Goal: Task Accomplishment & Management: Manage account settings

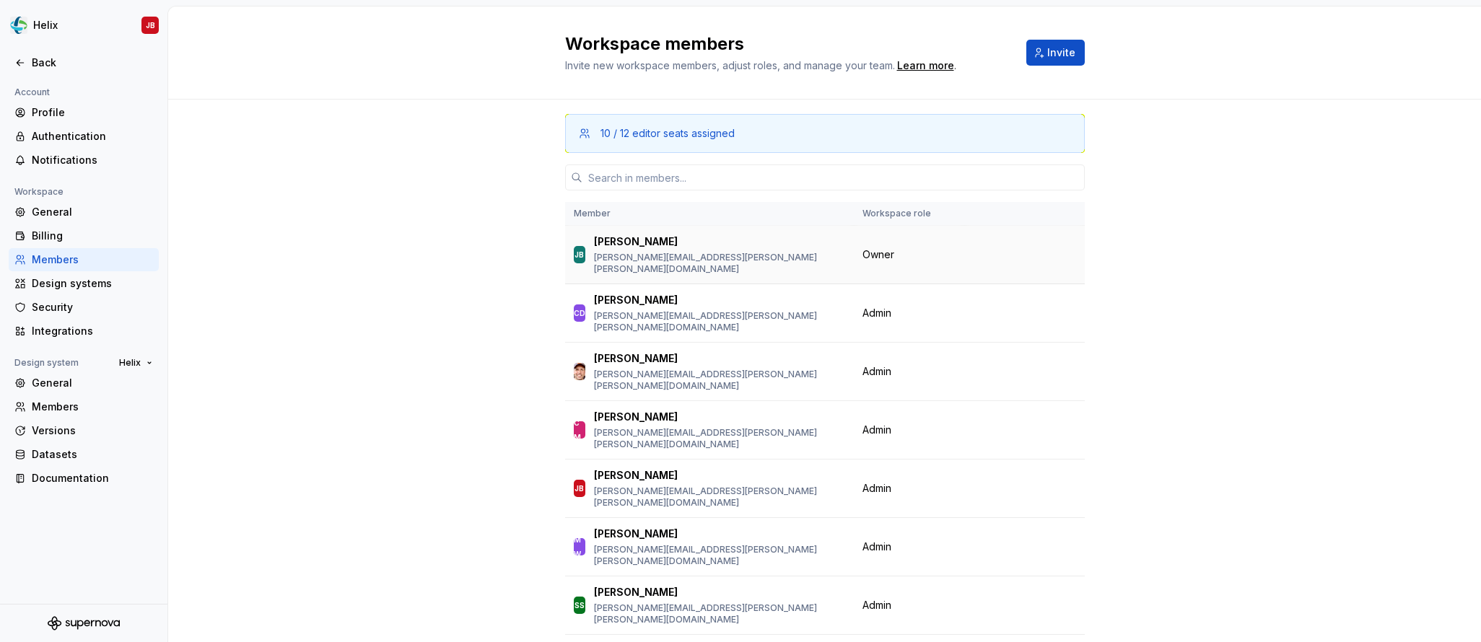
scroll to position [1, 0]
click at [84, 274] on div "Design systems" at bounding box center [84, 283] width 150 height 23
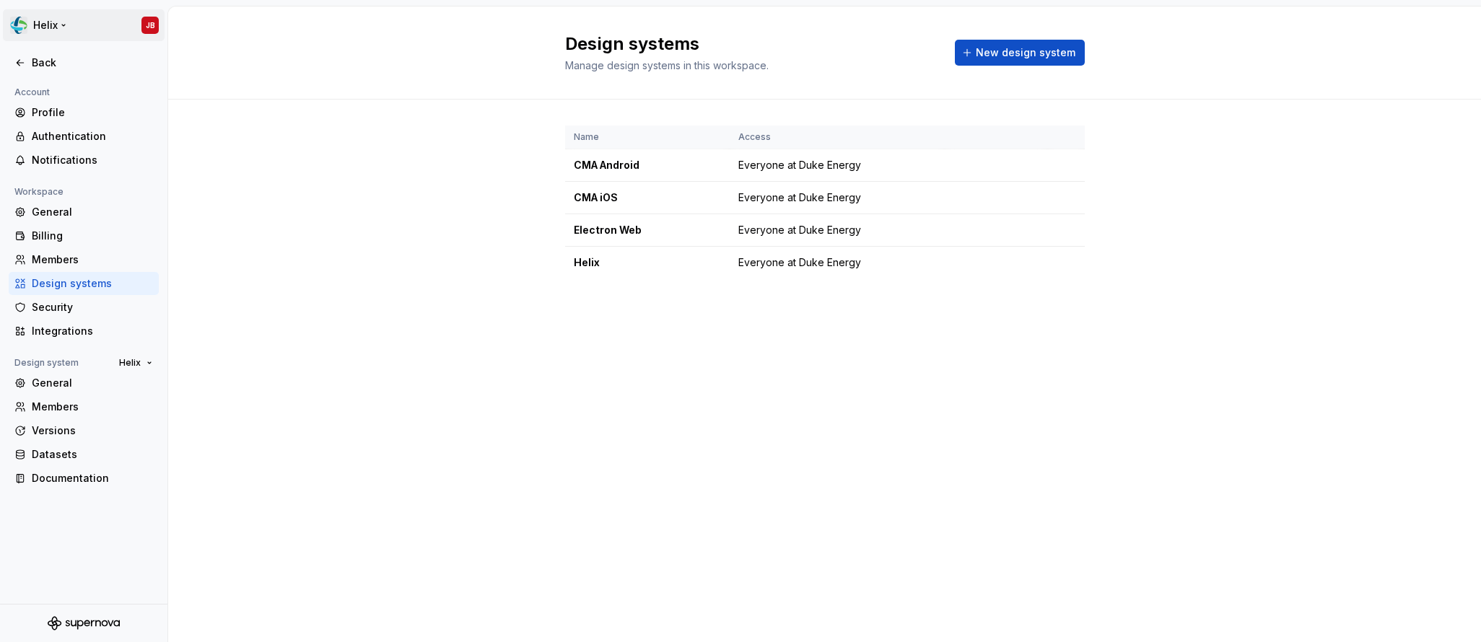
click at [53, 32] on html "Helix JB Back Account Profile Authentication Notifications Workspace General Bi…" at bounding box center [740, 321] width 1481 height 642
click at [1062, 262] on html "Helix JB Back Account Profile Authentication Notifications Workspace General Bi…" at bounding box center [740, 321] width 1481 height 642
click at [1079, 306] on div "Design system settings" at bounding box center [1142, 313] width 166 height 23
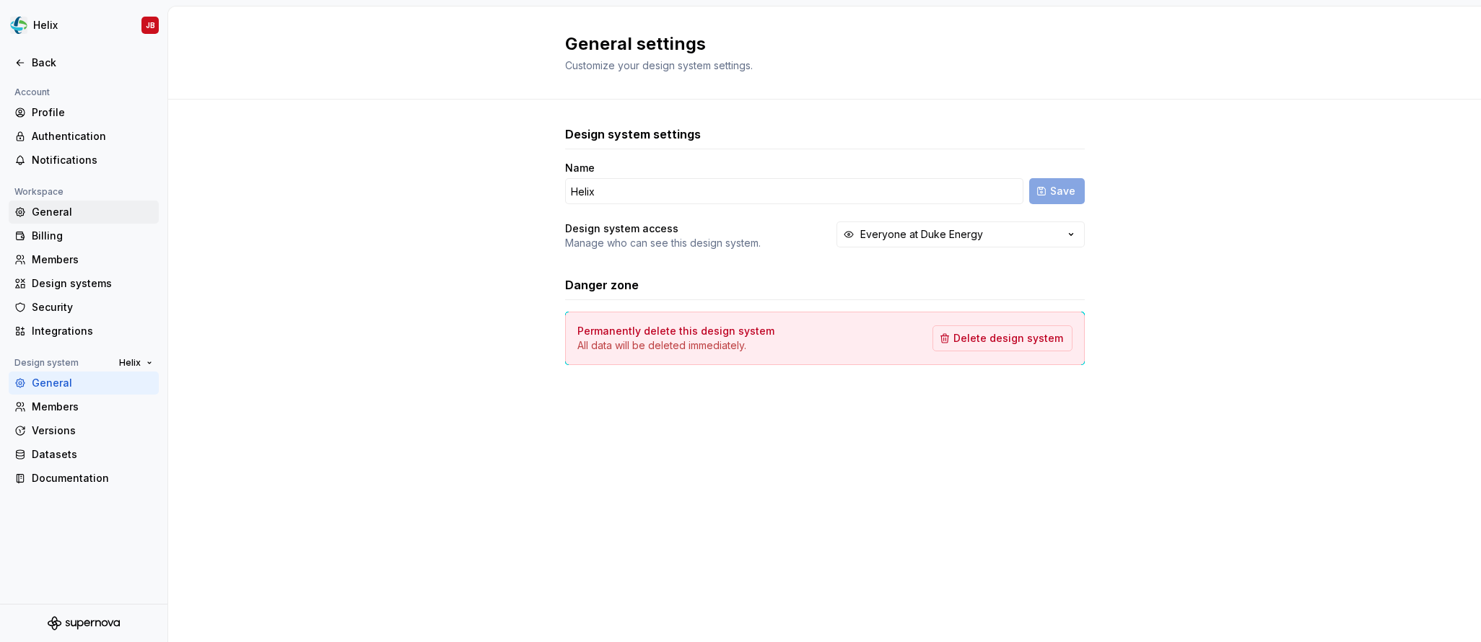
click at [72, 206] on div "General" at bounding box center [92, 212] width 121 height 14
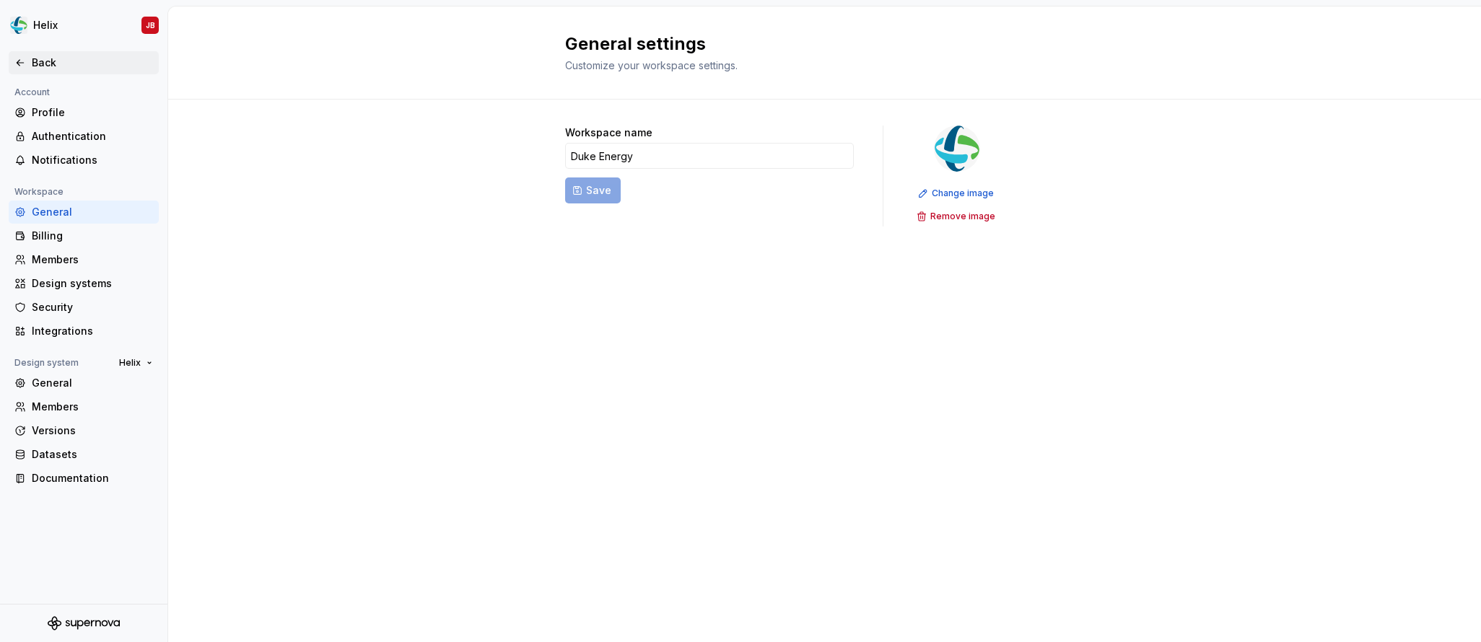
click at [24, 61] on icon at bounding box center [20, 63] width 12 height 12
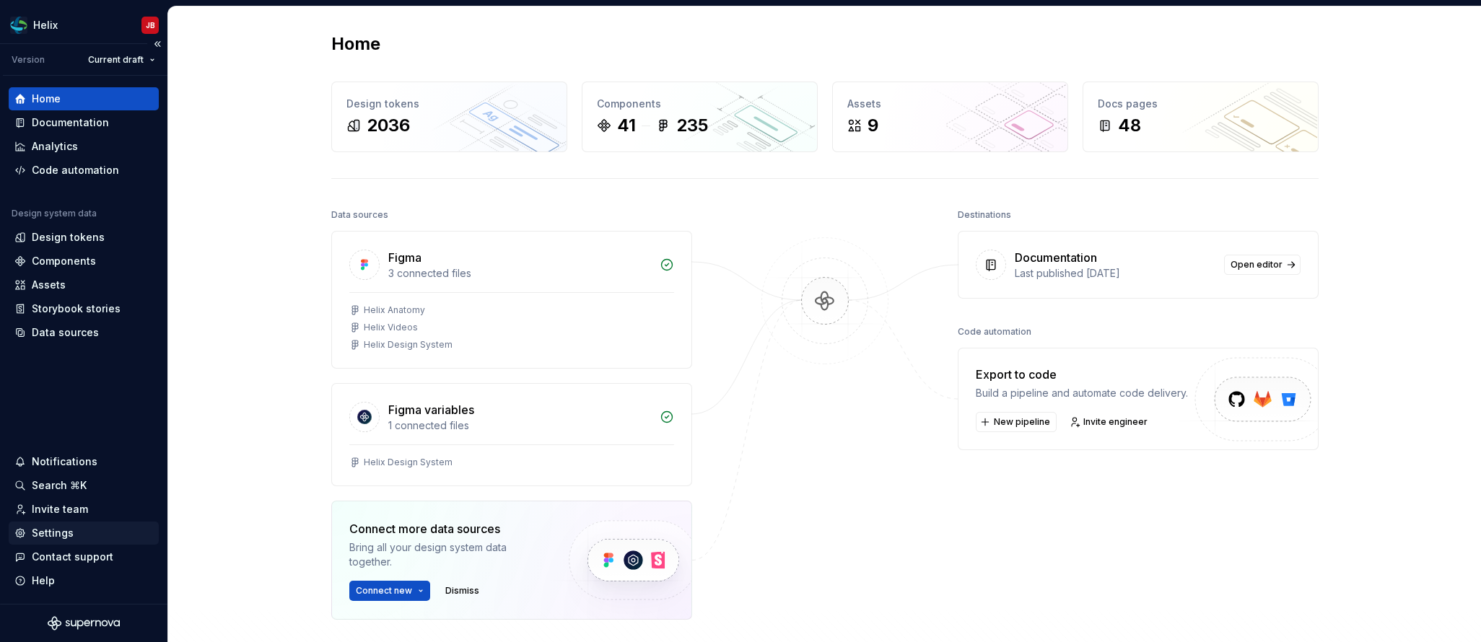
click at [35, 533] on div "Settings" at bounding box center [53, 533] width 42 height 14
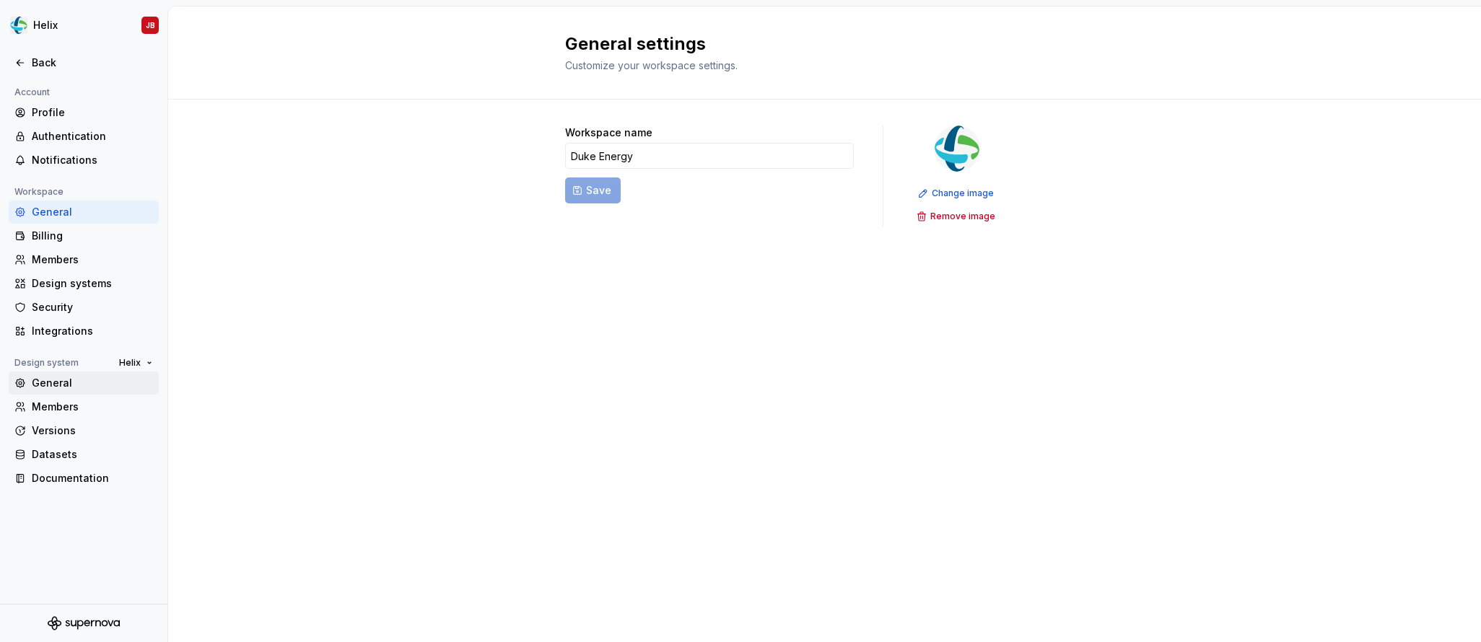
click at [59, 379] on div "General" at bounding box center [92, 383] width 121 height 14
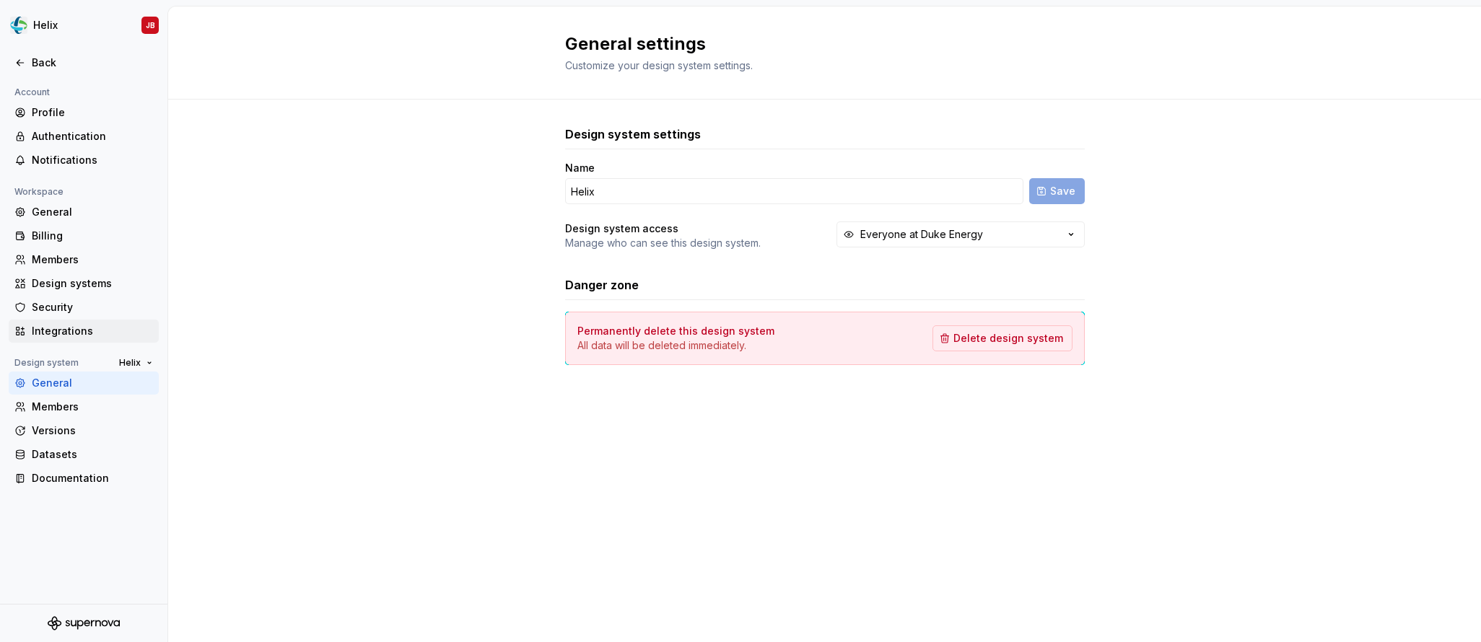
click at [46, 331] on div "Integrations" at bounding box center [92, 331] width 121 height 14
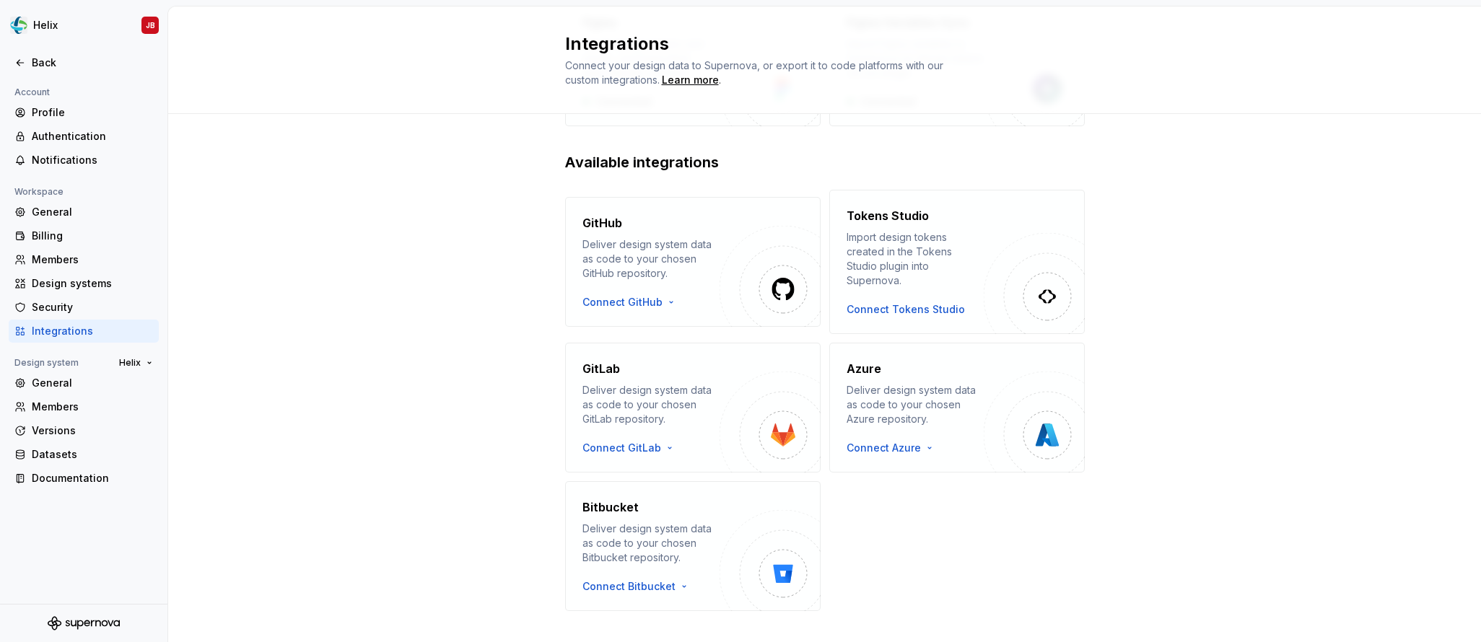
scroll to position [191, 0]
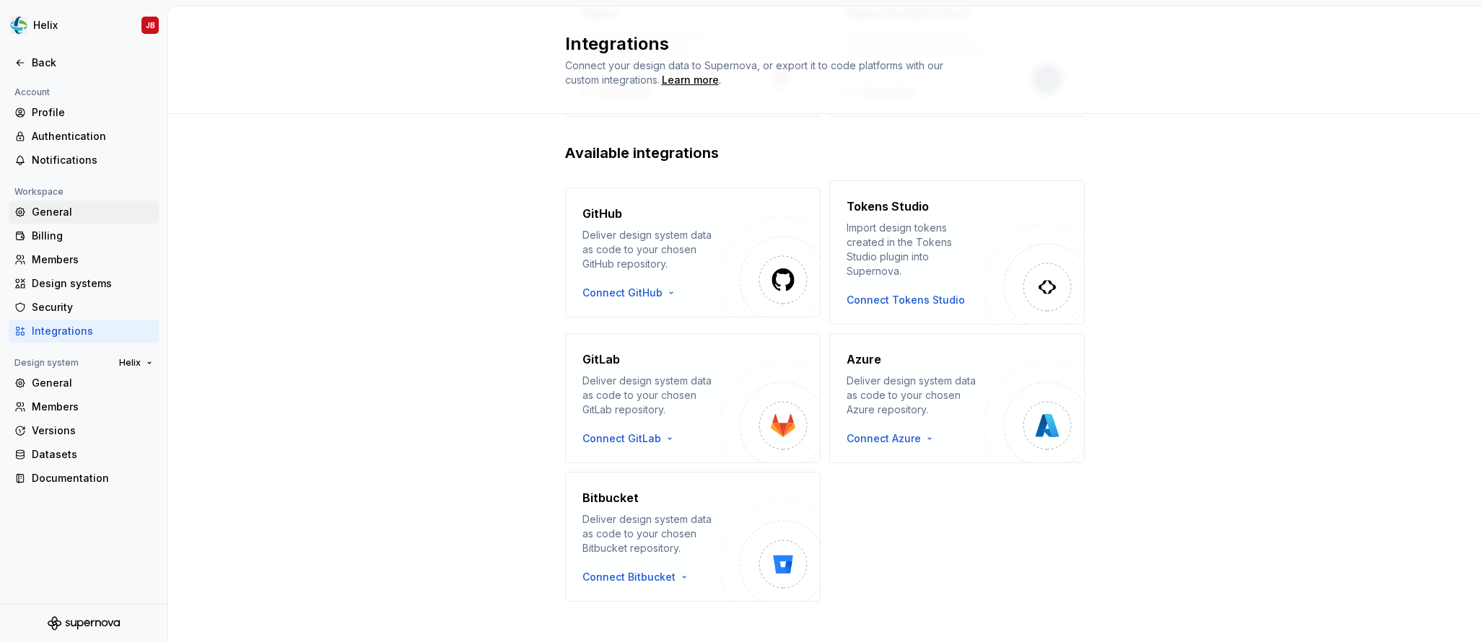
click at [48, 207] on div "General" at bounding box center [92, 212] width 121 height 14
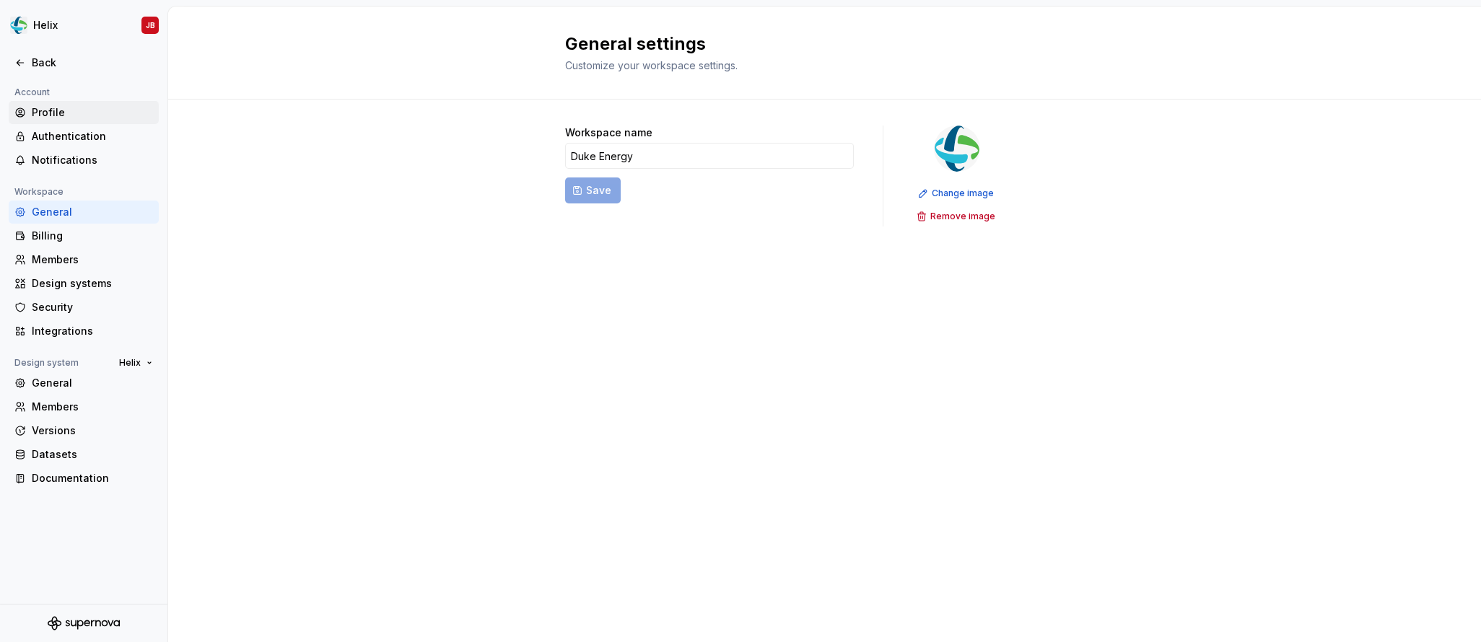
click at [48, 114] on div "Profile" at bounding box center [92, 112] width 121 height 14
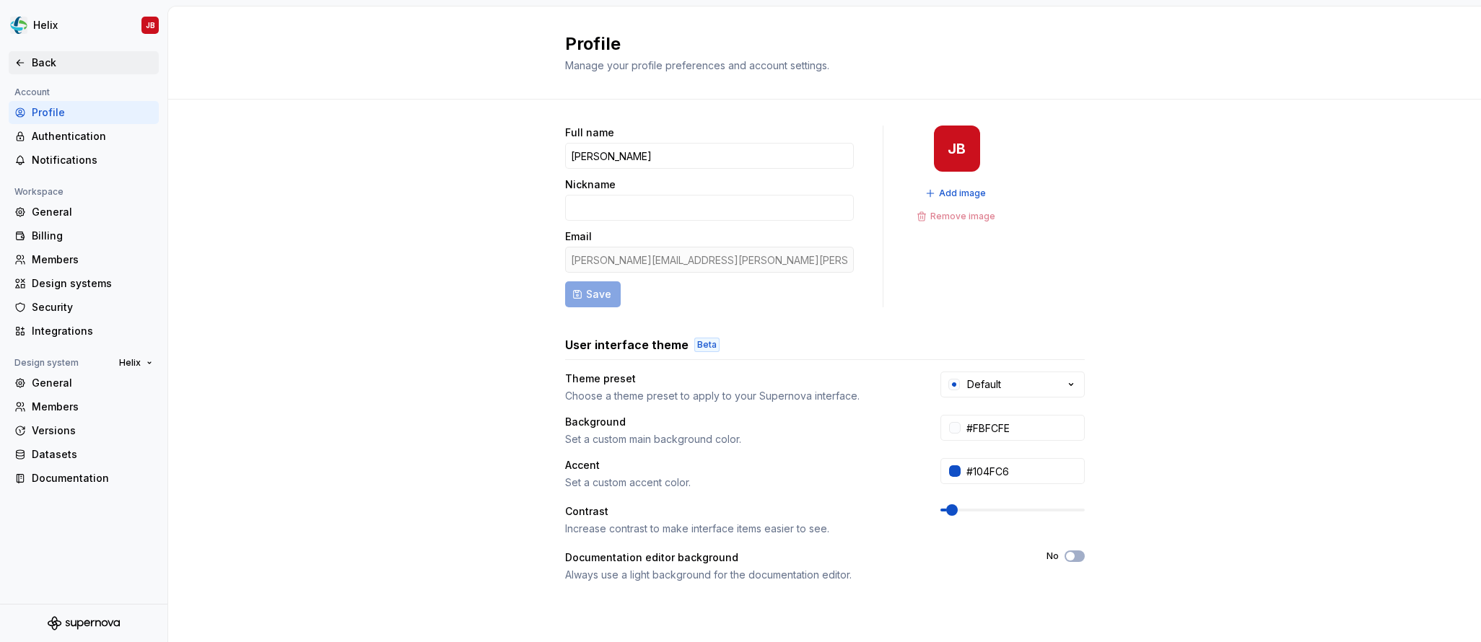
click at [35, 61] on div "Back" at bounding box center [92, 63] width 121 height 14
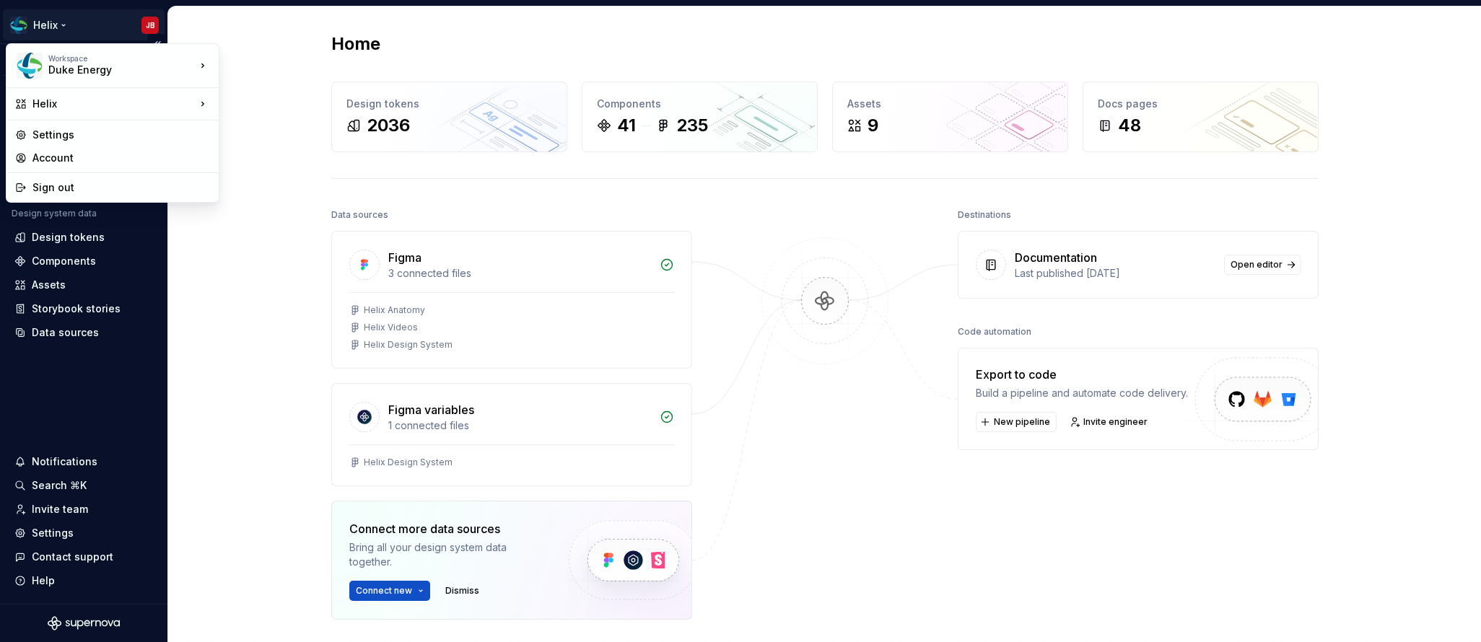
click at [66, 25] on html "Helix JB Version Current draft Home Documentation Analytics Code automation Des…" at bounding box center [740, 321] width 1481 height 642
click at [51, 130] on div "Settings" at bounding box center [121, 135] width 178 height 14
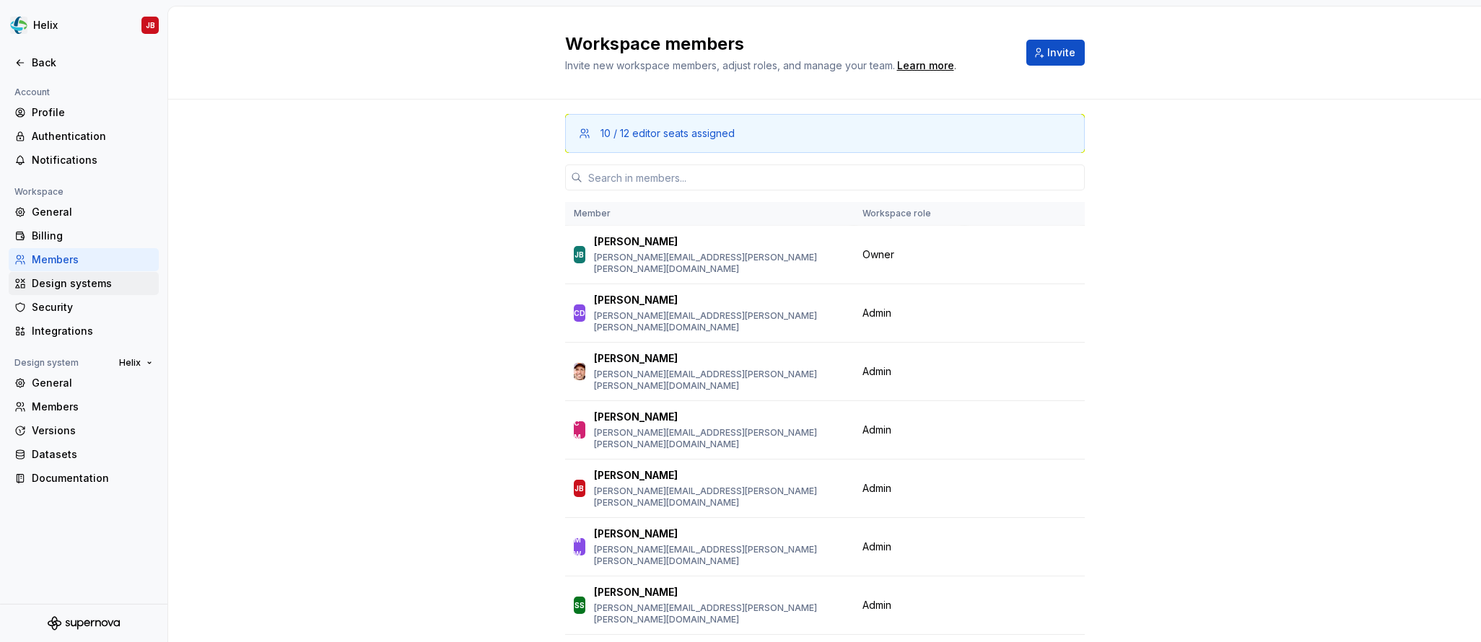
click at [66, 277] on div "Design systems" at bounding box center [92, 283] width 121 height 14
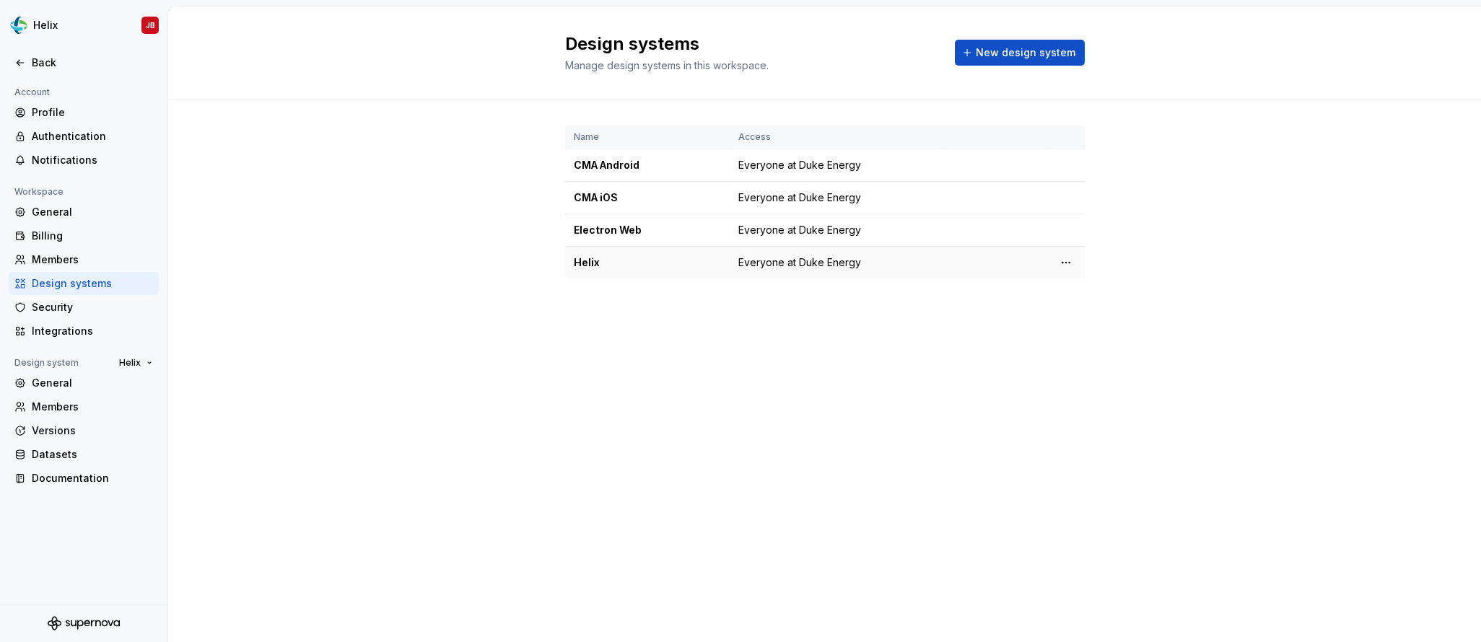
click at [590, 263] on div "Helix" at bounding box center [647, 262] width 147 height 14
click at [1064, 255] on html "Helix JB Back Account Profile Authentication Notifications Workspace General Bi…" at bounding box center [740, 321] width 1481 height 642
click at [1083, 313] on div "Design system settings" at bounding box center [1151, 314] width 137 height 14
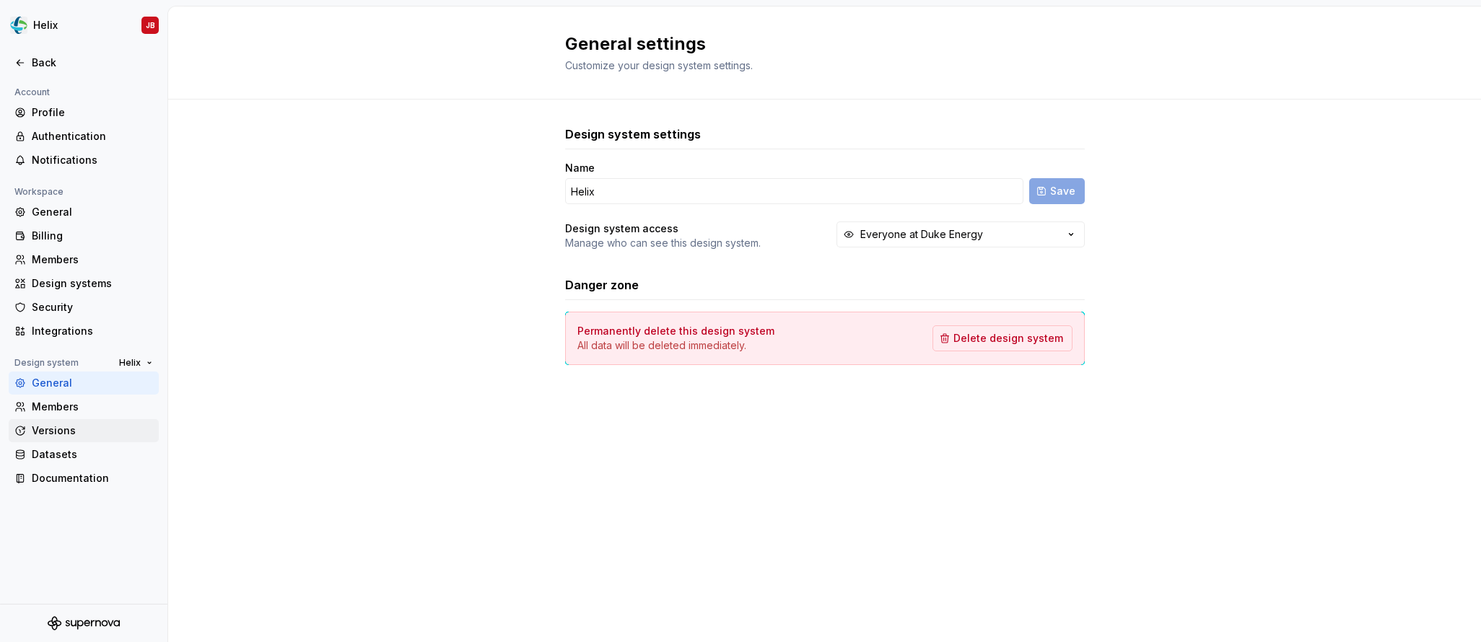
click at [70, 429] on div "Versions" at bounding box center [92, 431] width 121 height 14
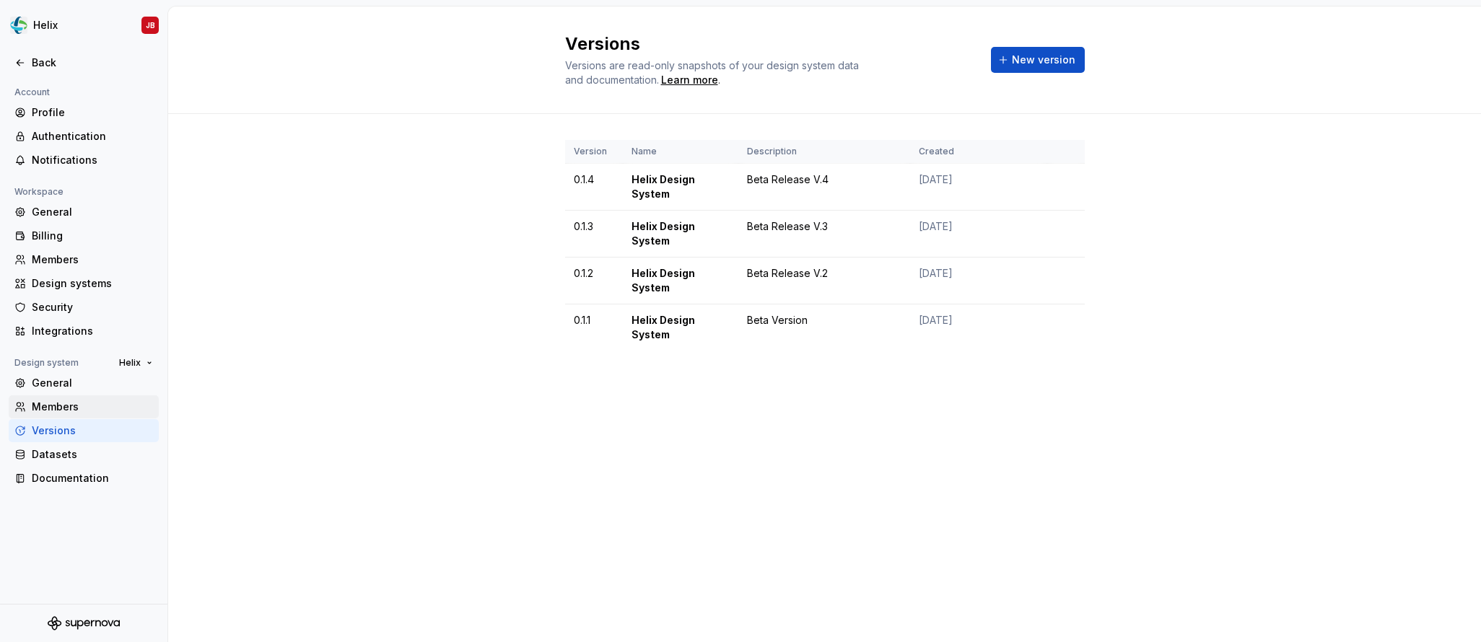
click at [56, 410] on div "Members" at bounding box center [92, 407] width 121 height 14
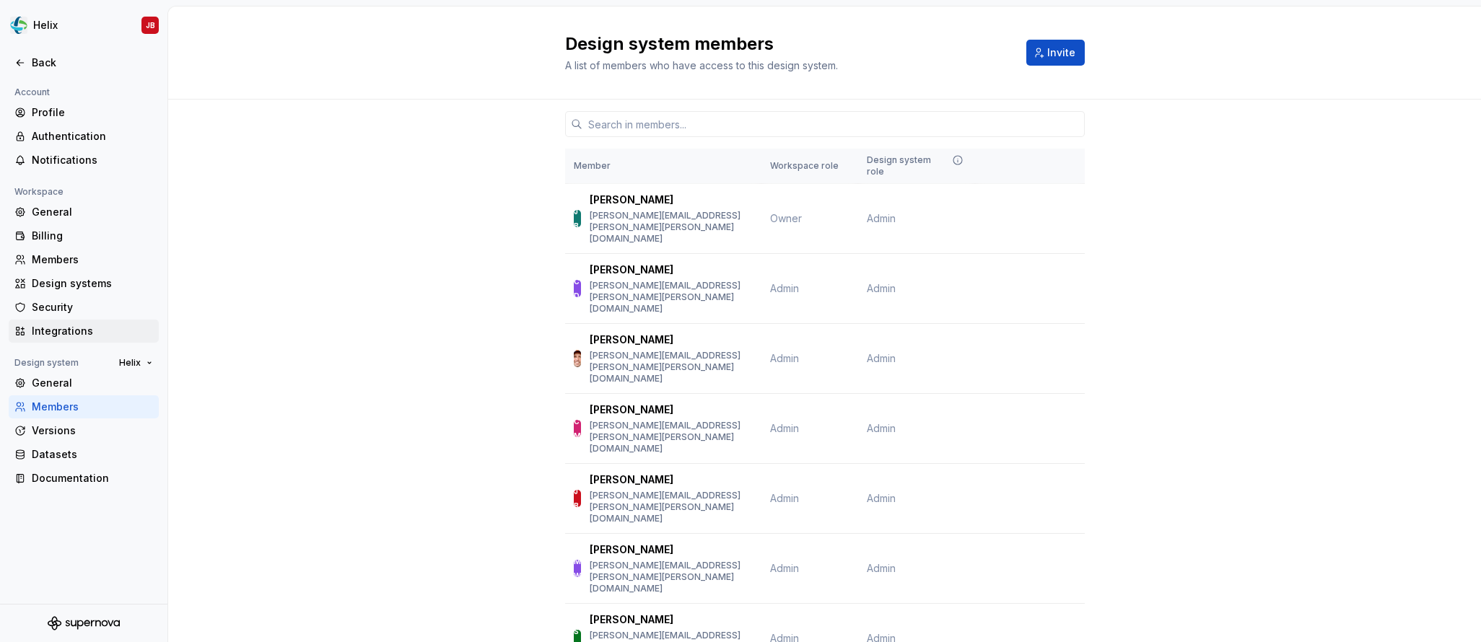
click at [63, 321] on div "Integrations" at bounding box center [84, 331] width 150 height 23
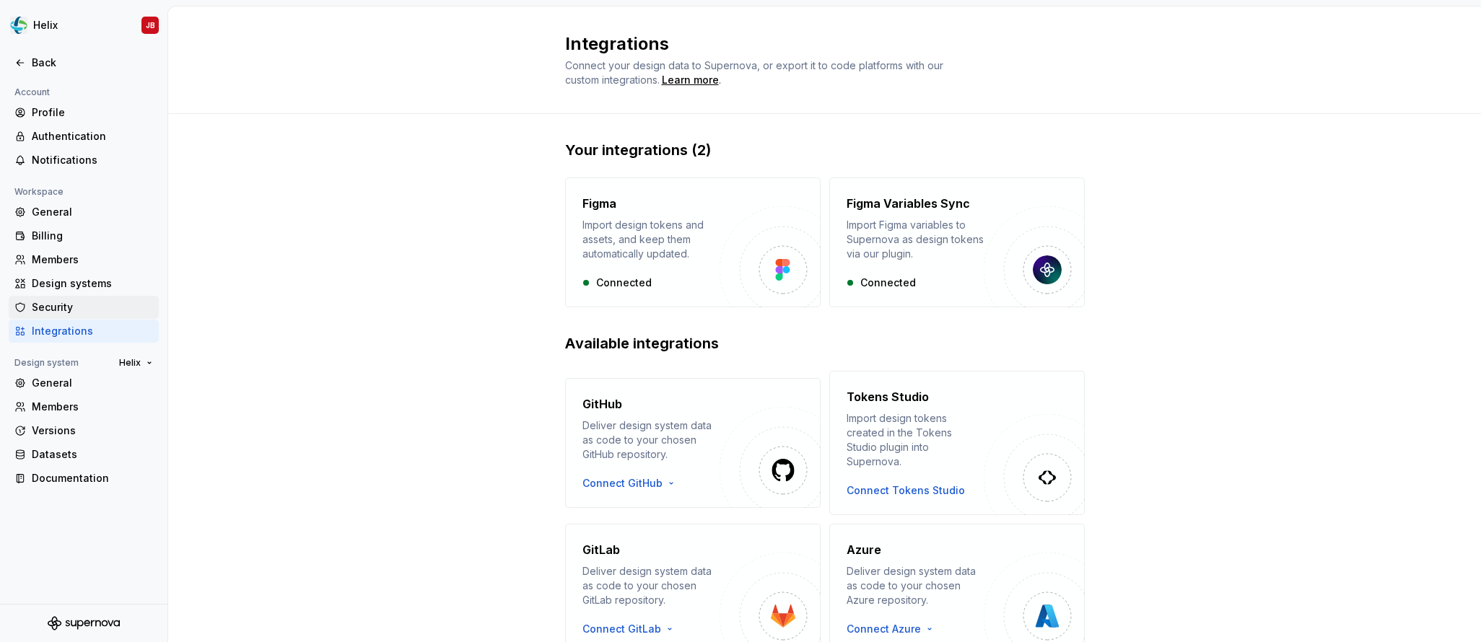
click at [69, 300] on div "Security" at bounding box center [92, 307] width 121 height 14
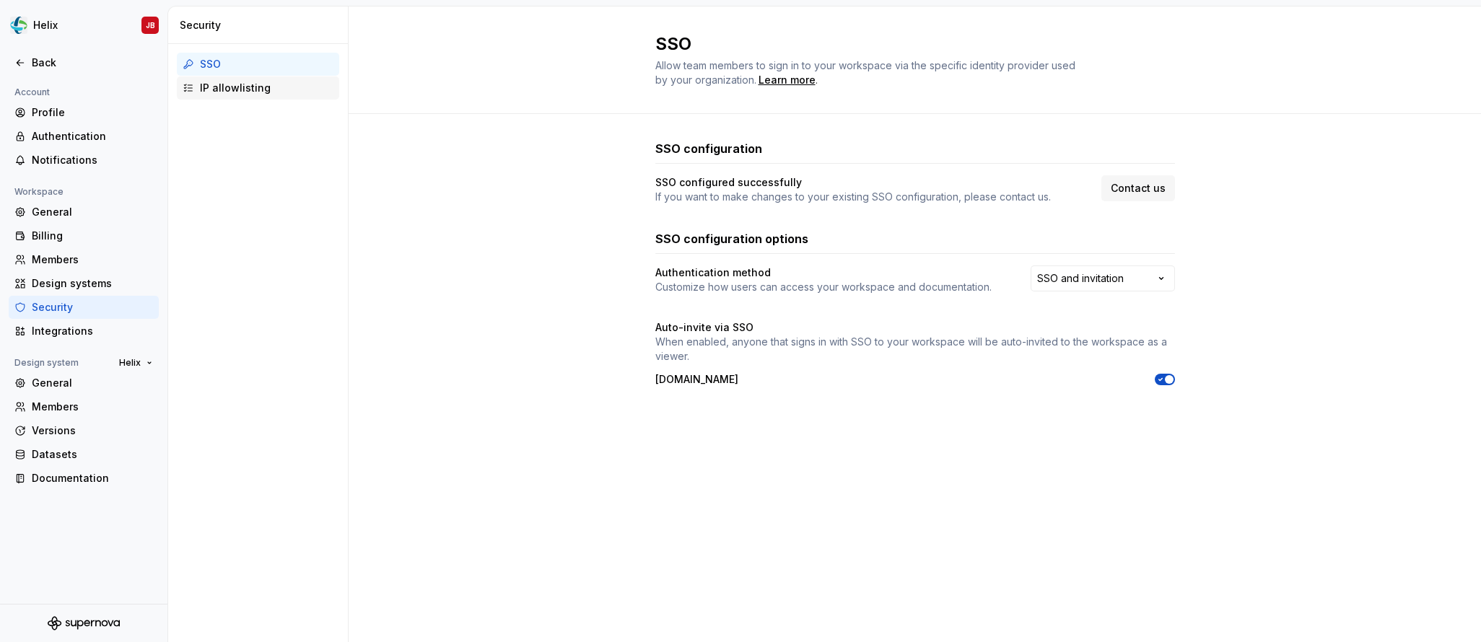
click at [248, 95] on div "IP allowlisting" at bounding box center [258, 87] width 162 height 23
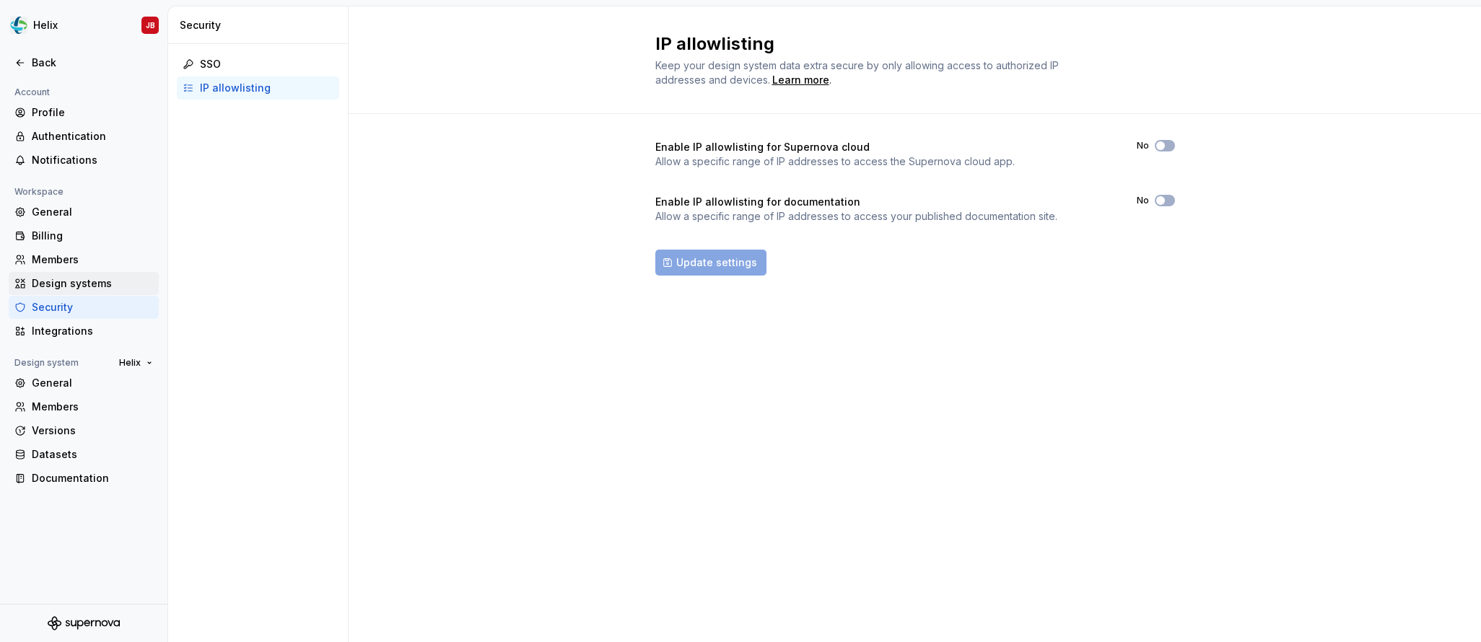
click at [63, 280] on div "Design systems" at bounding box center [92, 283] width 121 height 14
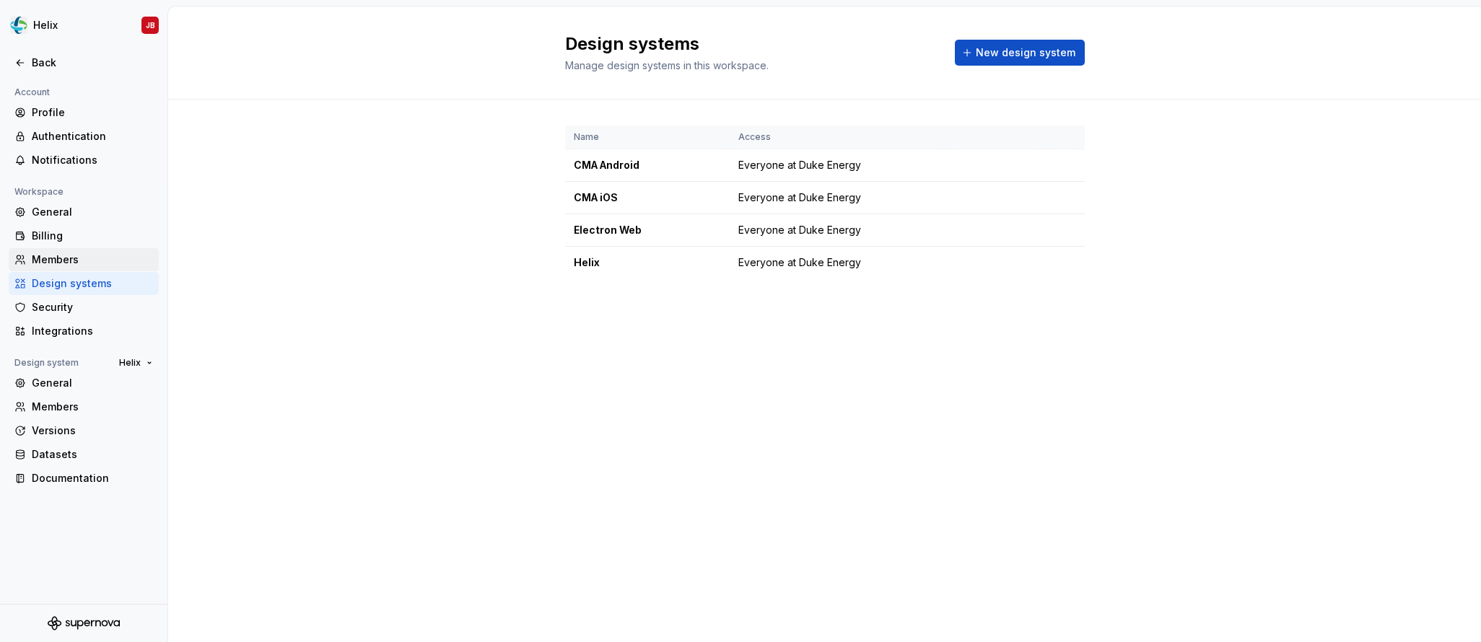
click at [63, 261] on div "Members" at bounding box center [92, 260] width 121 height 14
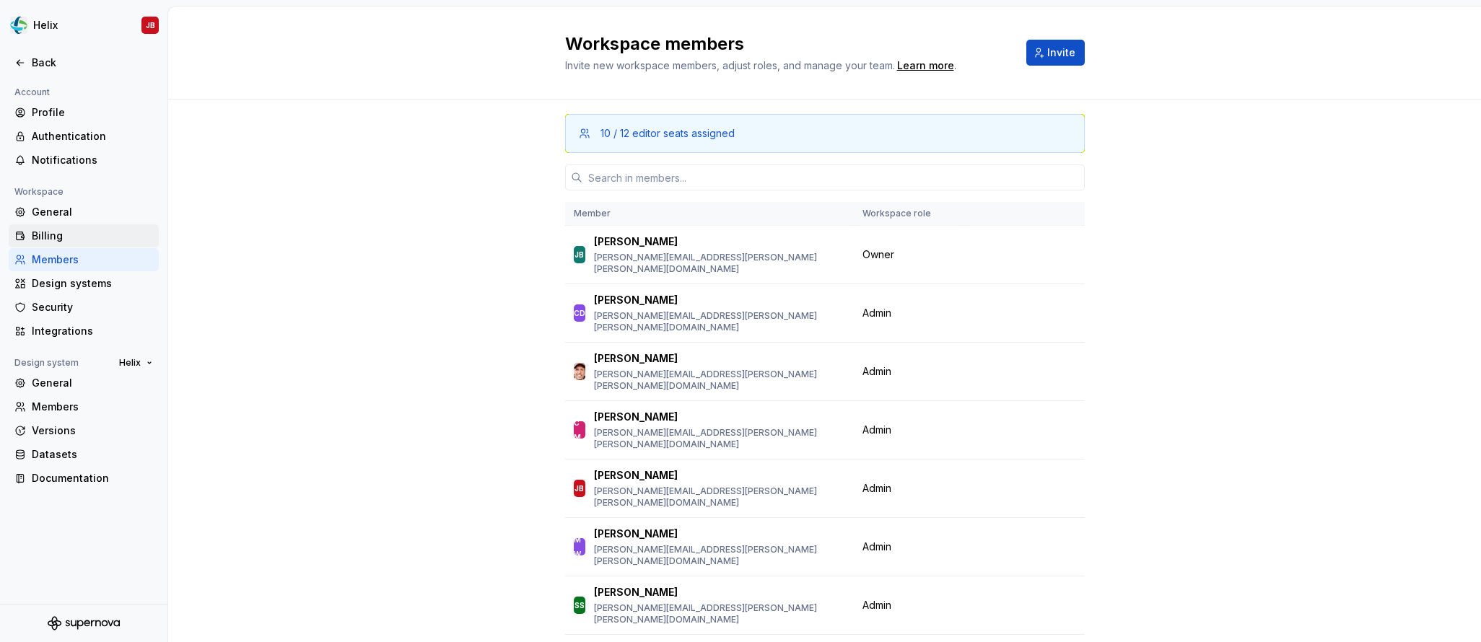
click at [61, 233] on div "Billing" at bounding box center [92, 236] width 121 height 14
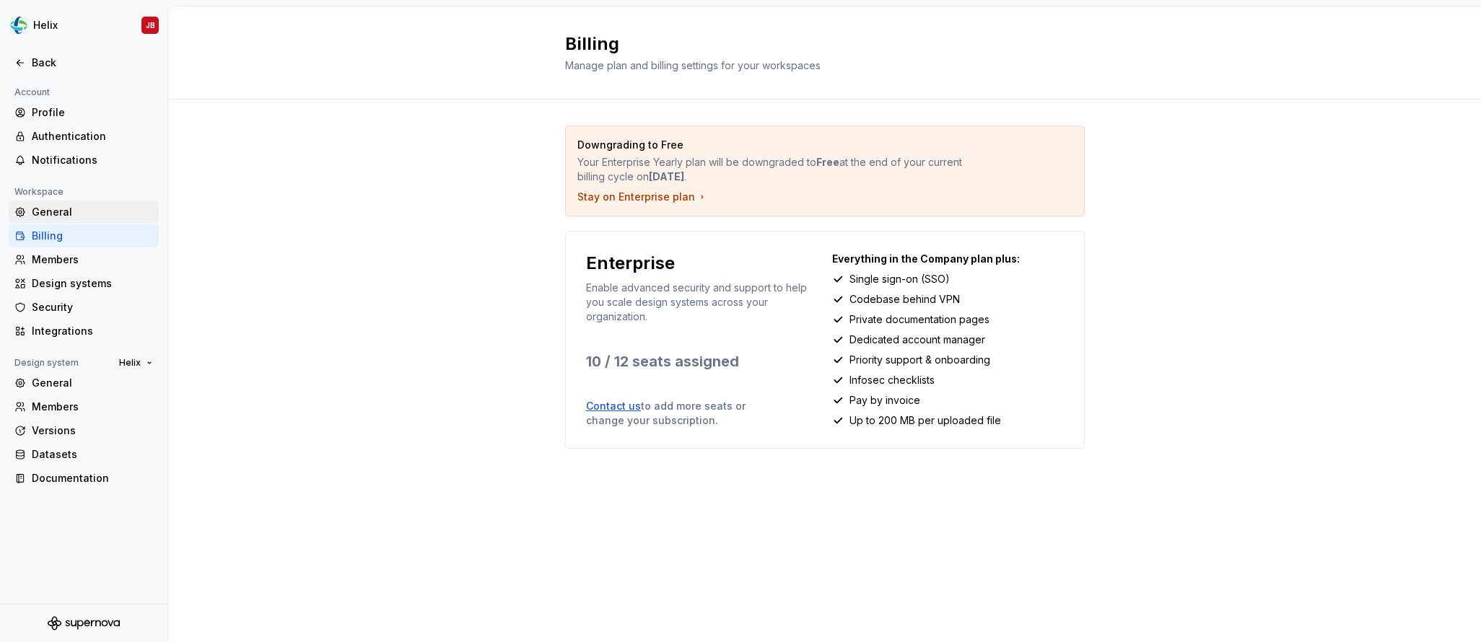
click at [60, 217] on div "General" at bounding box center [92, 212] width 121 height 14
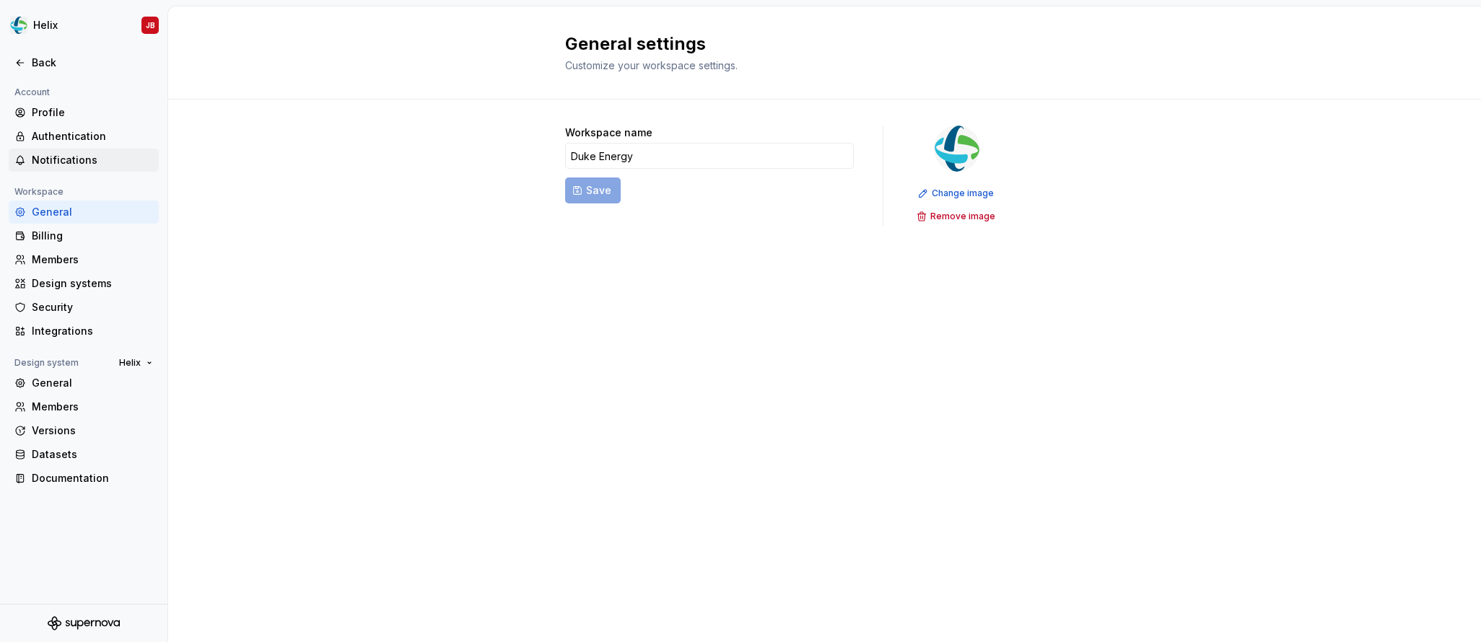
click at [79, 157] on div "Notifications" at bounding box center [92, 160] width 121 height 14
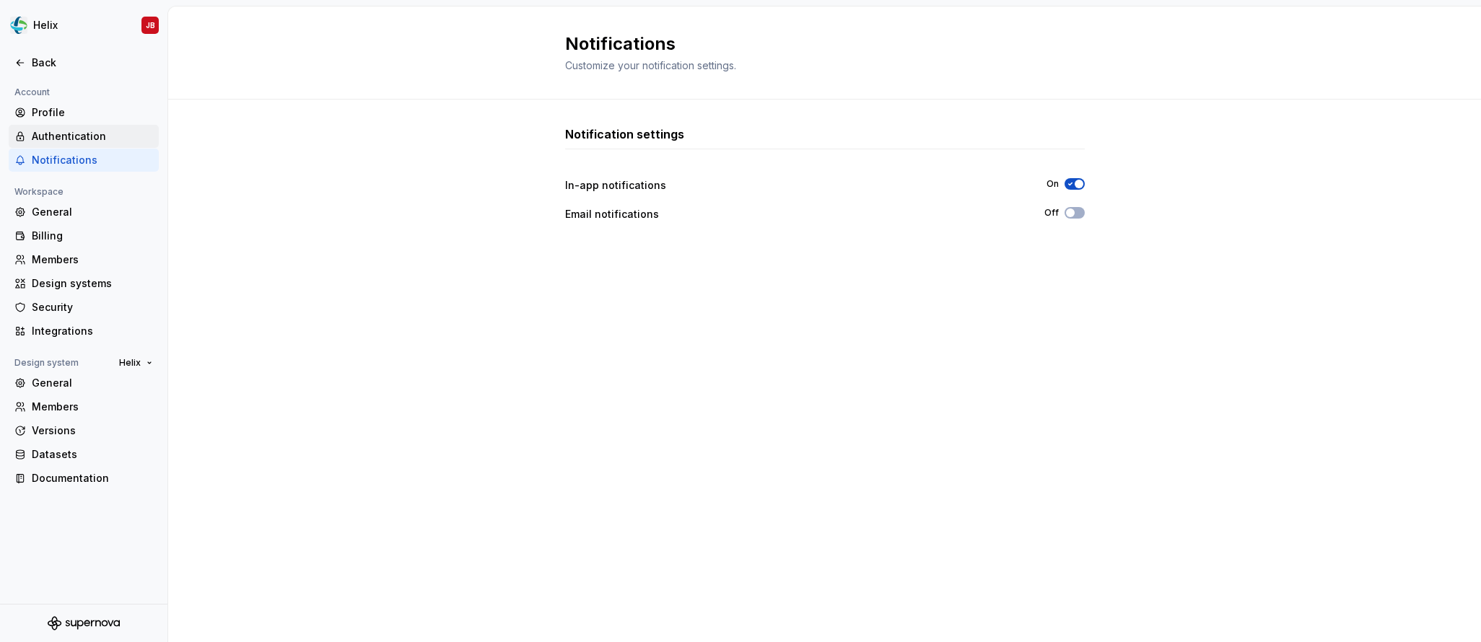
click at [76, 134] on div "Authentication" at bounding box center [92, 136] width 121 height 14
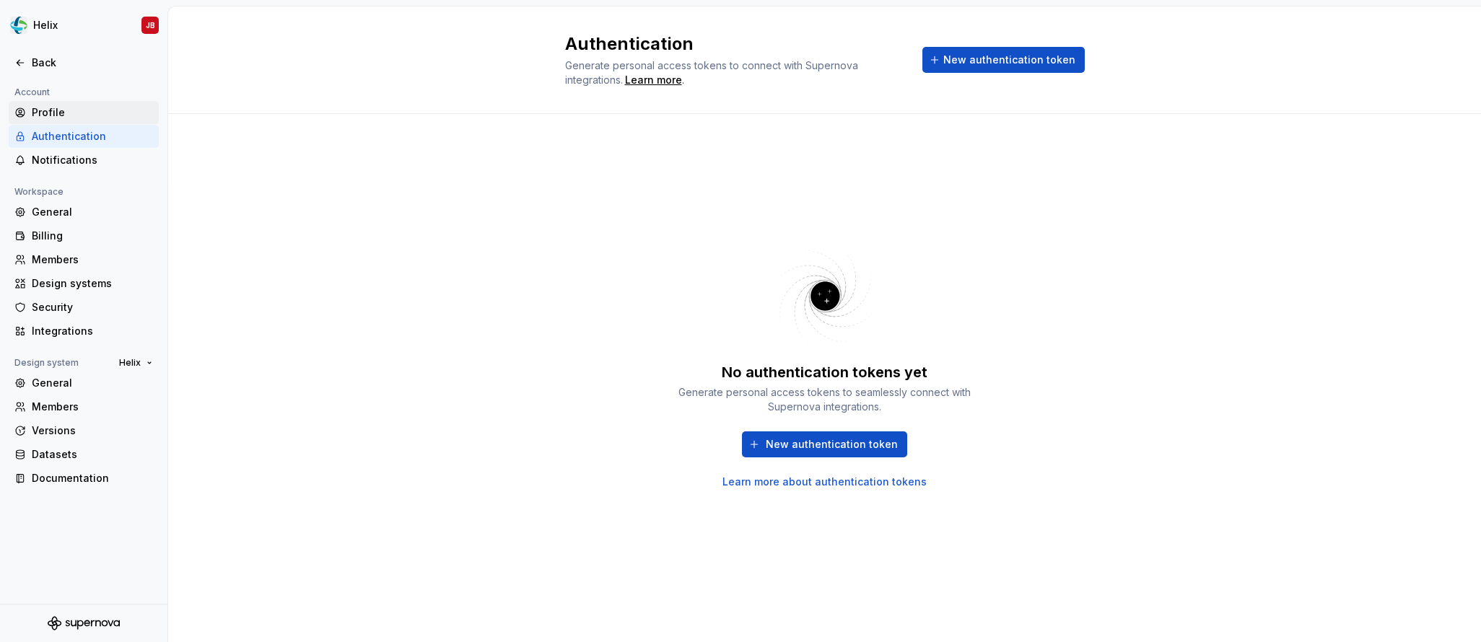
click at [55, 109] on div "Profile" at bounding box center [92, 112] width 121 height 14
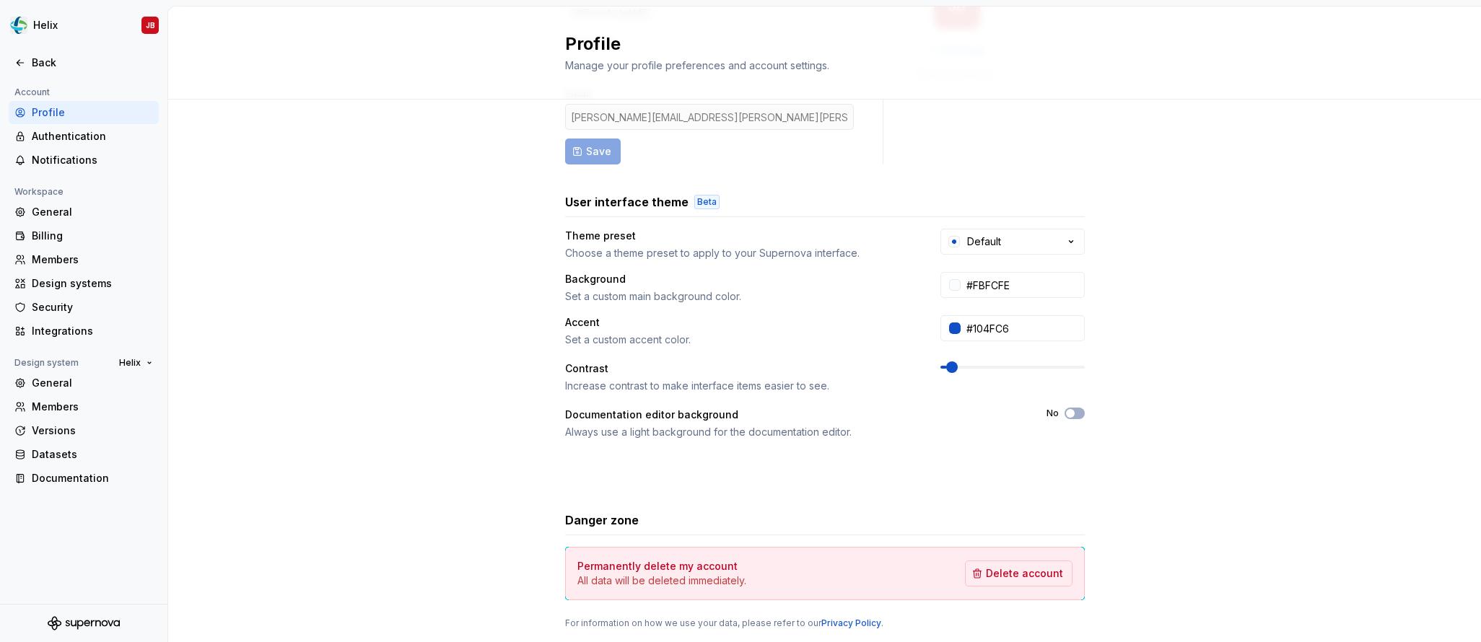
scroll to position [185, 0]
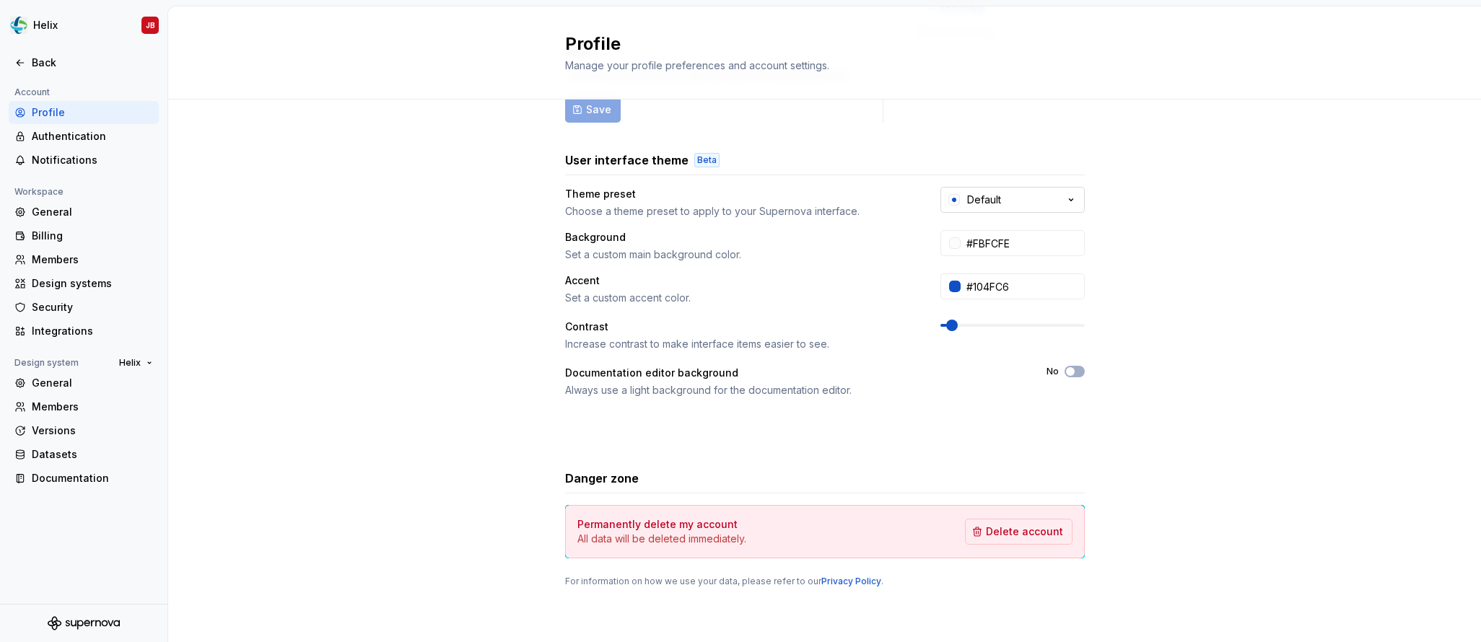
click at [1072, 195] on icon "button" at bounding box center [1071, 200] width 14 height 14
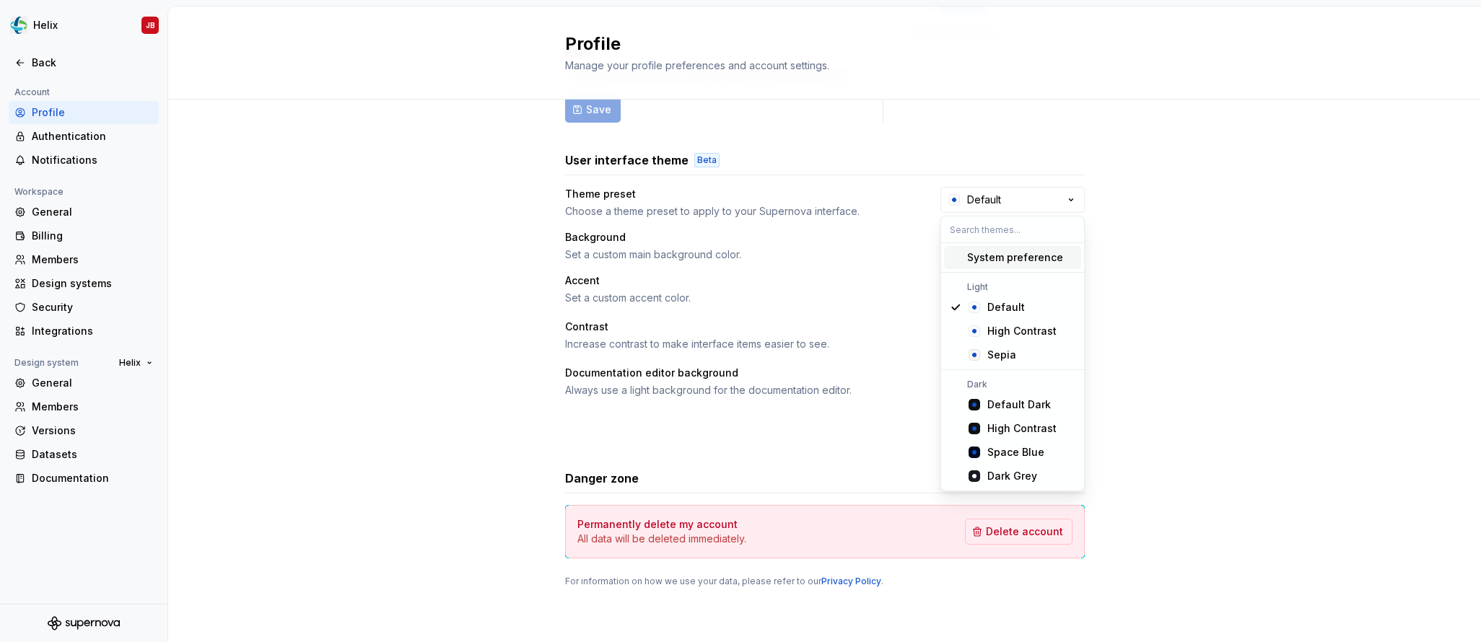
click at [1119, 198] on div "Full name [PERSON_NAME] Nickname Email [PERSON_NAME][EMAIL_ADDRESS][PERSON_NAME…" at bounding box center [824, 278] width 1313 height 727
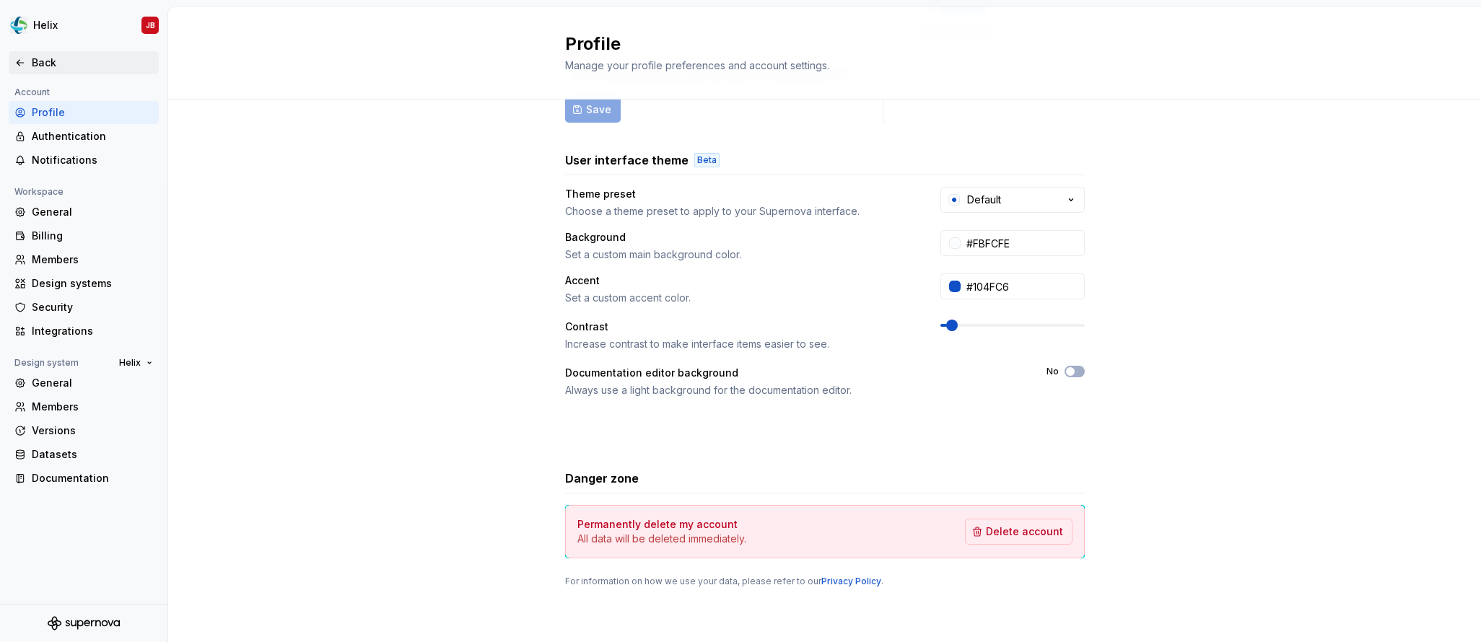
click at [27, 62] on div "Back" at bounding box center [83, 63] width 139 height 14
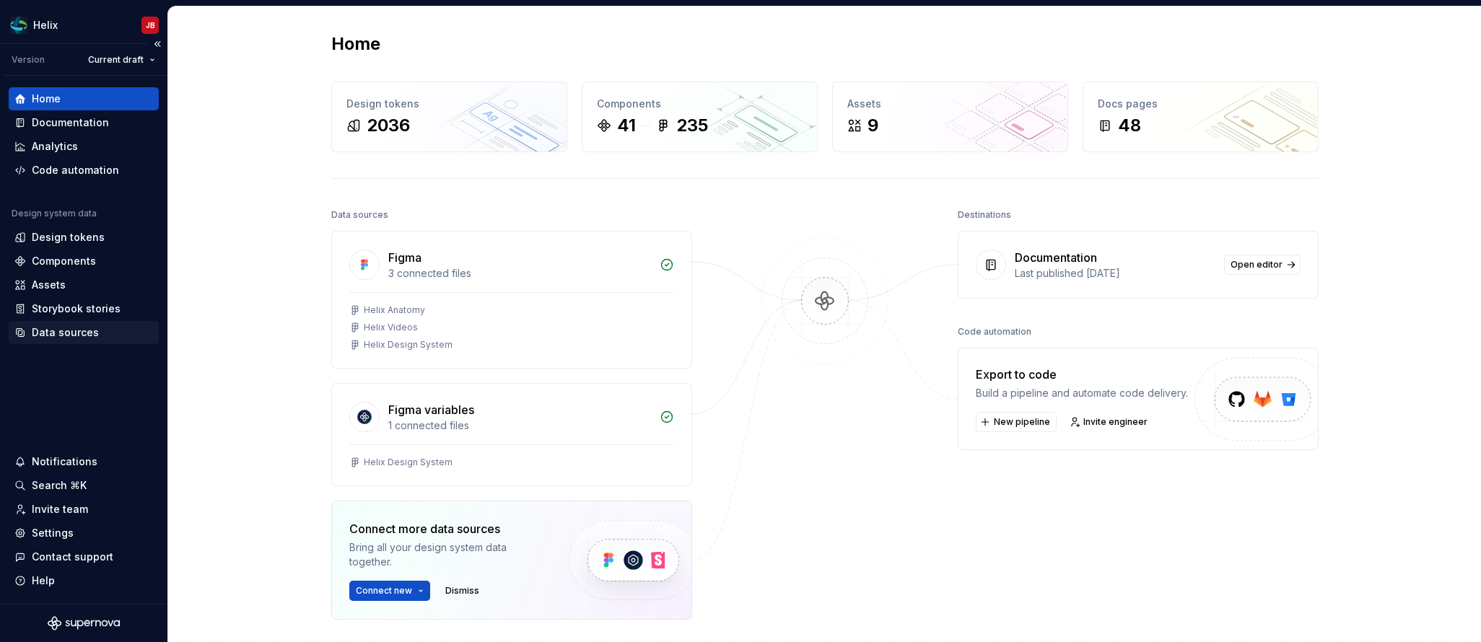
click at [58, 325] on div "Data sources" at bounding box center [65, 332] width 67 height 14
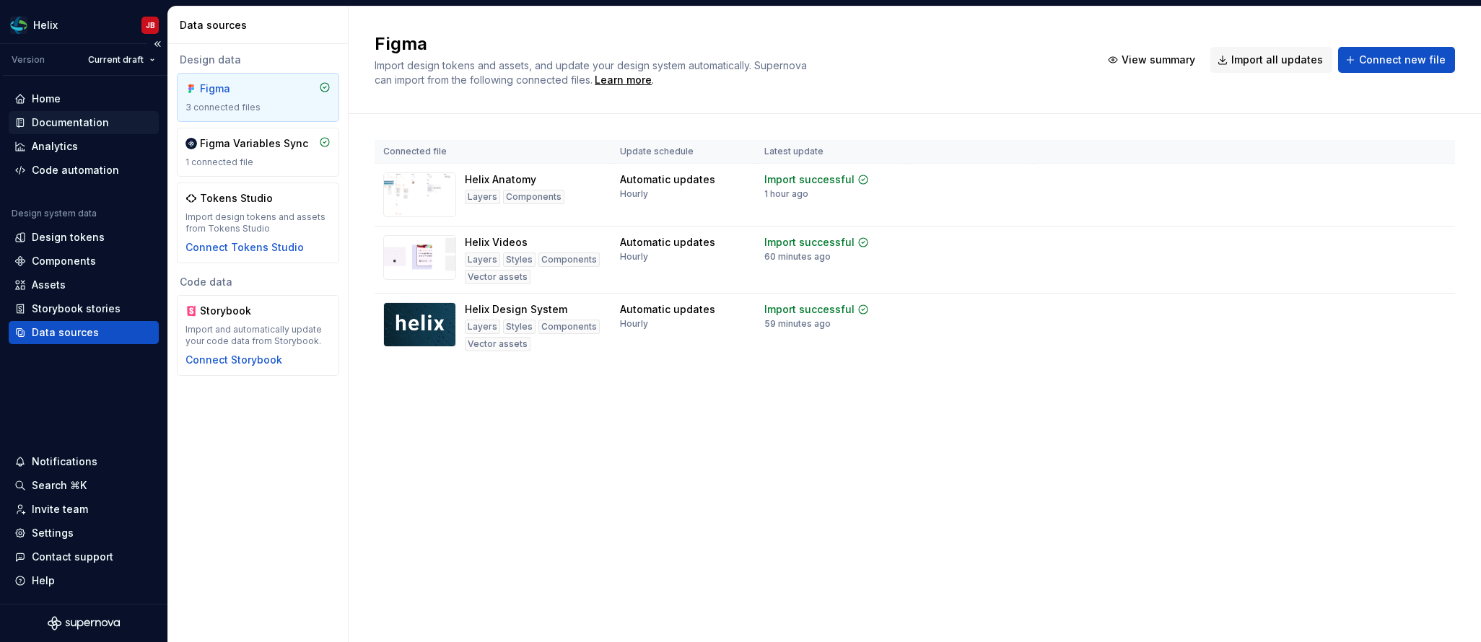
click at [63, 124] on div "Documentation" at bounding box center [70, 122] width 77 height 14
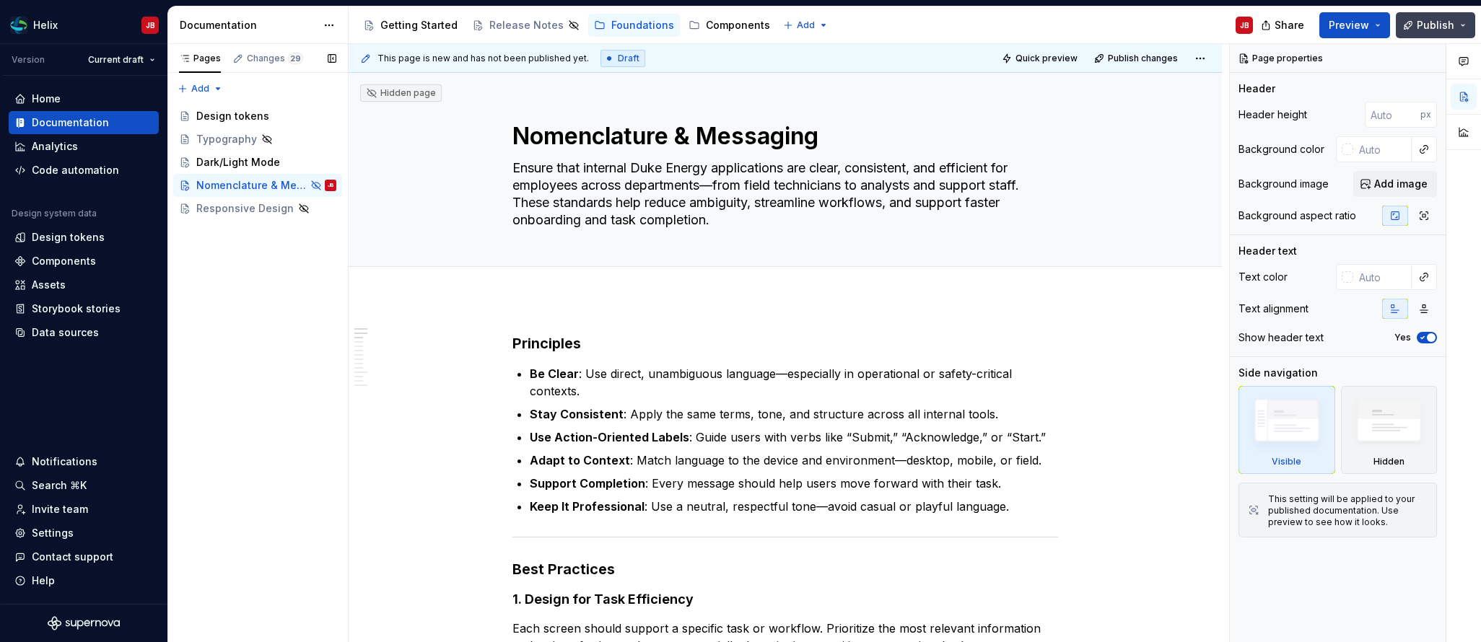
click at [1453, 24] on span "Publish" at bounding box center [1436, 25] width 38 height 14
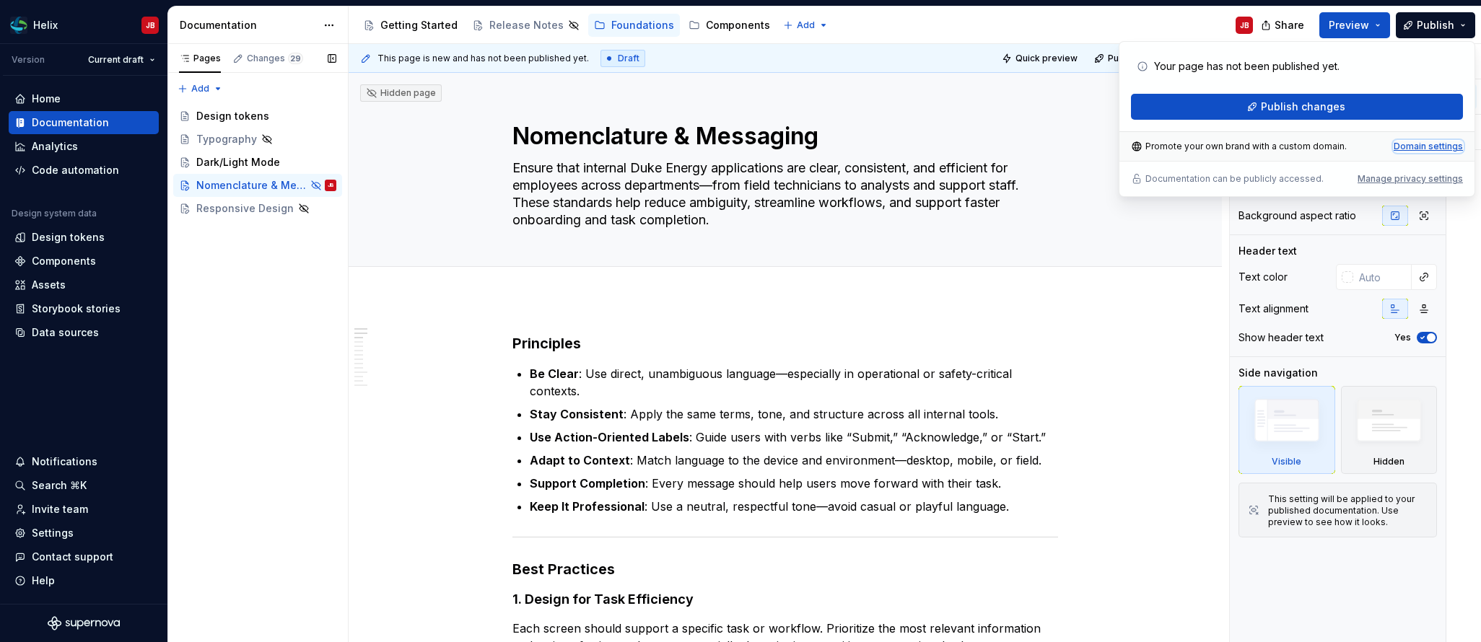
click at [1435, 147] on div "Domain settings" at bounding box center [1428, 147] width 69 height 12
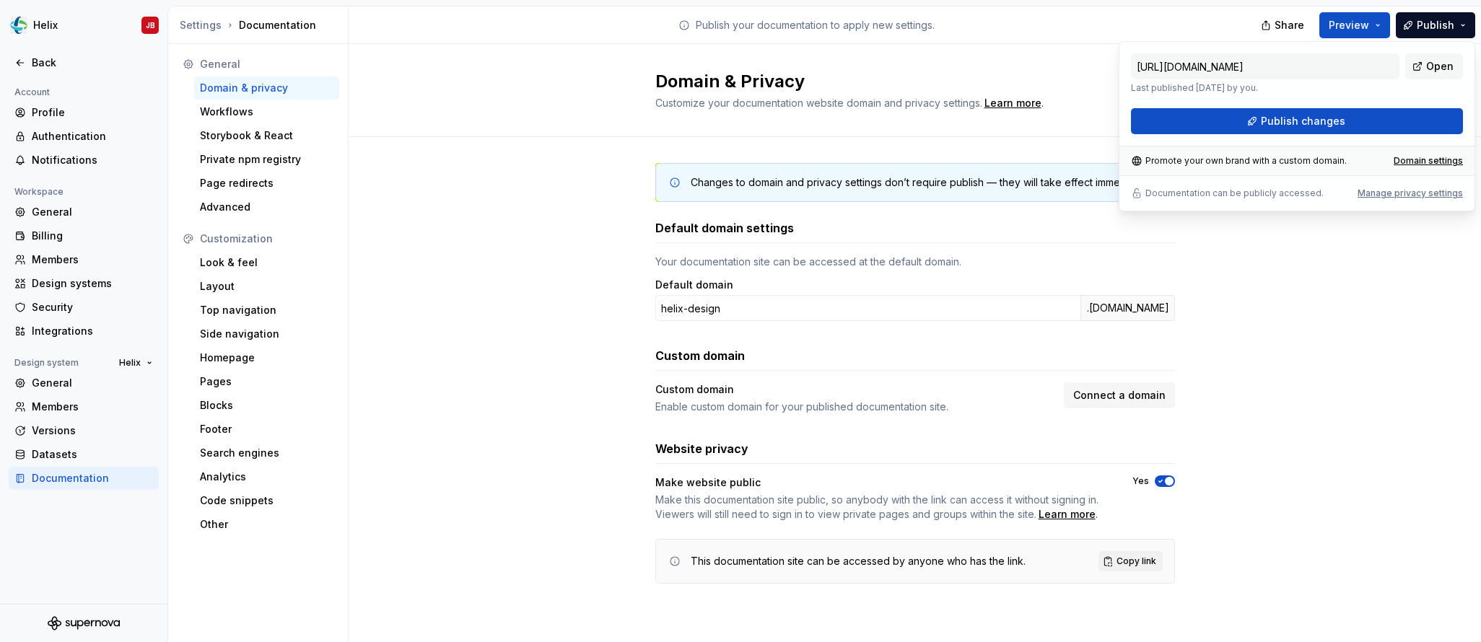
click at [1404, 216] on div "Changes to domain and privacy settings don’t require publish — they will take e…" at bounding box center [915, 388] width 1132 height 502
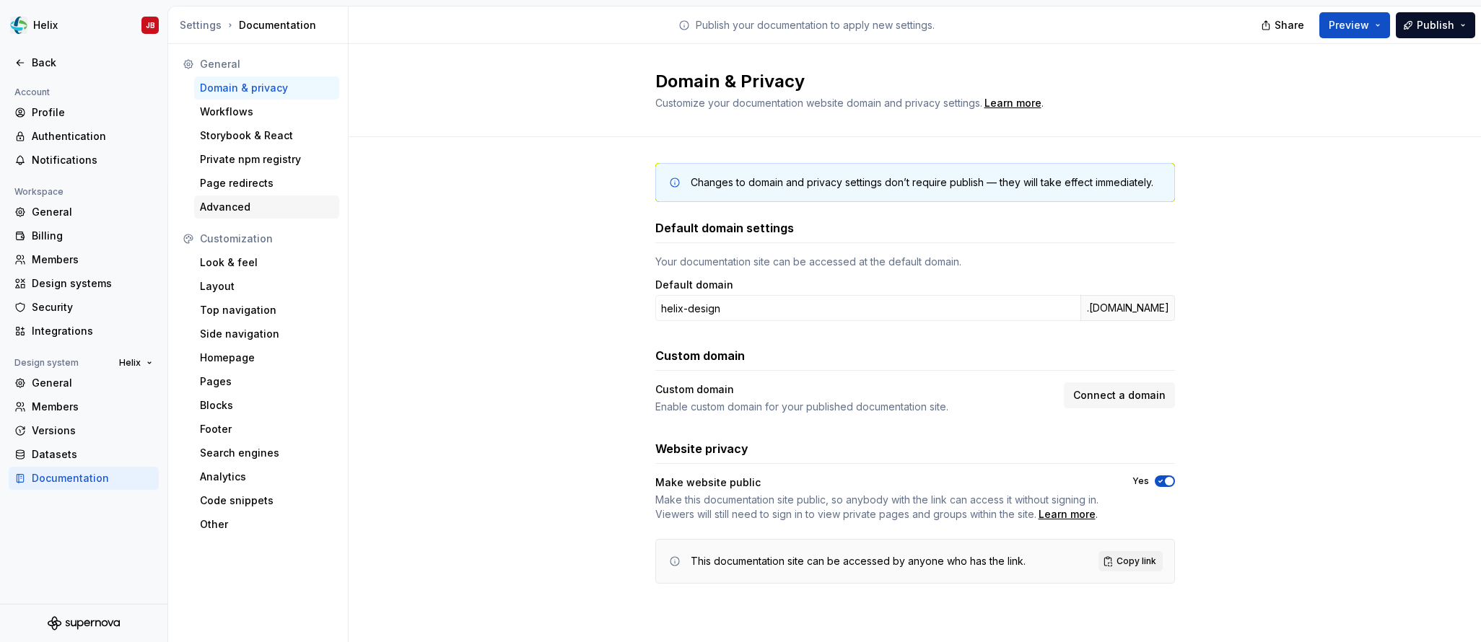
click at [242, 204] on div "Advanced" at bounding box center [267, 207] width 134 height 14
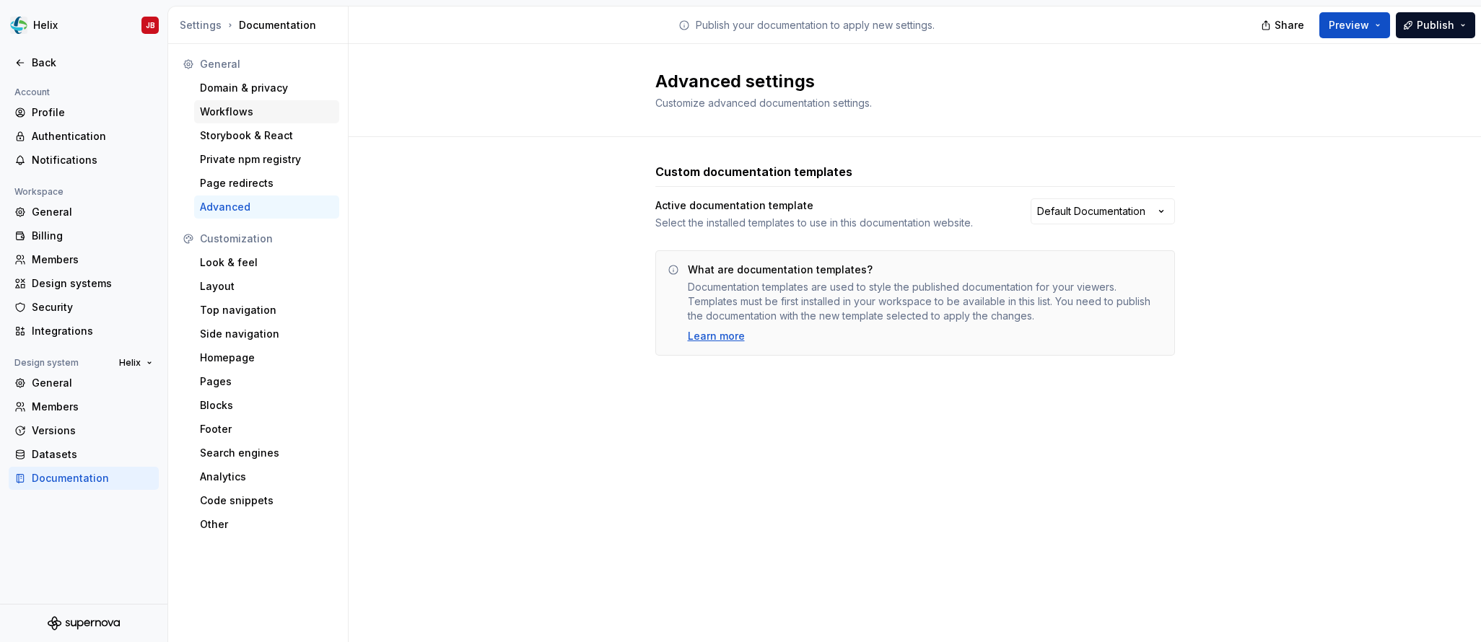
click at [232, 113] on div "Workflows" at bounding box center [267, 112] width 134 height 14
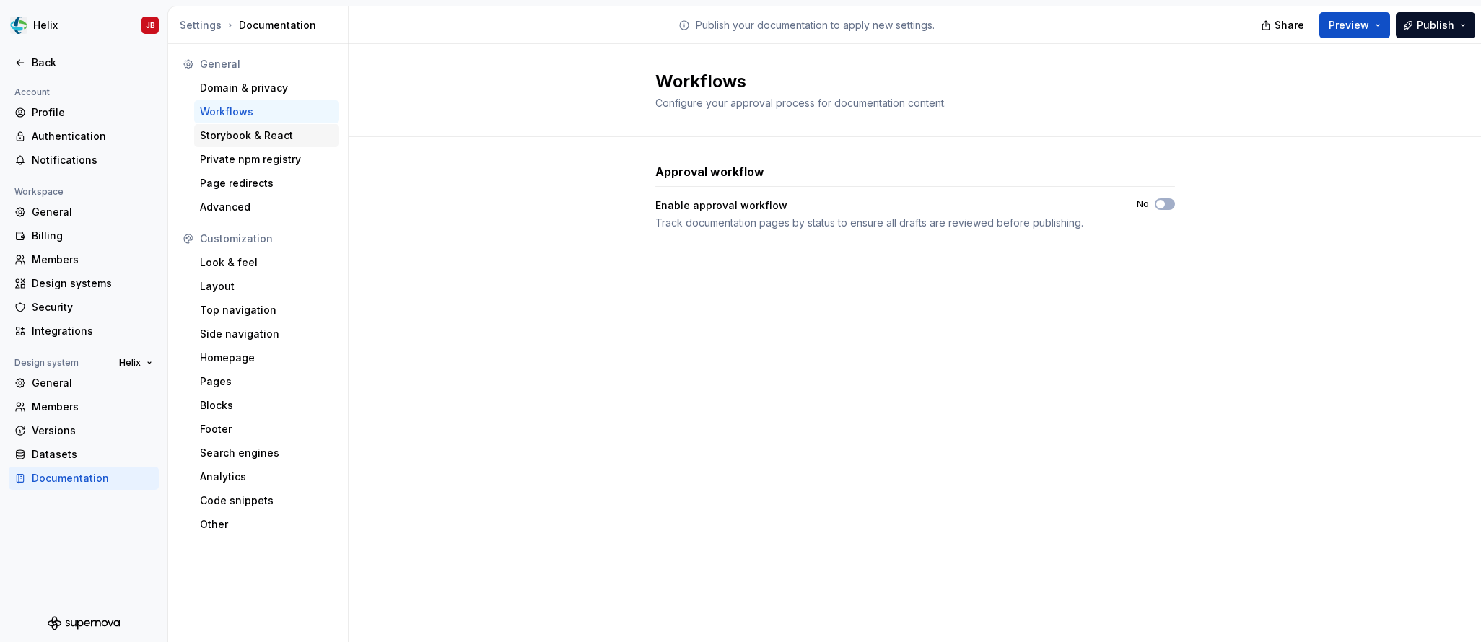
click at [237, 136] on div "Storybook & React" at bounding box center [267, 135] width 134 height 14
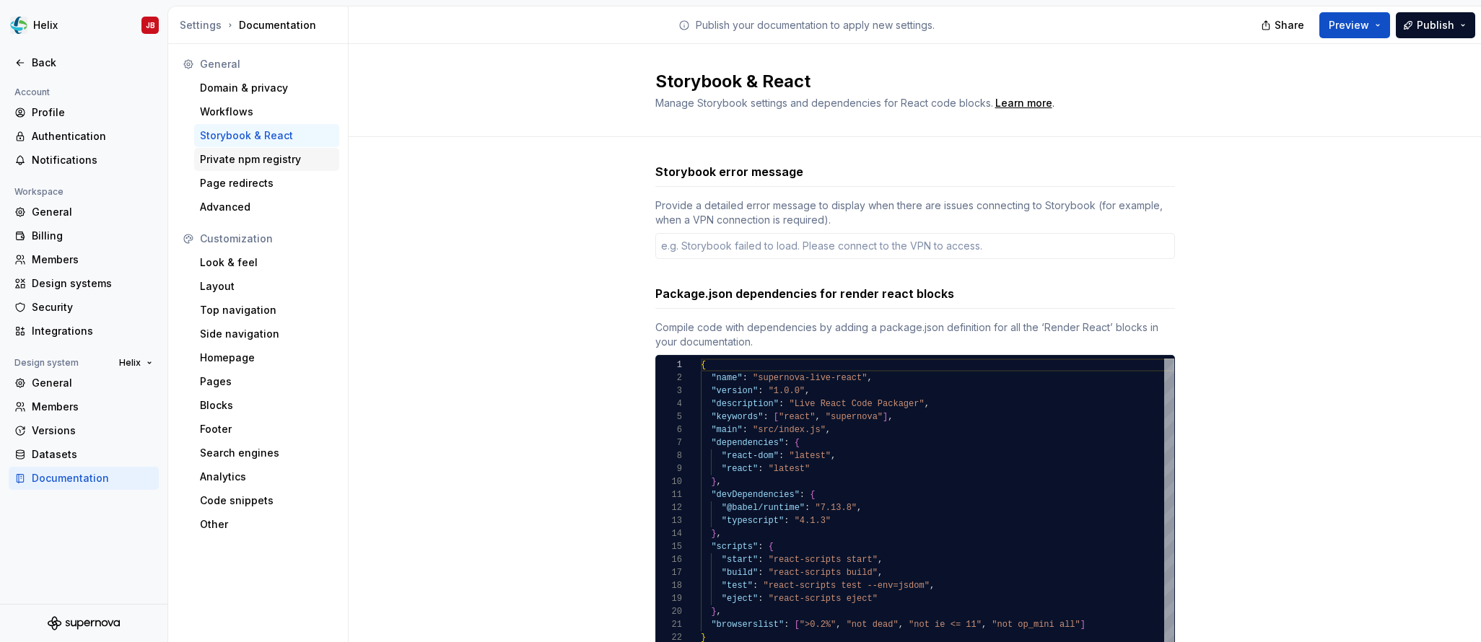
type textarea "*"
click at [240, 162] on div "Private npm registry" at bounding box center [267, 159] width 134 height 14
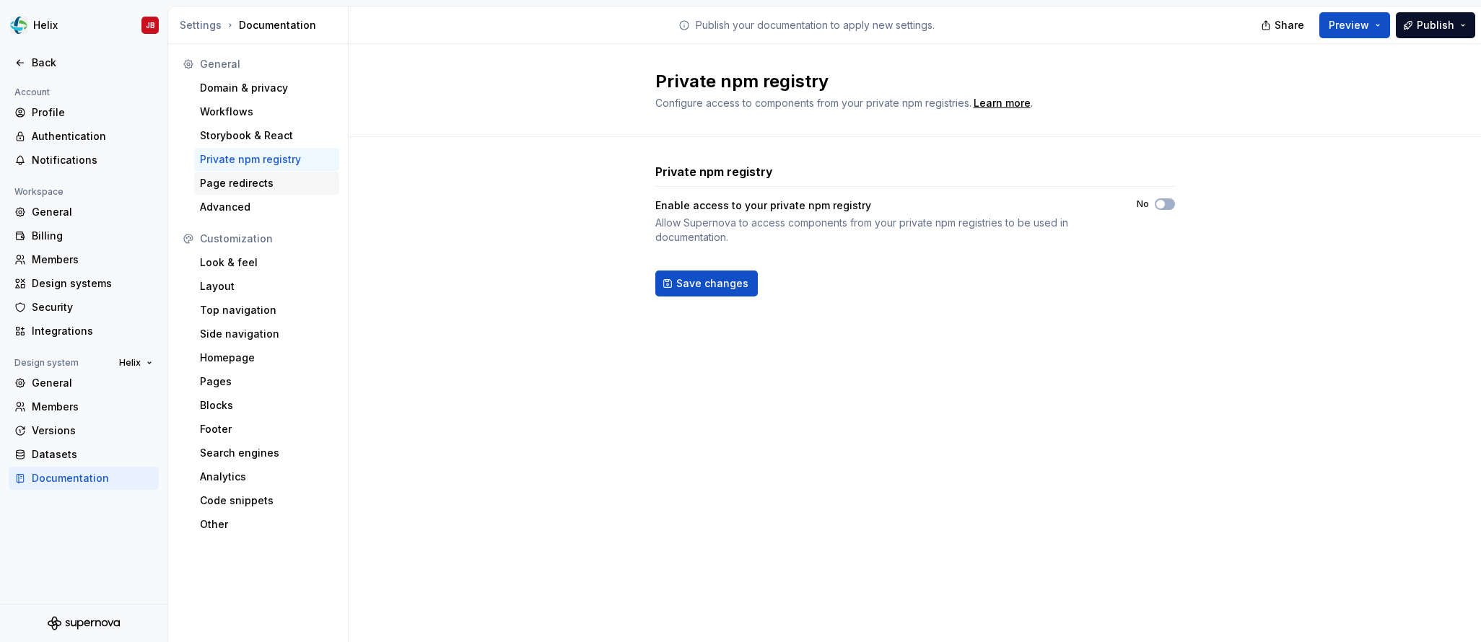
click at [240, 185] on div "Page redirects" at bounding box center [267, 183] width 134 height 14
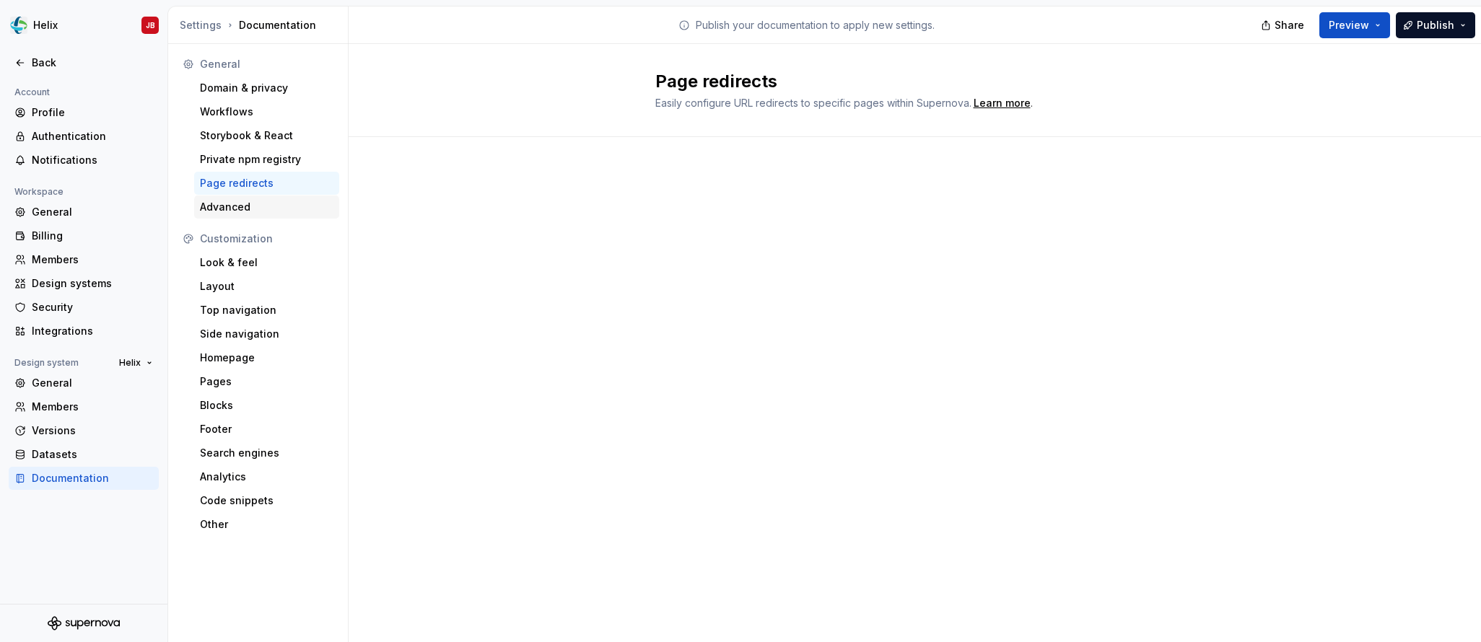
click at [240, 203] on div "Advanced" at bounding box center [267, 207] width 134 height 14
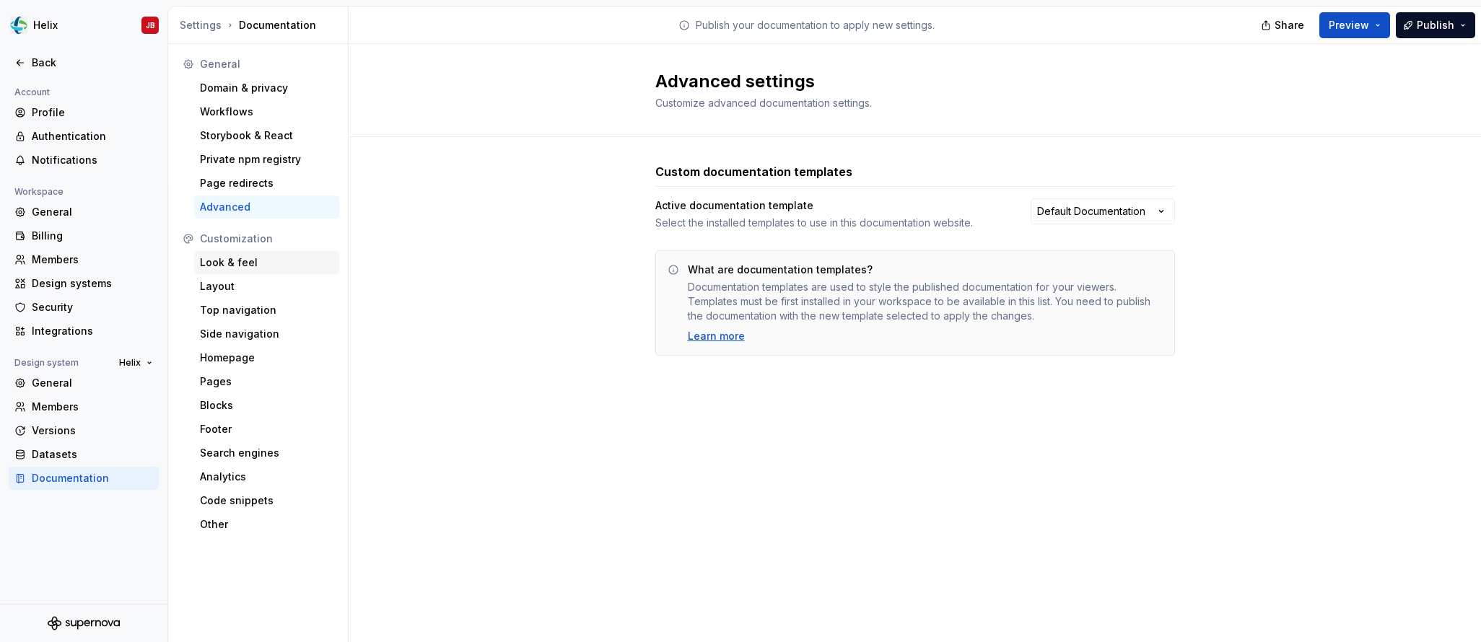
click at [249, 259] on div "Look & feel" at bounding box center [267, 262] width 134 height 14
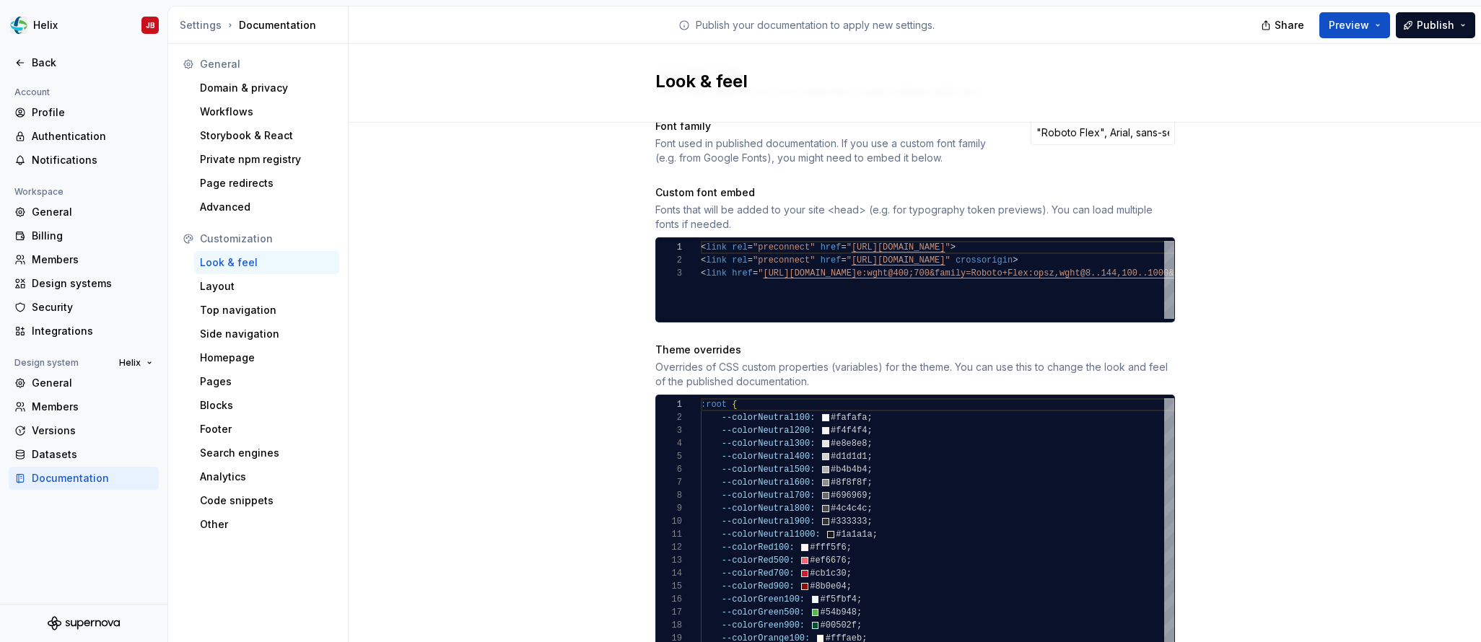
scroll to position [587, 0]
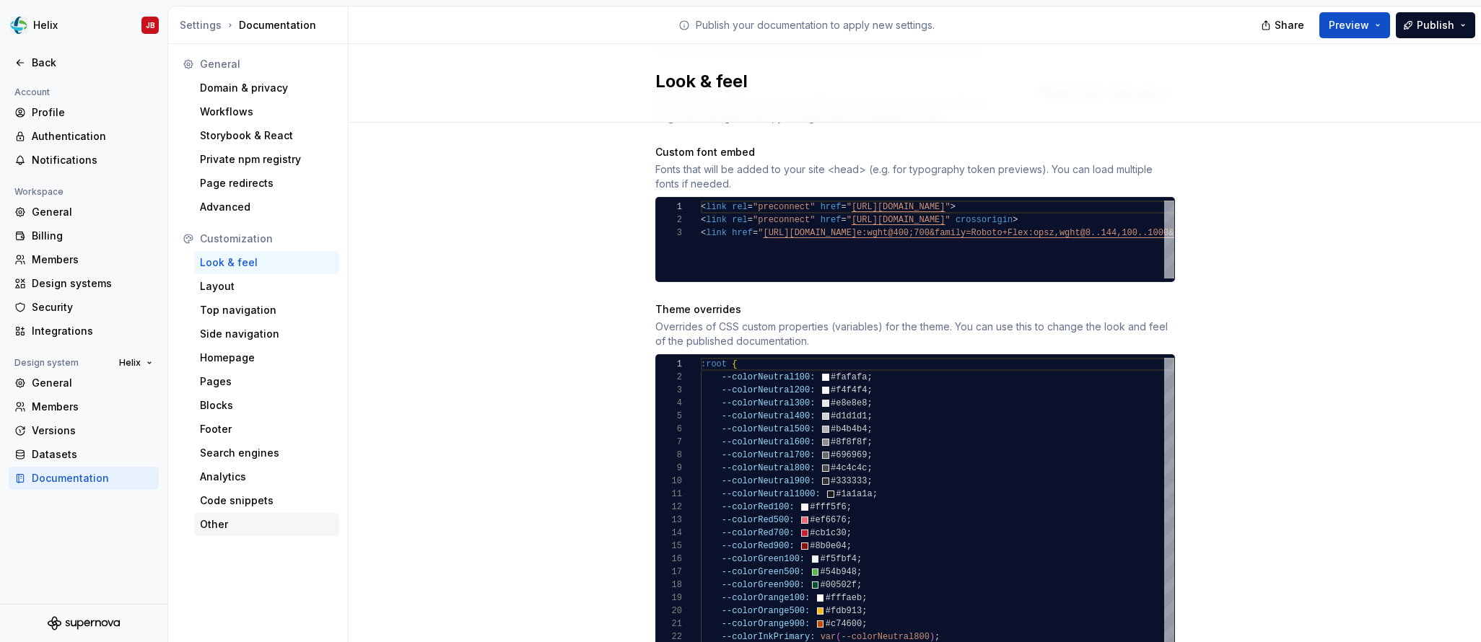
click at [229, 522] on div "Other" at bounding box center [267, 524] width 134 height 14
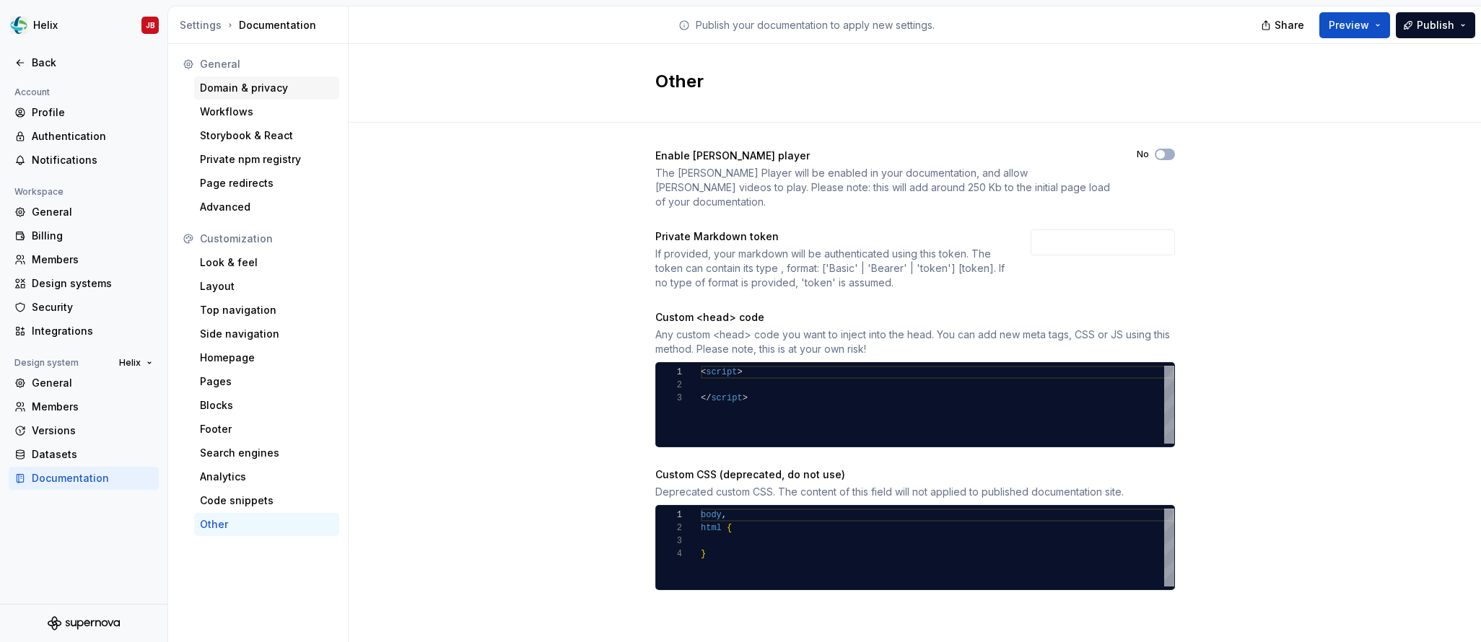
click at [237, 84] on div "Domain & privacy" at bounding box center [267, 88] width 134 height 14
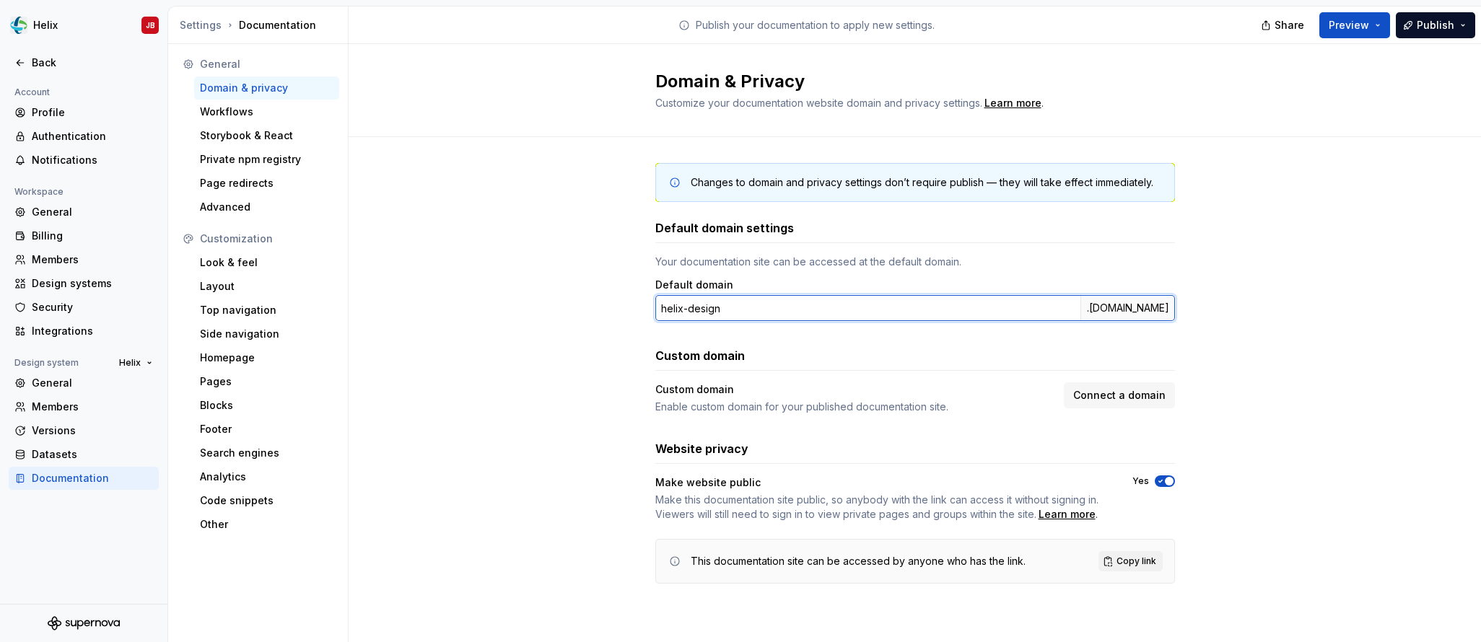
click at [946, 315] on input "helix-design" at bounding box center [867, 308] width 425 height 26
click at [812, 300] on input "helix-design" at bounding box center [867, 308] width 425 height 26
click at [154, 22] on html "Helix JB Back Account Profile Authentication Notifications Workspace General Bi…" at bounding box center [740, 321] width 1481 height 642
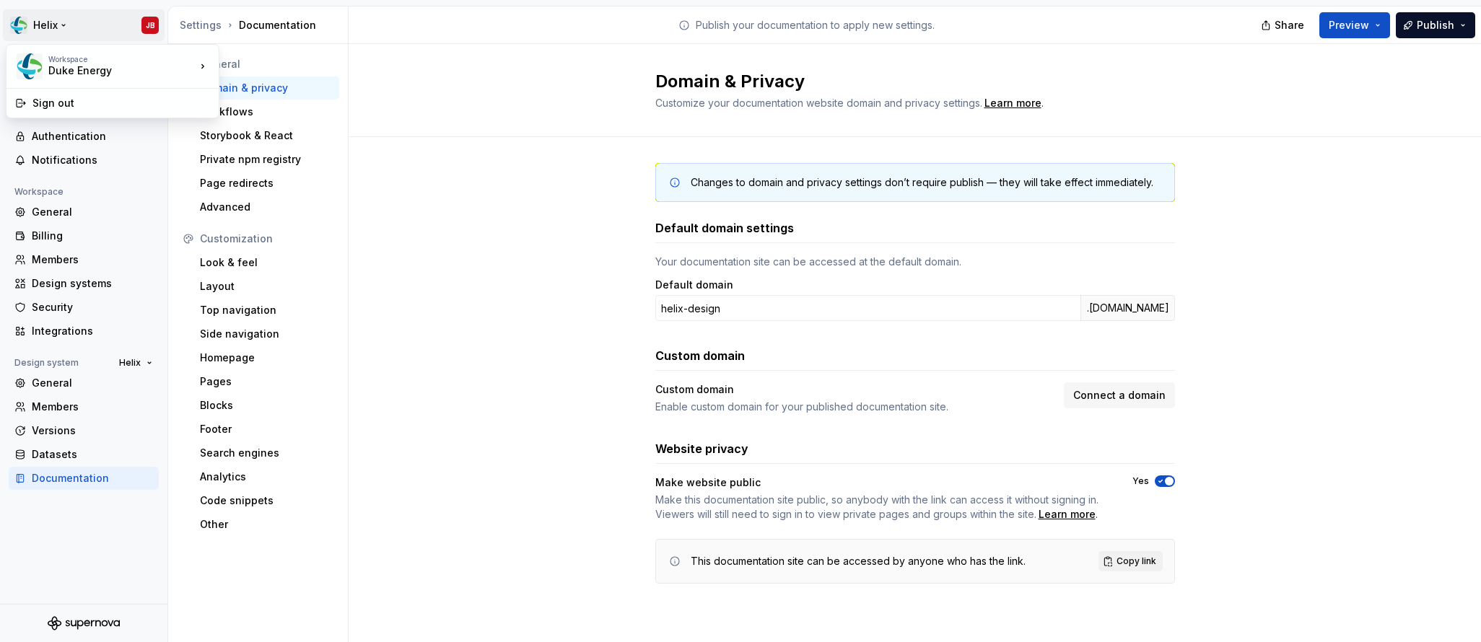
click at [154, 33] on html "Helix JB Back Account Profile Authentication Notifications Workspace General Bi…" at bounding box center [740, 321] width 1481 height 642
click at [155, 25] on html "Helix JB Back Account Profile Authentication Notifications Workspace General Bi…" at bounding box center [740, 321] width 1481 height 642
click at [154, 26] on html "Helix JB Back Account Profile Authentication Notifications Workspace General Bi…" at bounding box center [740, 321] width 1481 height 642
click at [1464, 28] on button "Publish" at bounding box center [1435, 25] width 79 height 26
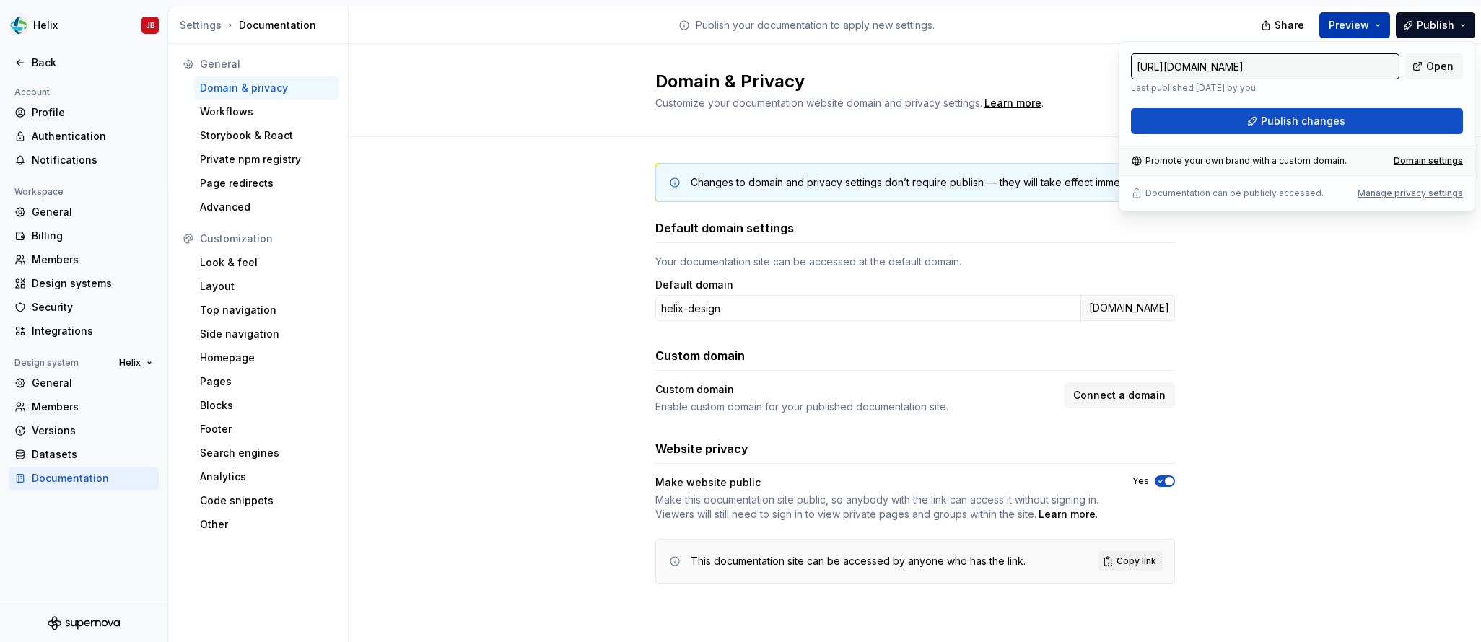
click at [1383, 27] on button "Preview" at bounding box center [1354, 25] width 71 height 26
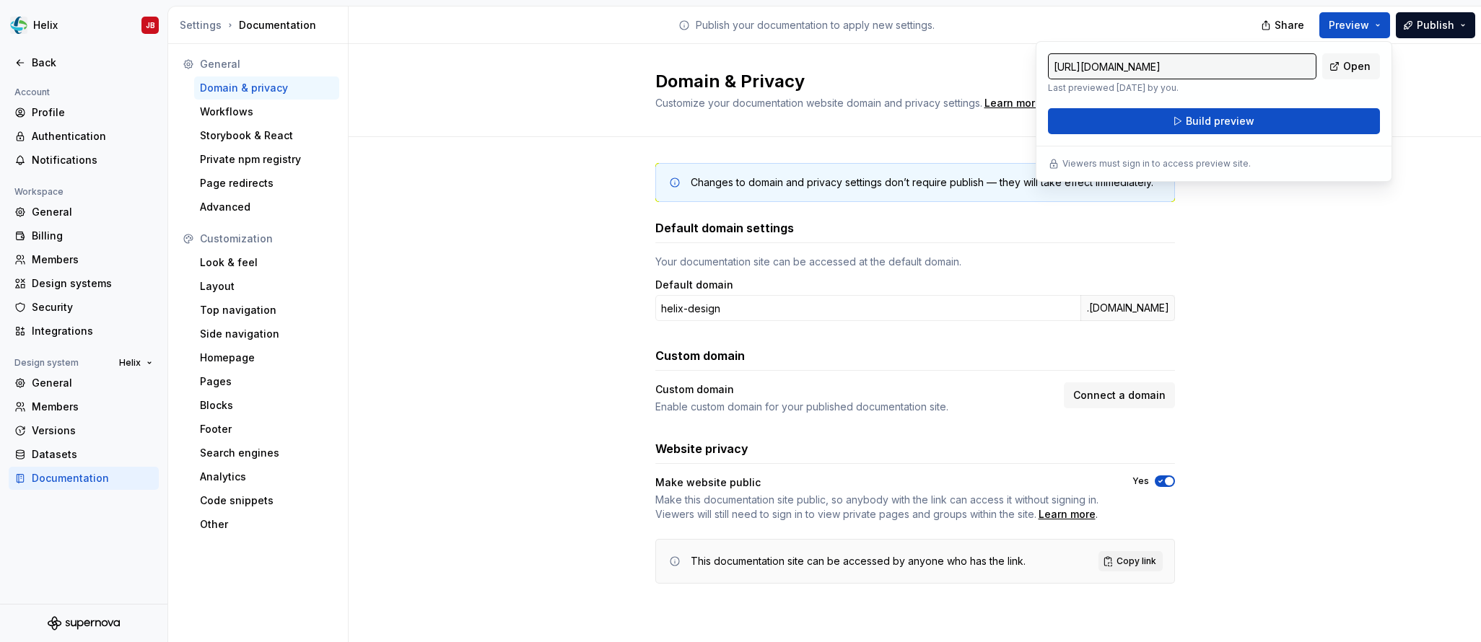
click at [1406, 87] on div "Domain & Privacy Customize your documentation website domain and privacy settin…" at bounding box center [915, 90] width 1132 height 93
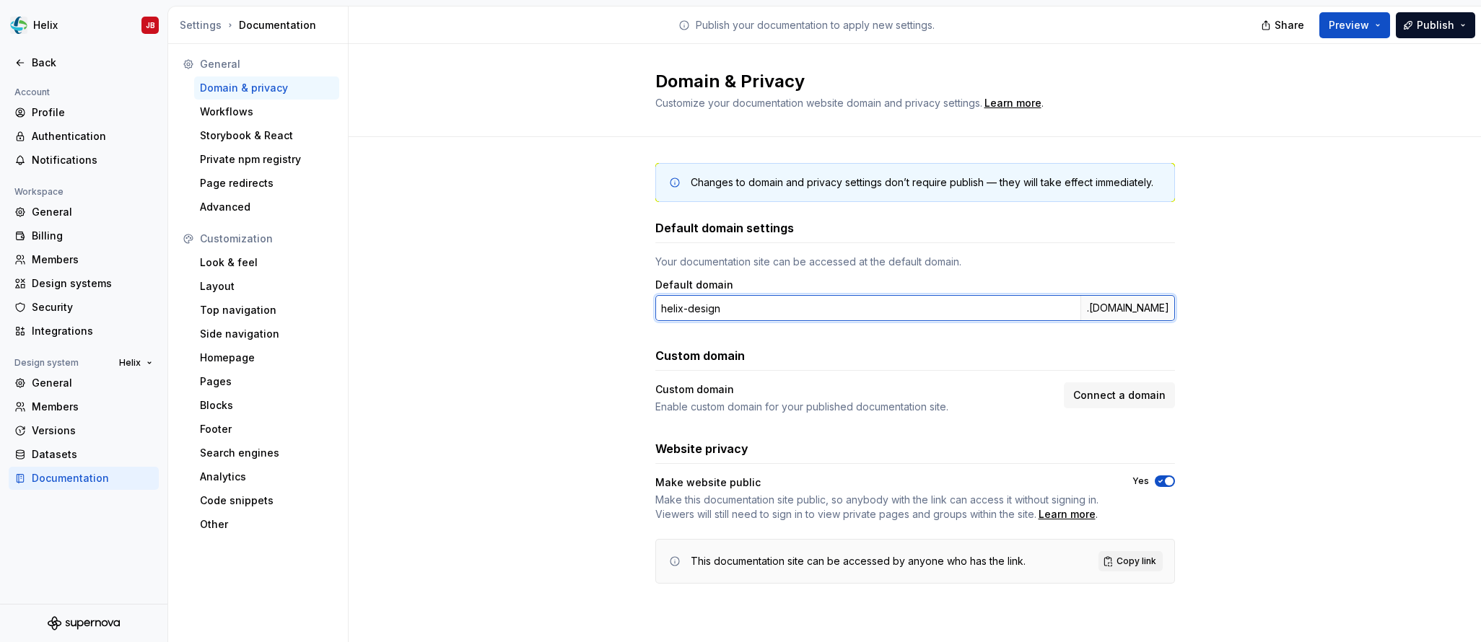
click at [873, 308] on input "helix-design" at bounding box center [867, 308] width 425 height 26
click at [690, 312] on input "helix-design" at bounding box center [867, 308] width 425 height 26
click at [686, 312] on input "helix-design" at bounding box center [867, 308] width 425 height 26
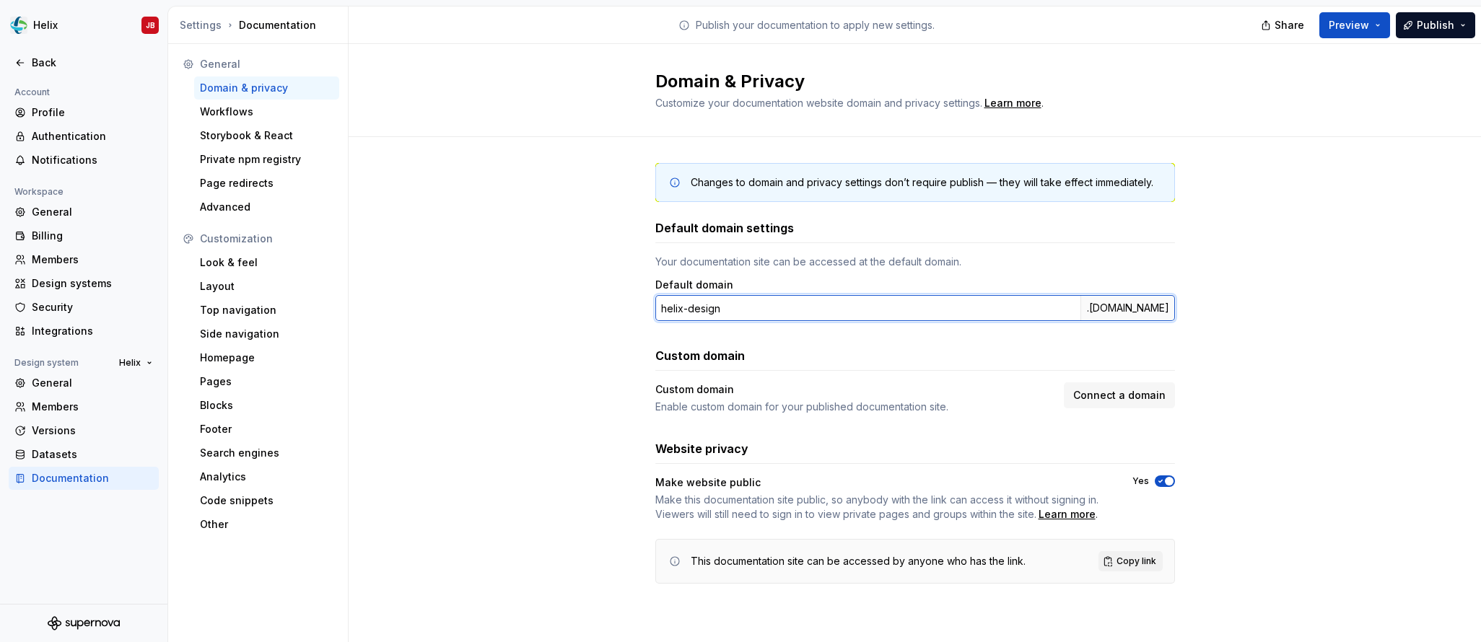
drag, startPoint x: 686, startPoint y: 312, endPoint x: 758, endPoint y: 315, distance: 72.9
click at [758, 315] on input "helix-design" at bounding box center [867, 308] width 425 height 26
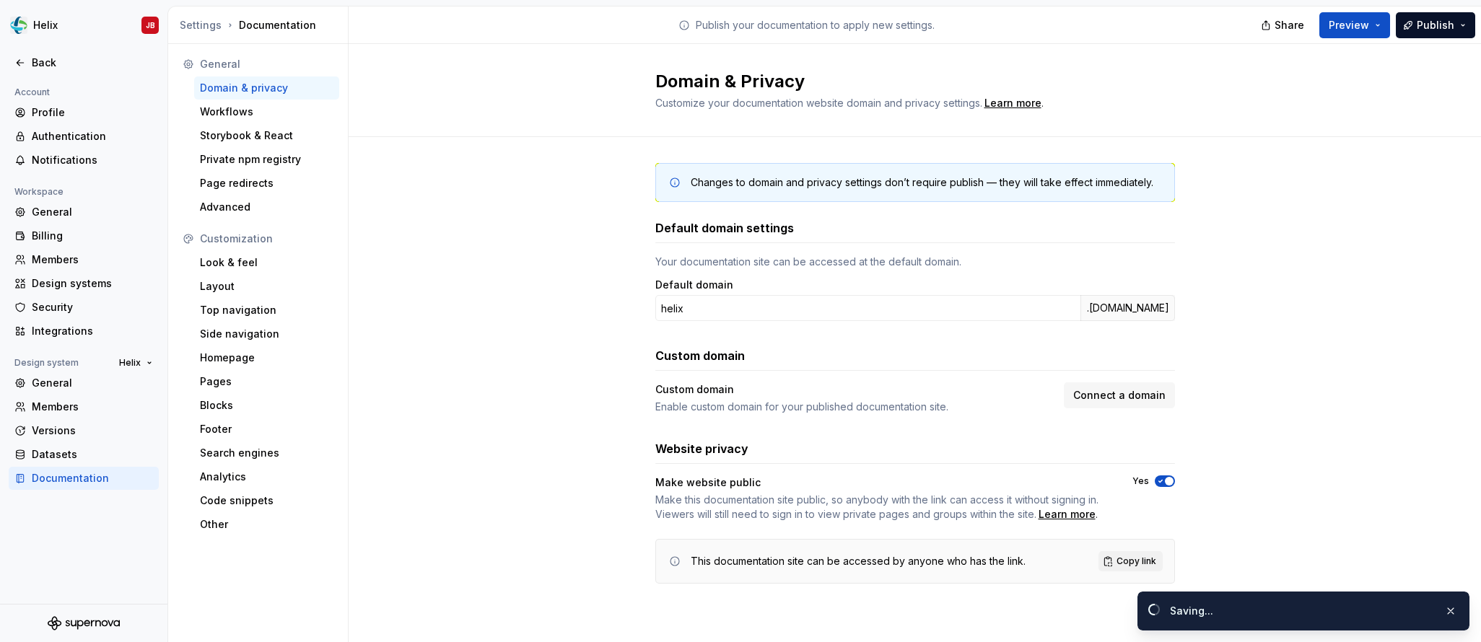
click at [1250, 318] on div "Changes to domain and privacy settings don’t require publish — they will take e…" at bounding box center [915, 388] width 1132 height 502
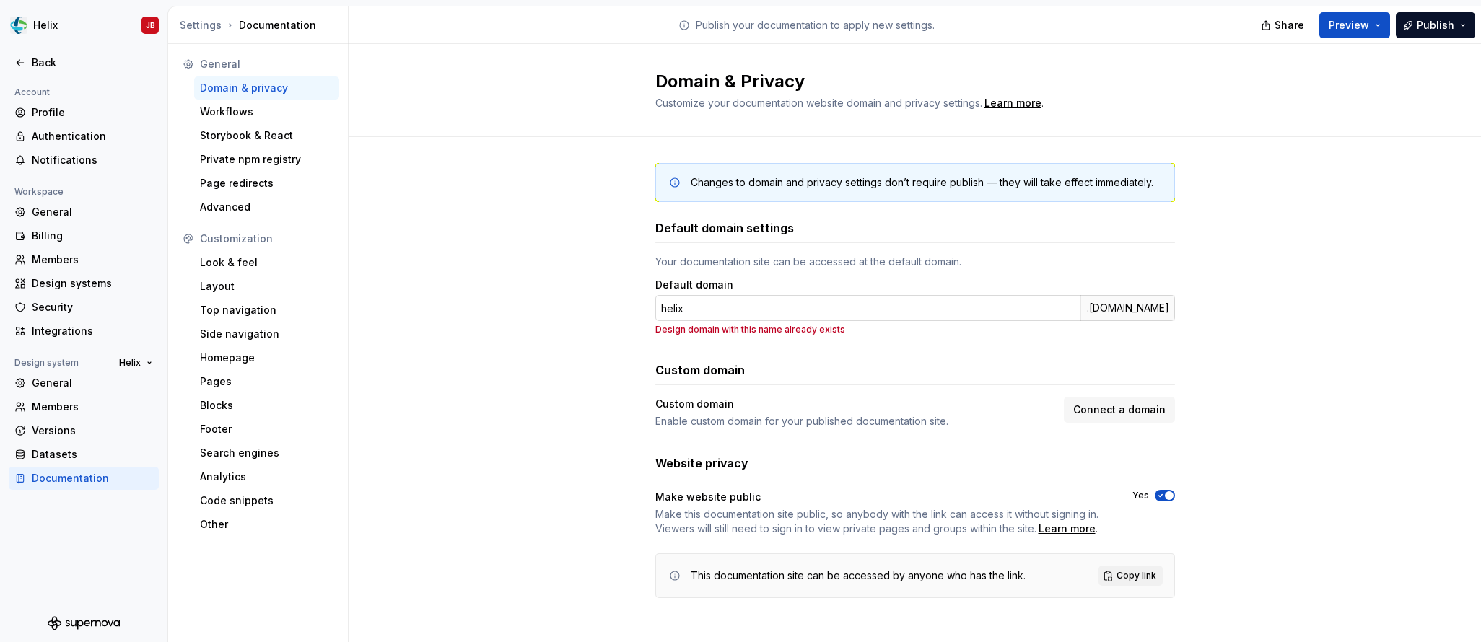
click at [709, 311] on input "helix" at bounding box center [867, 308] width 425 height 26
click at [829, 261] on div "Your documentation site can be accessed at the default domain." at bounding box center [915, 262] width 520 height 14
click at [740, 307] on input "helix" at bounding box center [867, 308] width 425 height 26
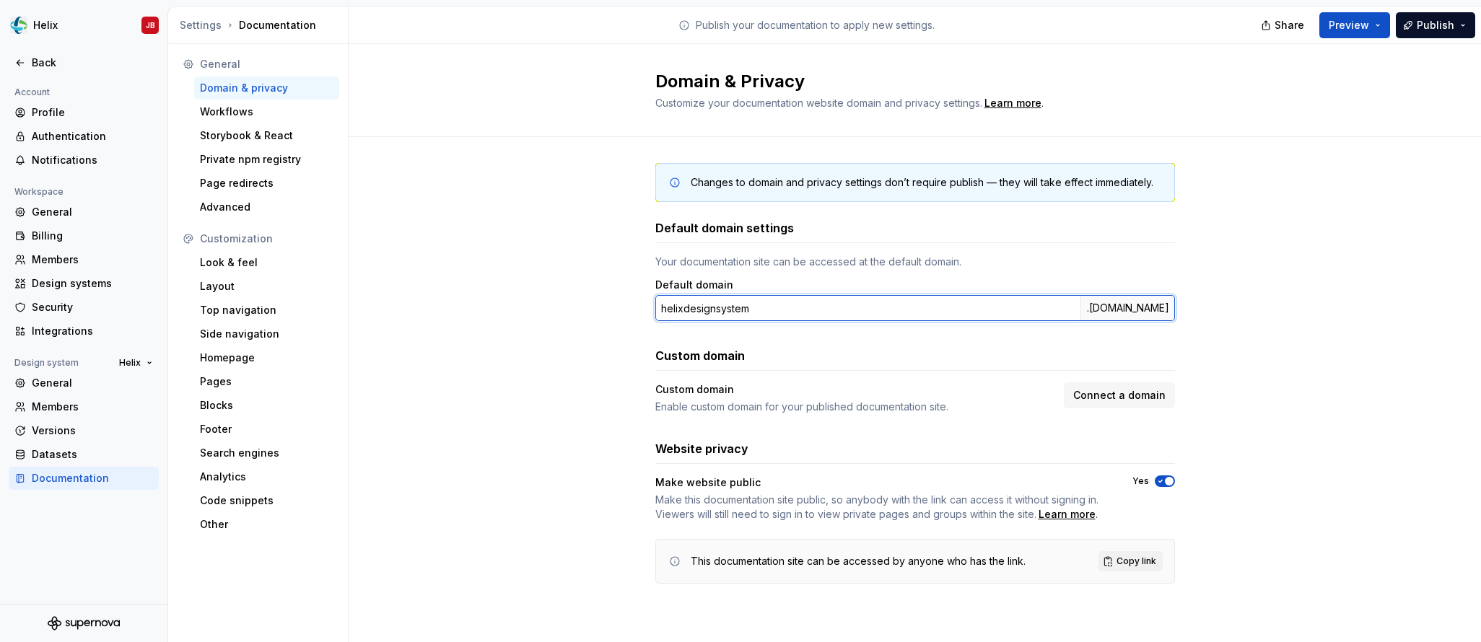
click at [684, 310] on input "helixdesignsystem" at bounding box center [867, 308] width 425 height 26
click at [720, 310] on input "helix-designsystem" at bounding box center [867, 308] width 425 height 26
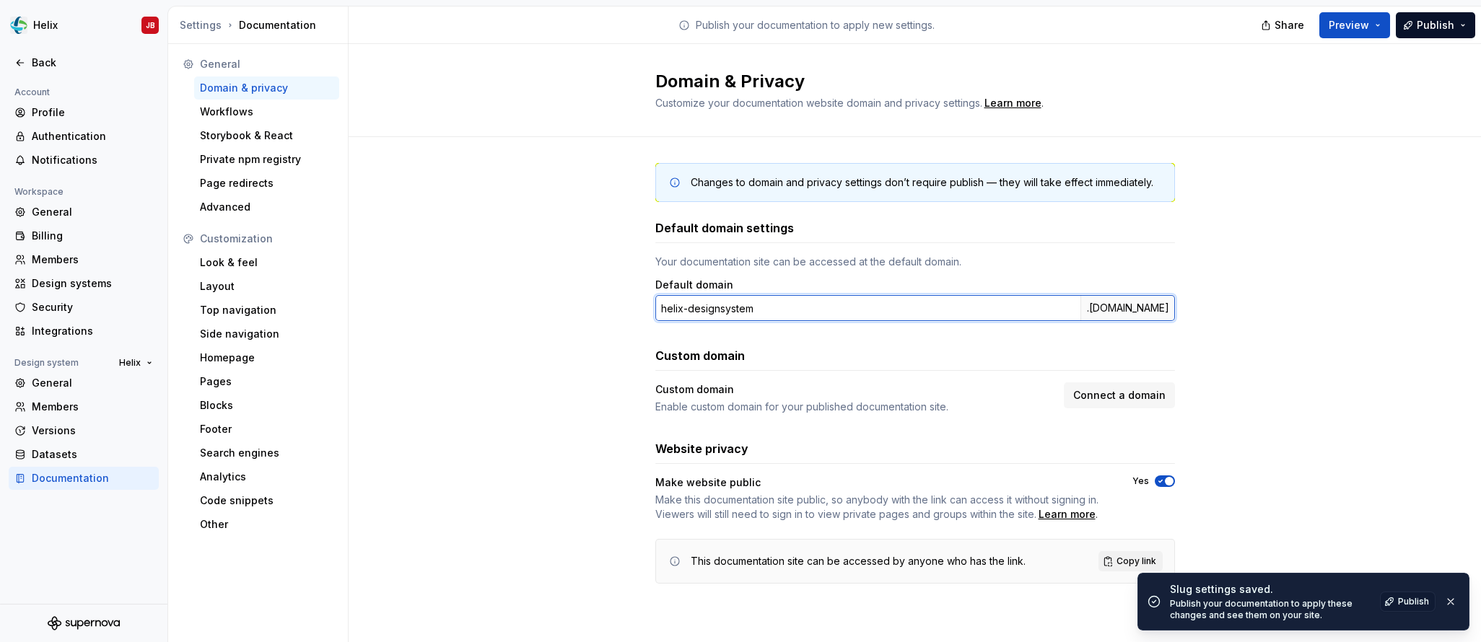
click at [720, 311] on input "helix-designsystem" at bounding box center [867, 308] width 425 height 26
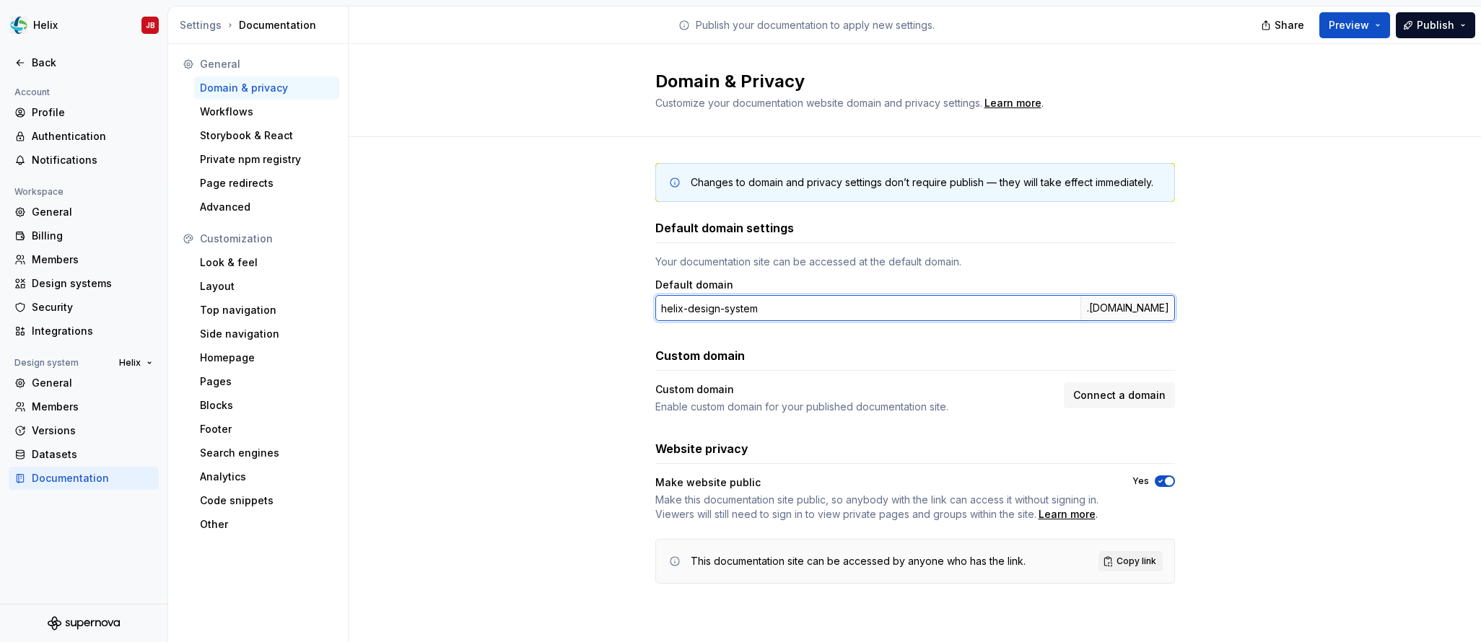
click at [834, 312] on input "helix-design-system" at bounding box center [867, 308] width 425 height 26
click at [1044, 241] on div "Default domain settings" at bounding box center [915, 231] width 520 height 24
click at [1302, 27] on span "Share" at bounding box center [1290, 25] width 30 height 14
click at [1453, 61] on div "Domain & Privacy Customize your documentation website domain and privacy settin…" at bounding box center [915, 90] width 1132 height 93
click at [1461, 19] on button "Publish" at bounding box center [1435, 25] width 79 height 26
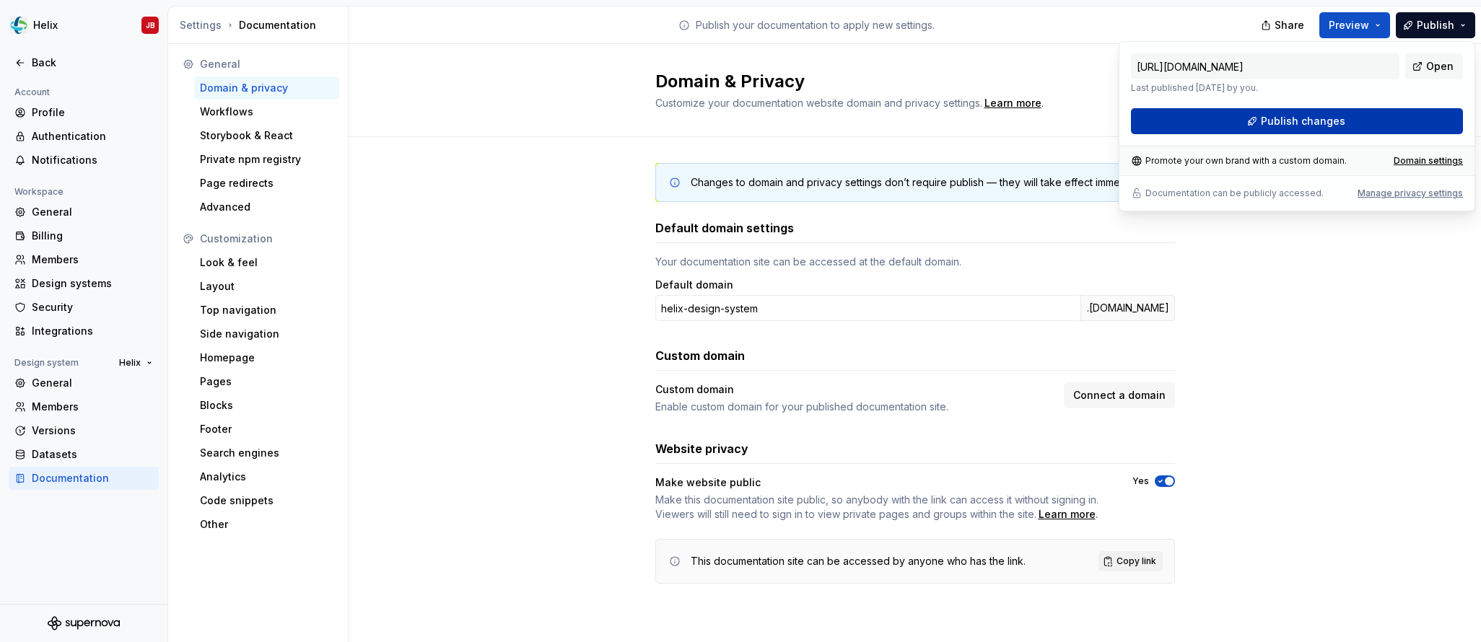
click at [1380, 115] on button "Publish changes" at bounding box center [1297, 121] width 332 height 26
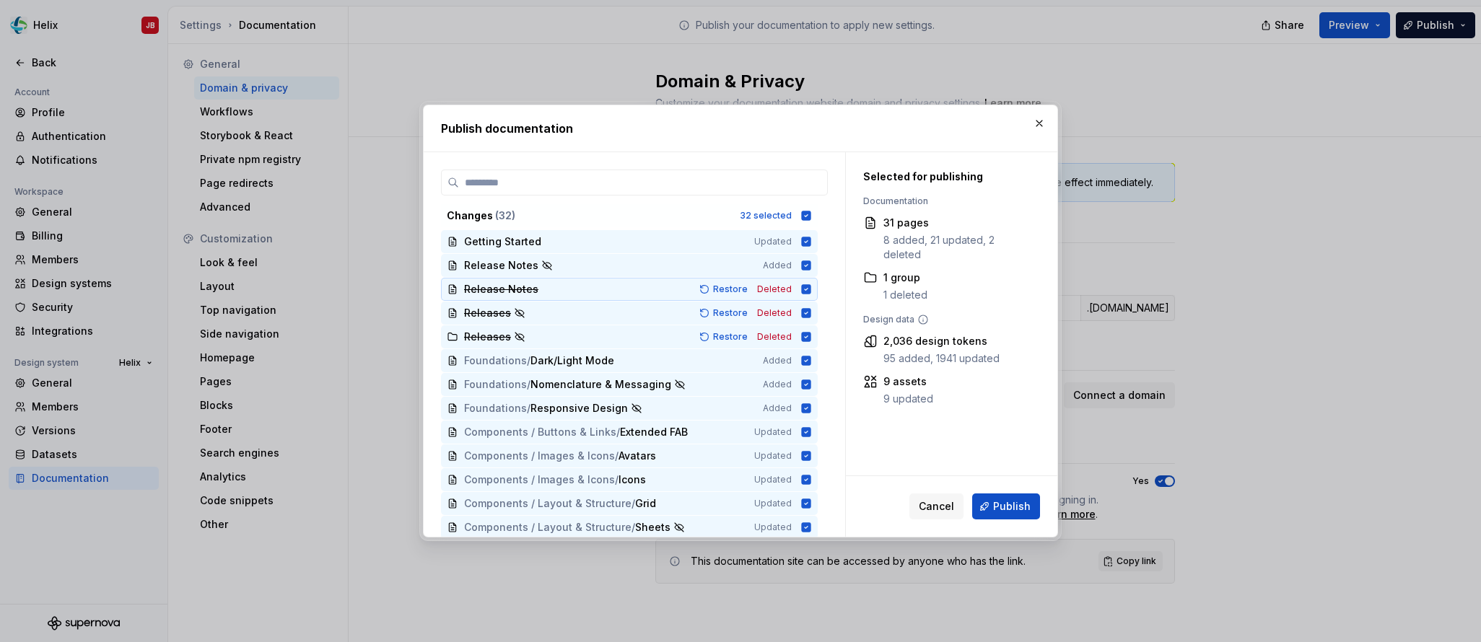
scroll to position [1, 0]
click at [804, 260] on div "Release Notes Added" at bounding box center [629, 264] width 377 height 23
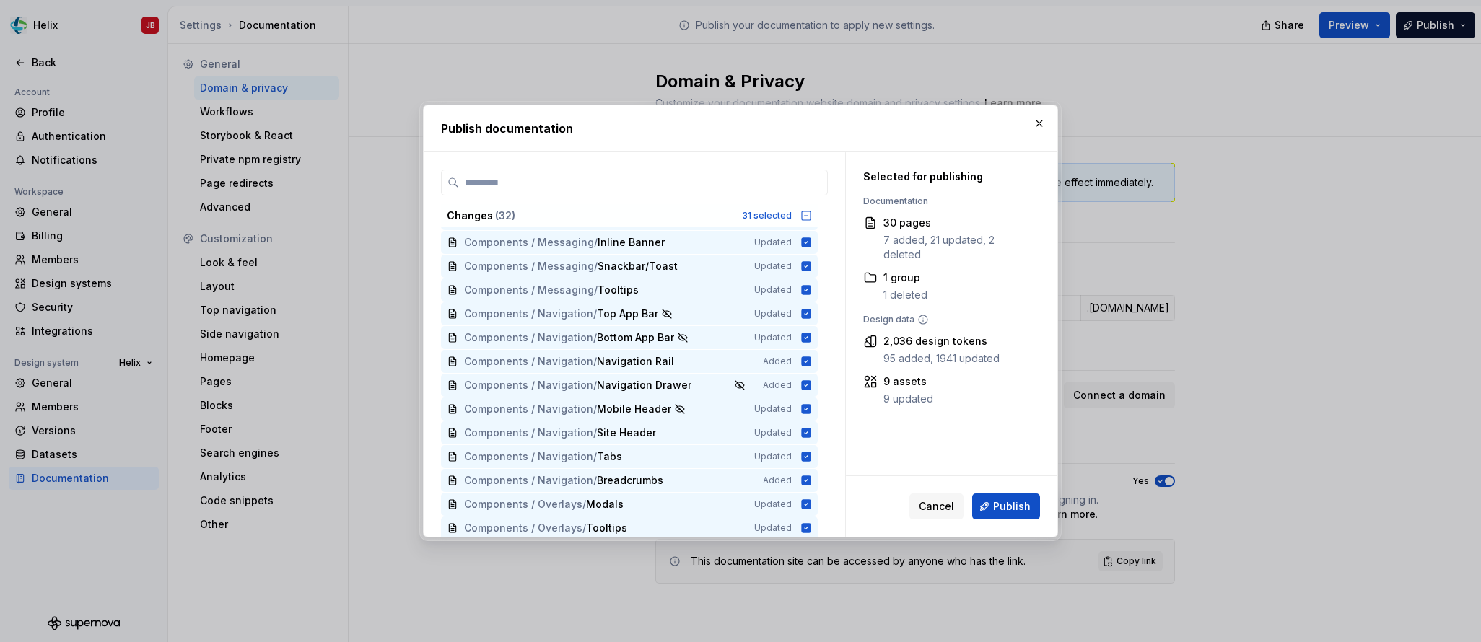
scroll to position [455, 0]
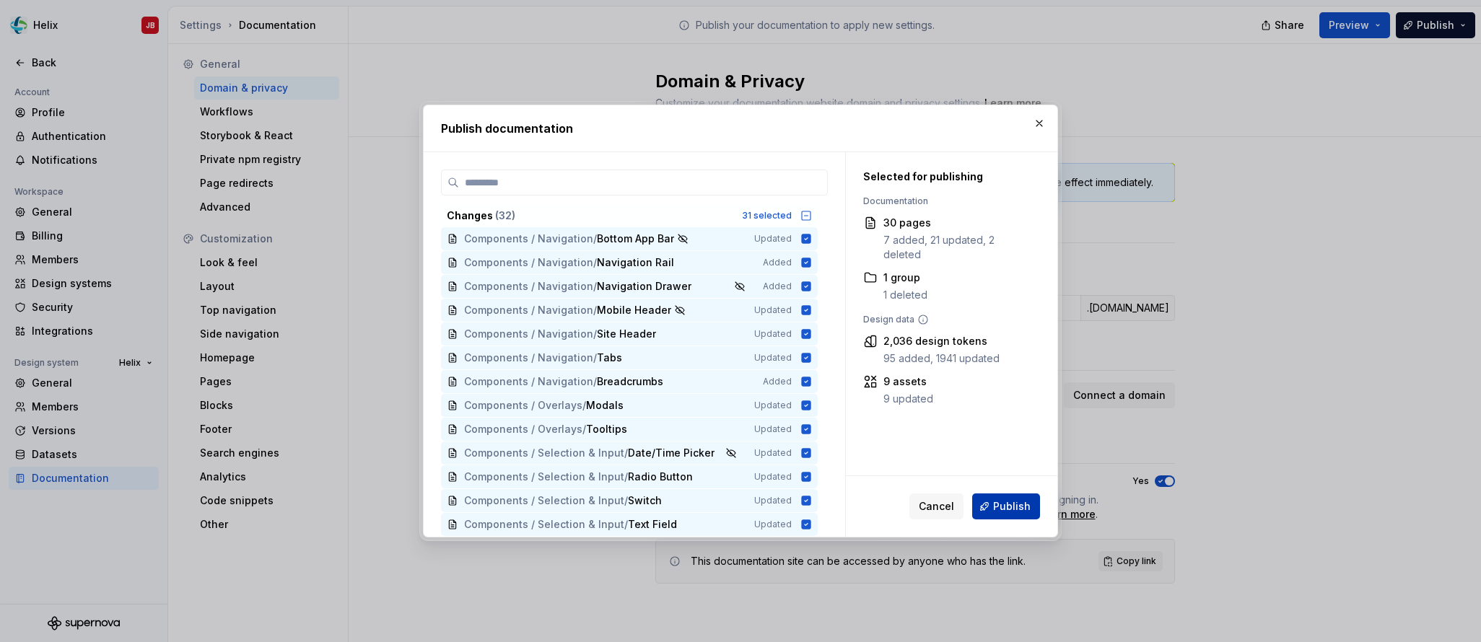
click at [998, 507] on span "Publish" at bounding box center [1012, 506] width 38 height 14
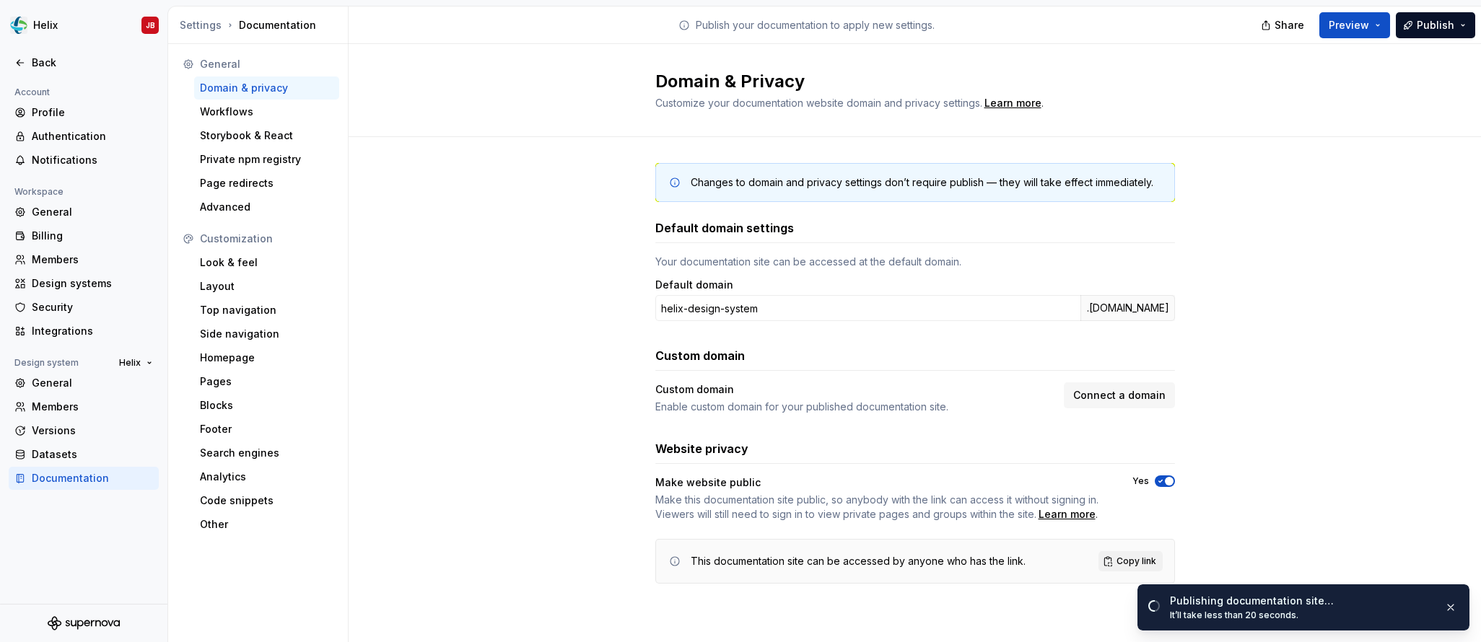
click at [624, 124] on div "Domain & Privacy Customize your documentation website domain and privacy settin…" at bounding box center [915, 90] width 1132 height 93
click at [1096, 308] on div ".[DOMAIN_NAME]" at bounding box center [1127, 308] width 95 height 26
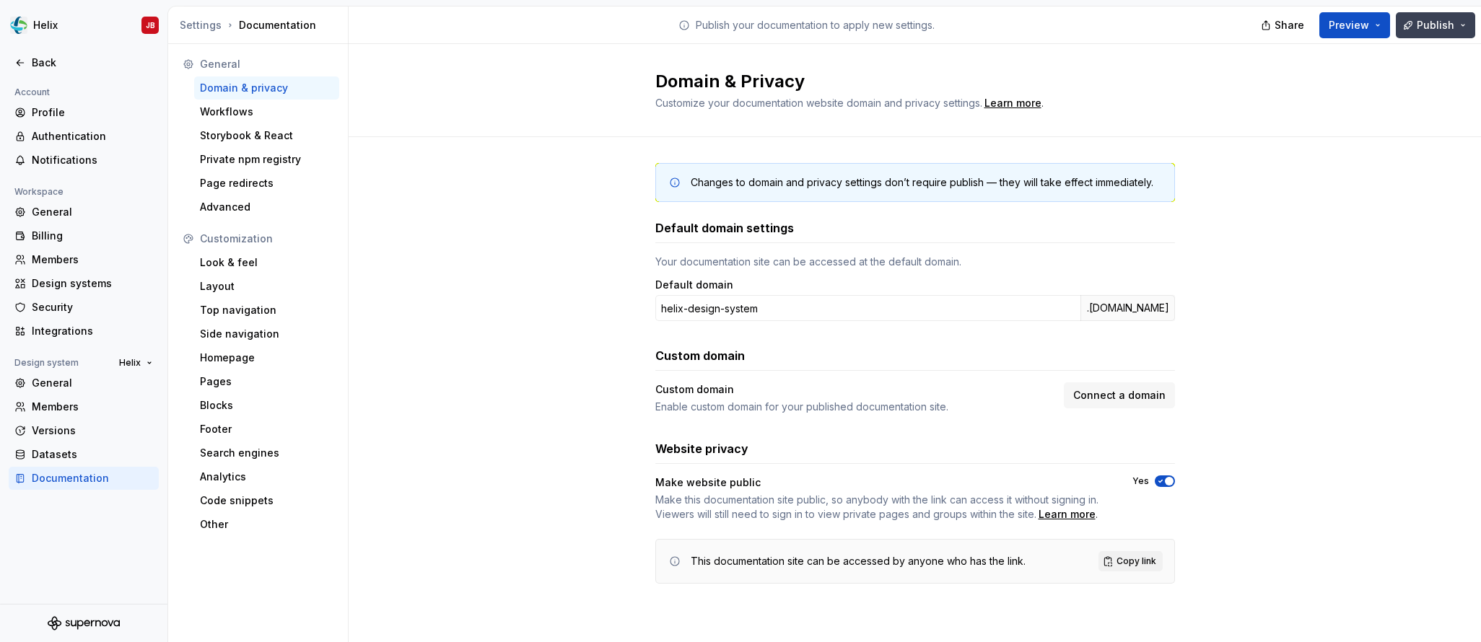
click at [1467, 24] on button "Publish" at bounding box center [1435, 25] width 79 height 26
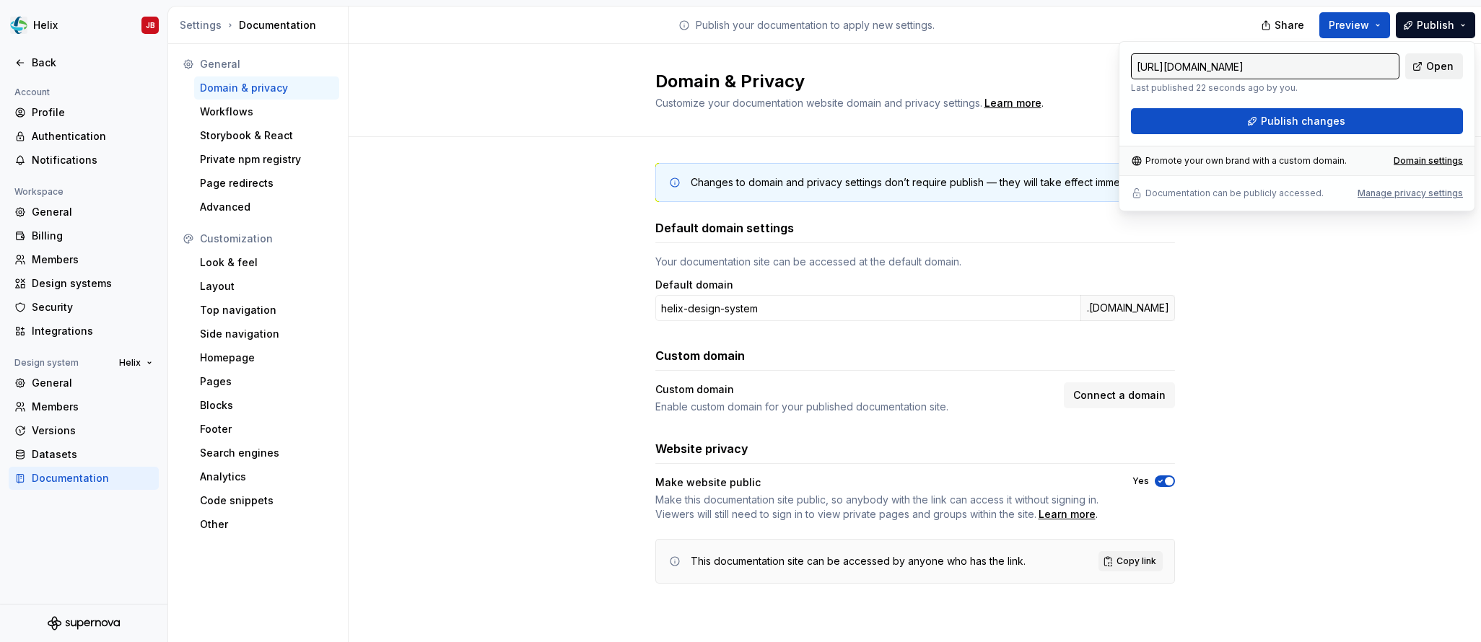
click at [1424, 72] on link "Open" at bounding box center [1434, 66] width 58 height 26
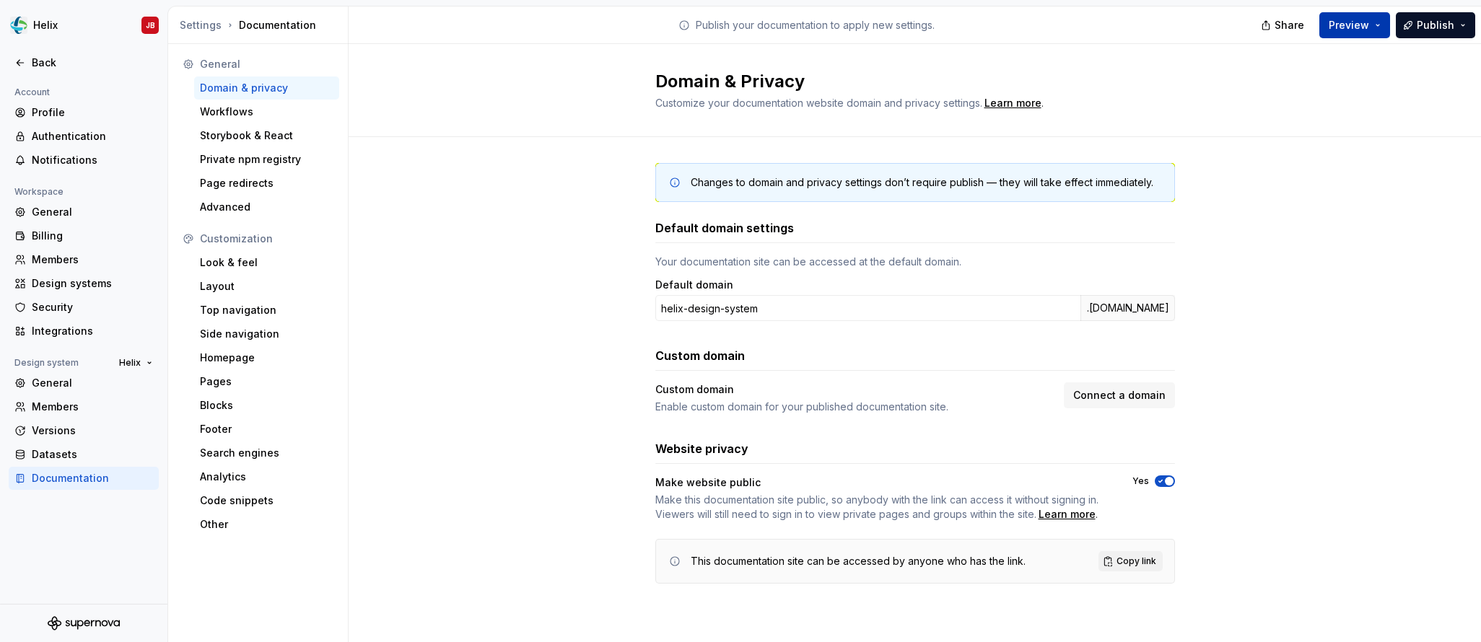
click at [1385, 19] on button "Preview" at bounding box center [1354, 25] width 71 height 26
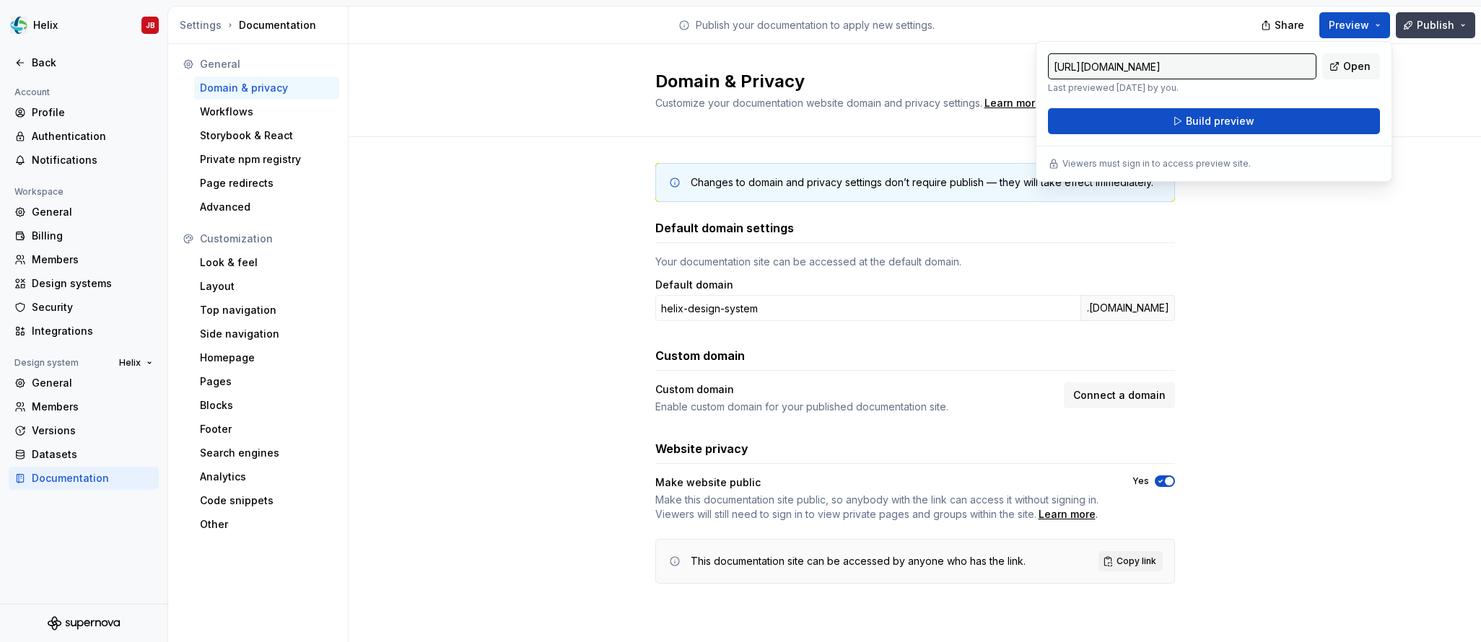
click at [1457, 22] on button "Publish" at bounding box center [1435, 25] width 79 height 26
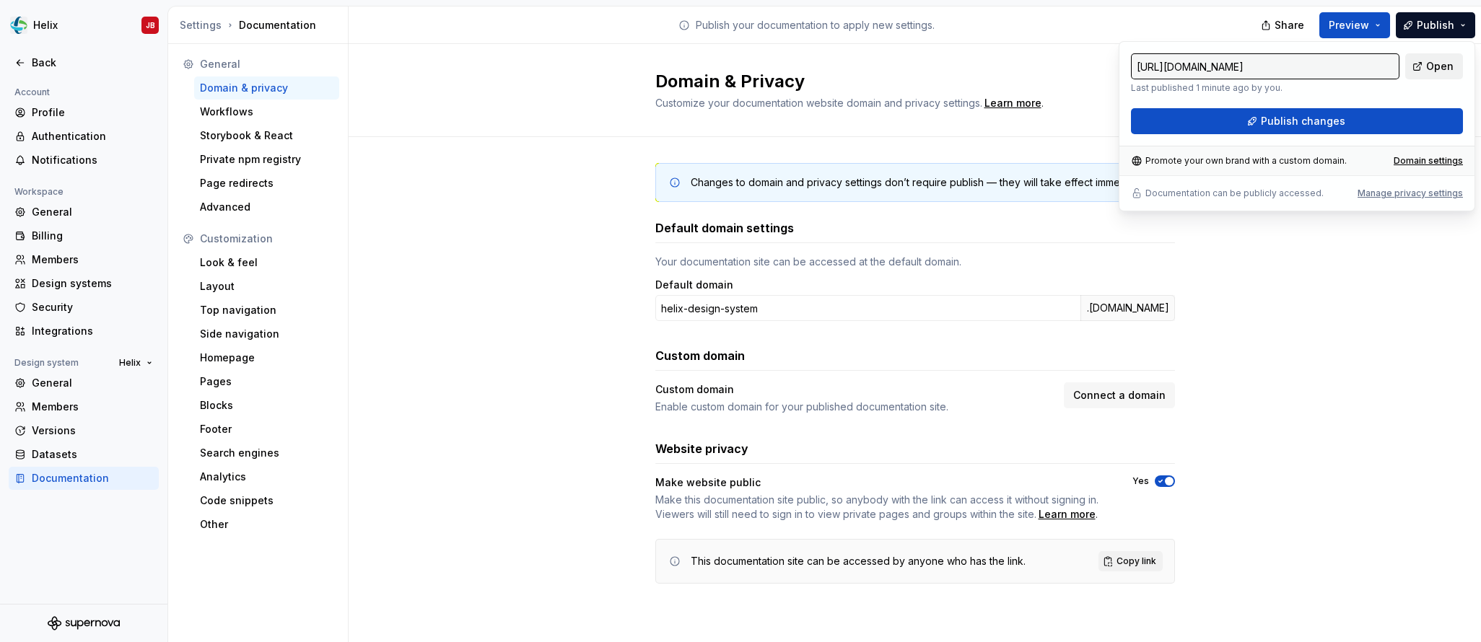
click at [1430, 59] on span "Open" at bounding box center [1439, 66] width 27 height 14
click at [762, 313] on input "helix-design-system" at bounding box center [867, 308] width 425 height 26
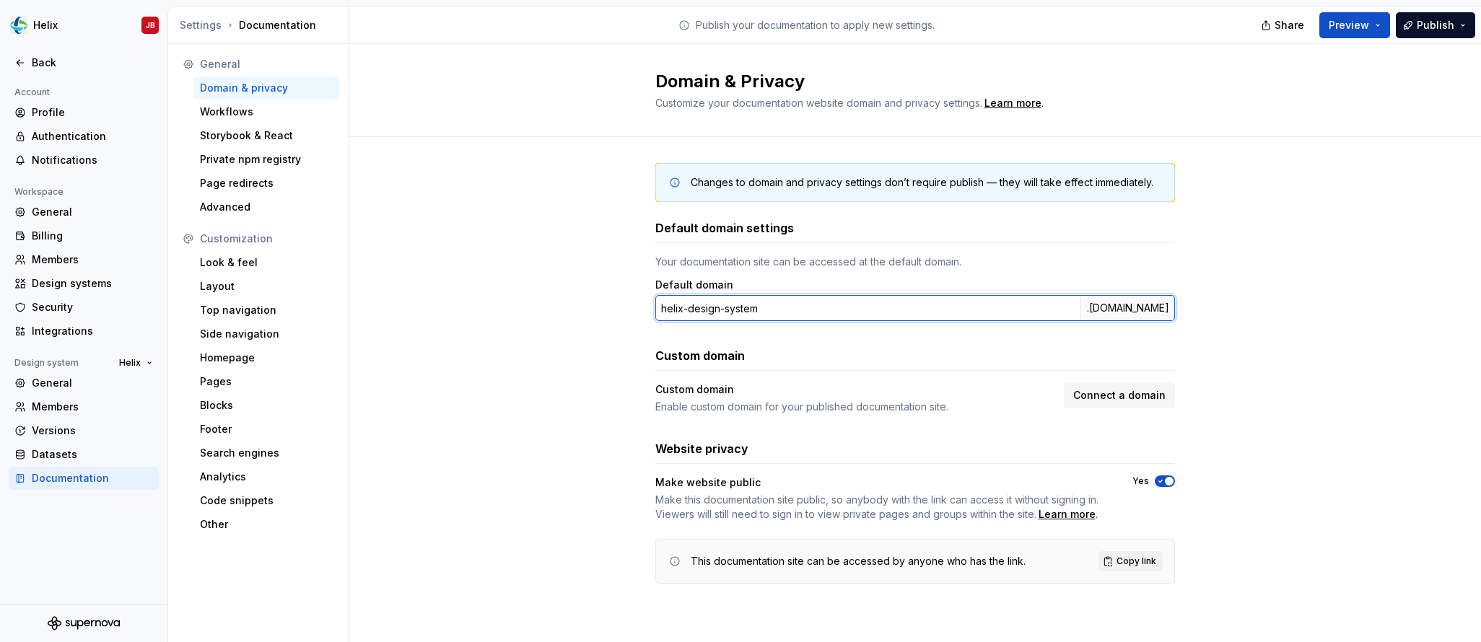
click at [762, 313] on input "helix-design-system" at bounding box center [867, 308] width 425 height 26
type input "helix"
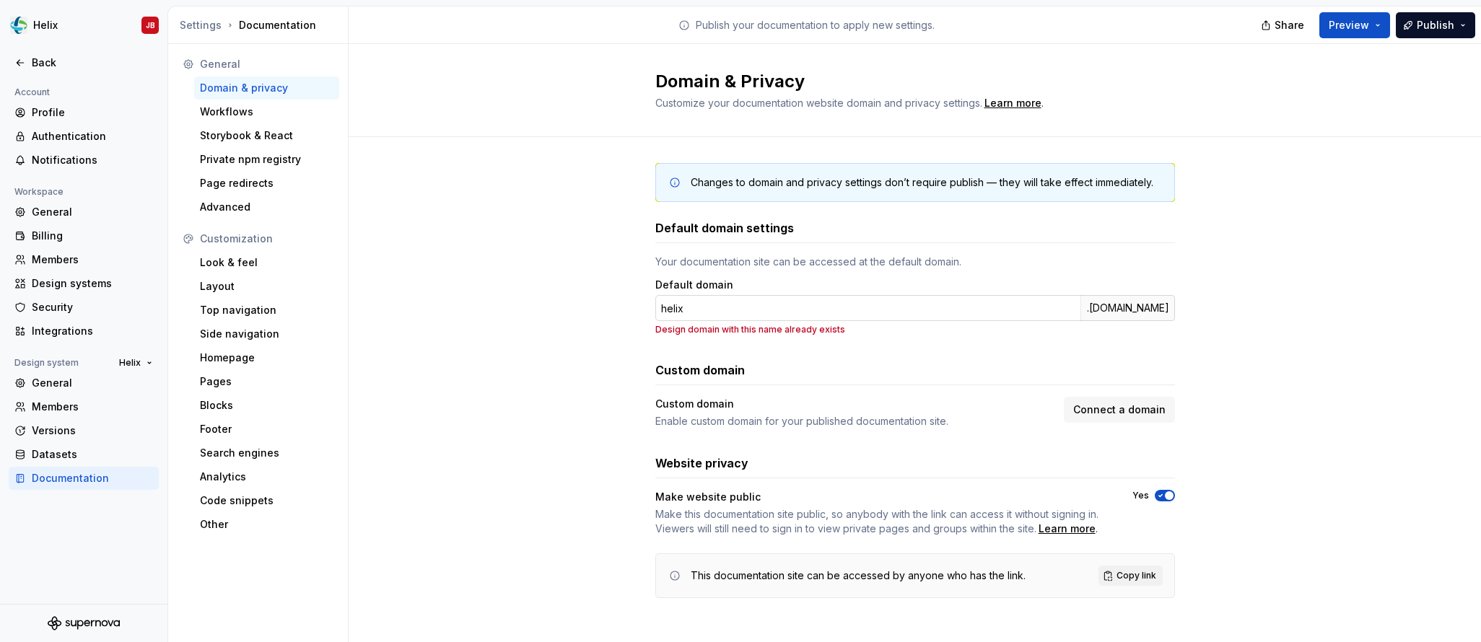
click at [687, 310] on input "helix" at bounding box center [867, 308] width 425 height 26
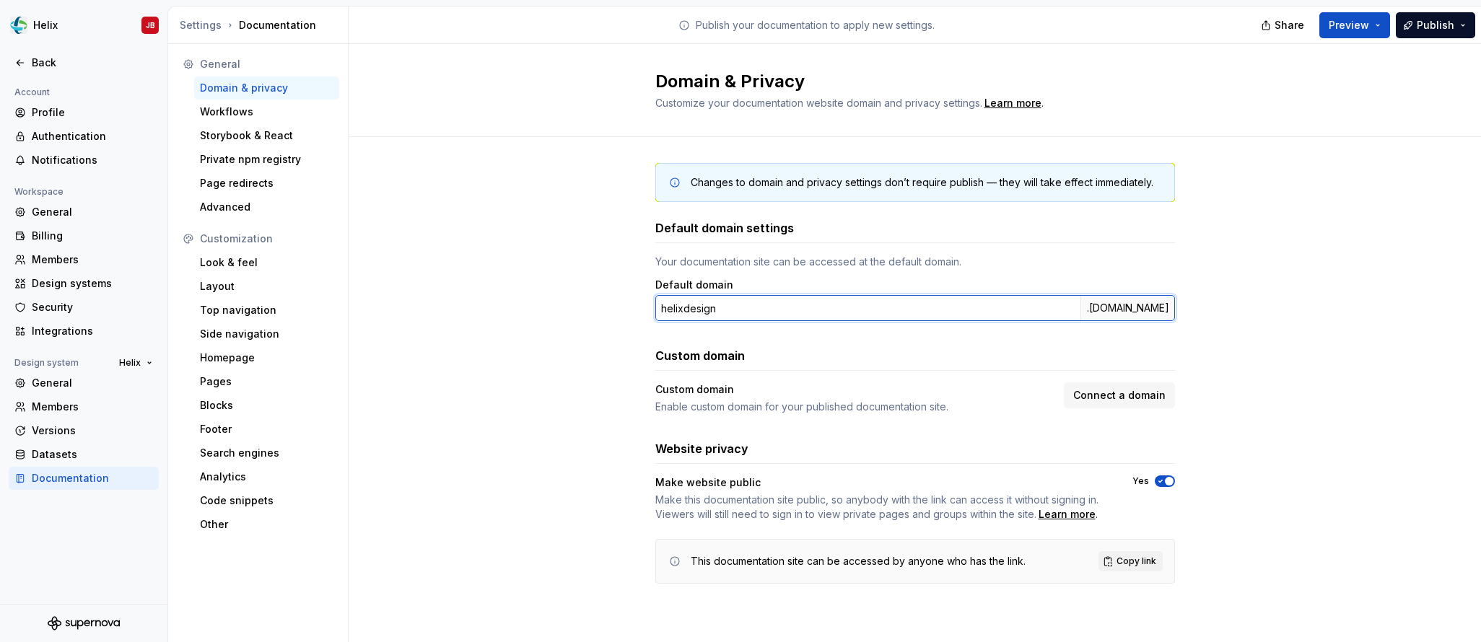
type input "helixdesign"
click at [1139, 557] on span "Copy link" at bounding box center [1136, 562] width 40 height 12
click at [1138, 516] on div "Make website public Make this documentation site public, so anybody with the li…" at bounding box center [915, 499] width 520 height 46
click at [1459, 20] on button "Publish" at bounding box center [1435, 25] width 79 height 26
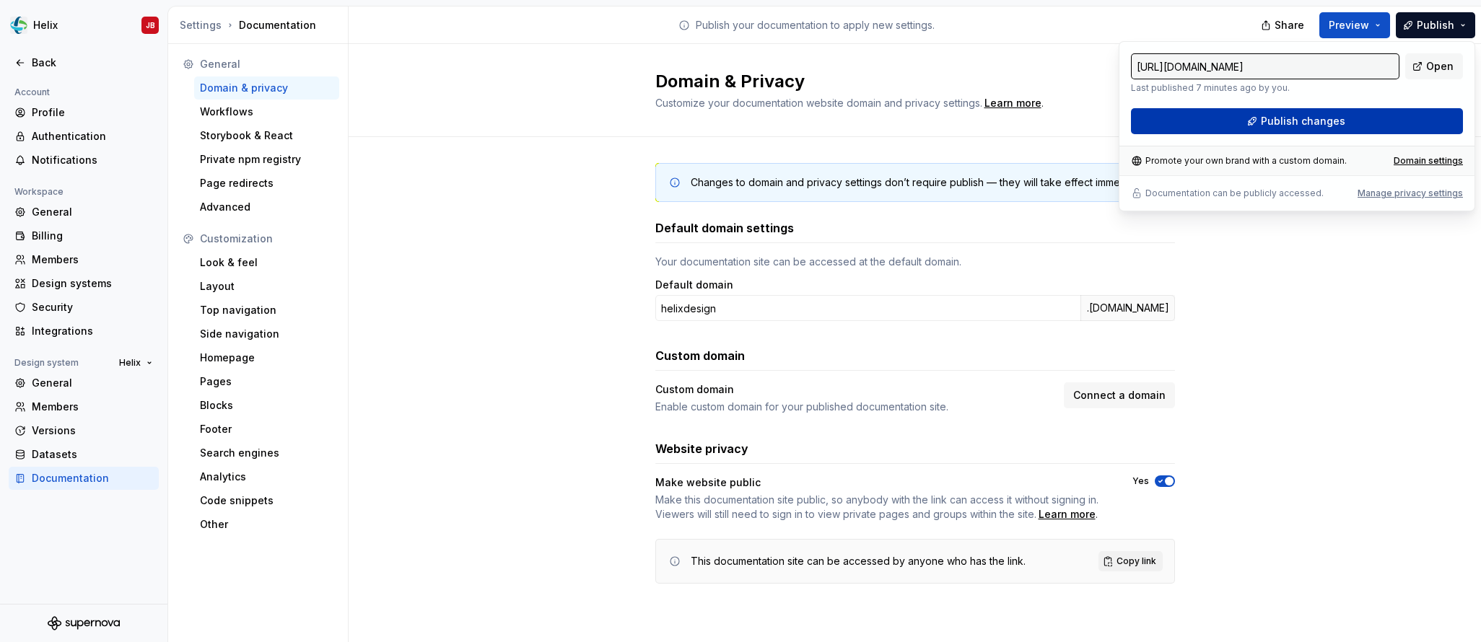
click at [1394, 119] on button "Publish changes" at bounding box center [1297, 121] width 332 height 26
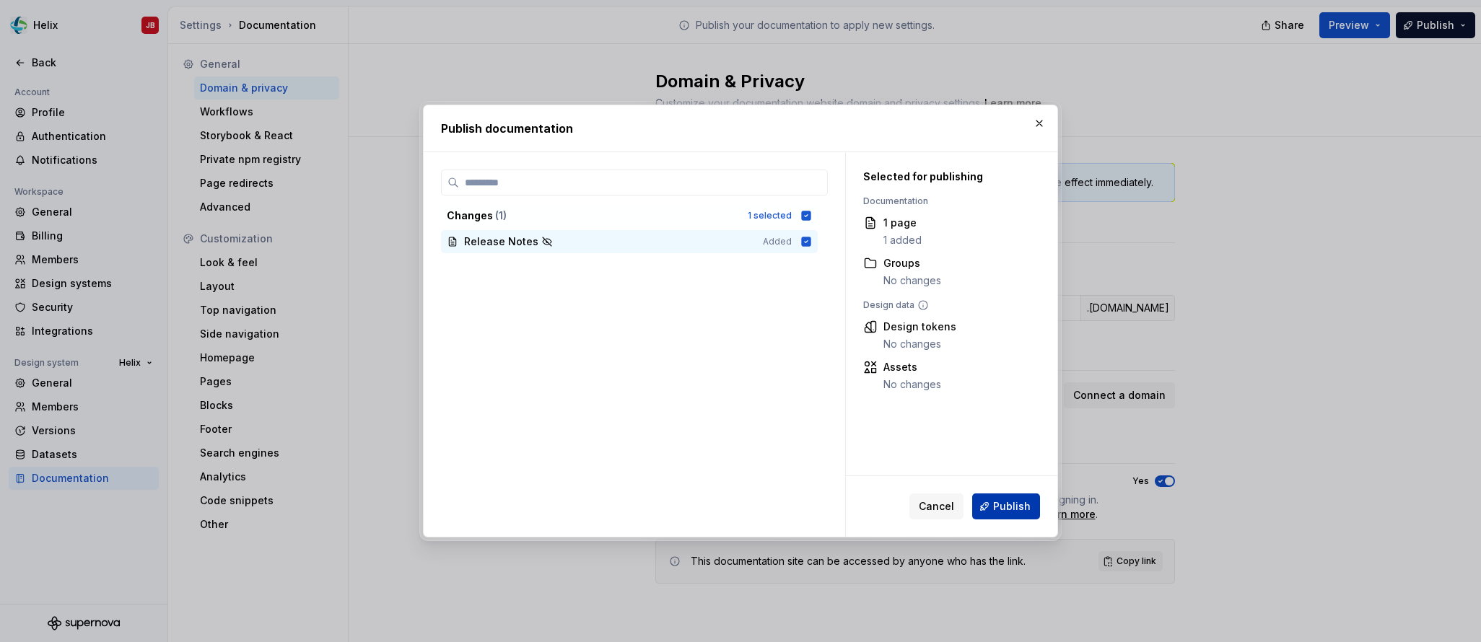
click at [1013, 502] on span "Publish" at bounding box center [1012, 506] width 38 height 14
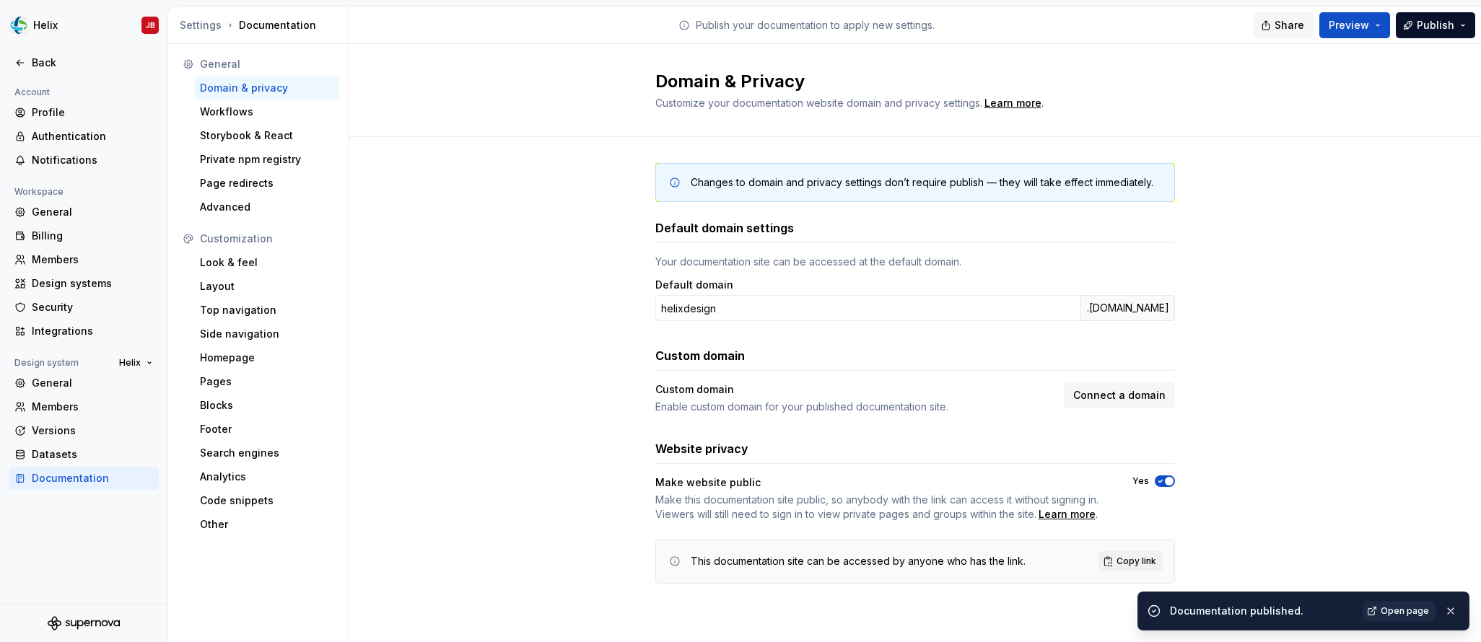
click at [1288, 28] on span "Share" at bounding box center [1290, 25] width 30 height 14
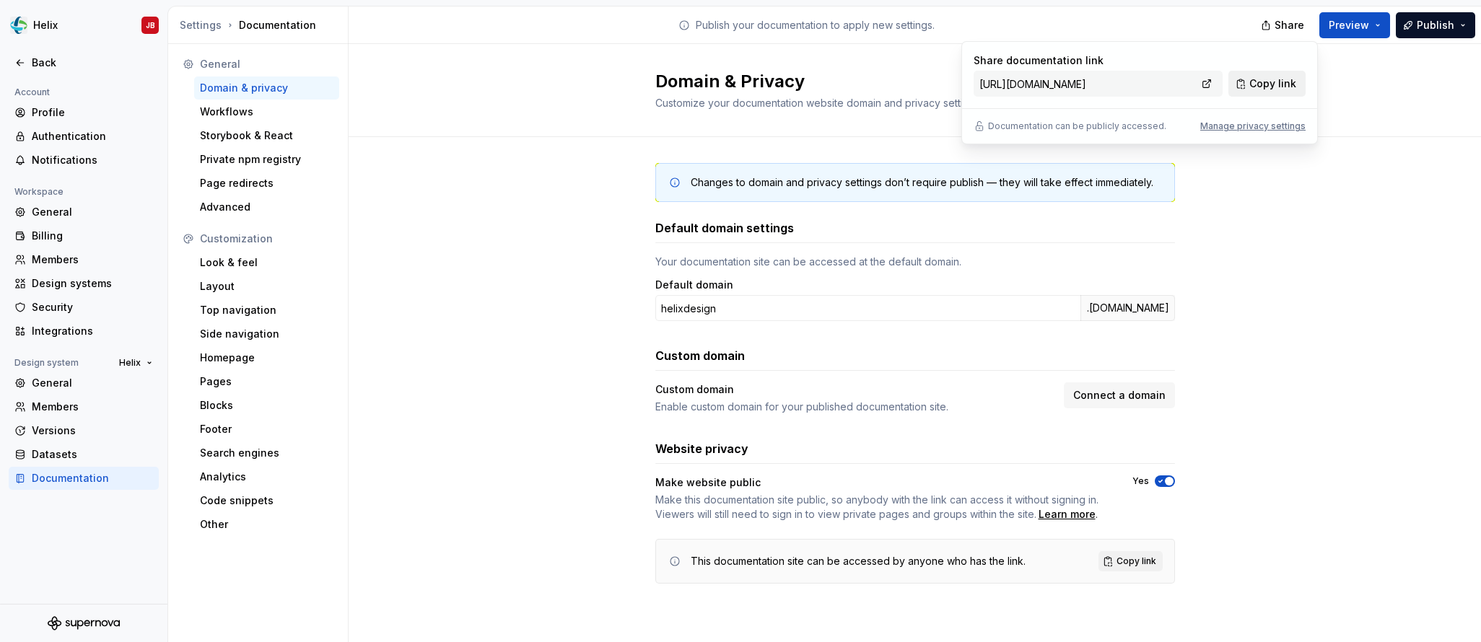
click at [1272, 84] on span "Copy link" at bounding box center [1272, 83] width 47 height 14
